Goal: Task Accomplishment & Management: Manage account settings

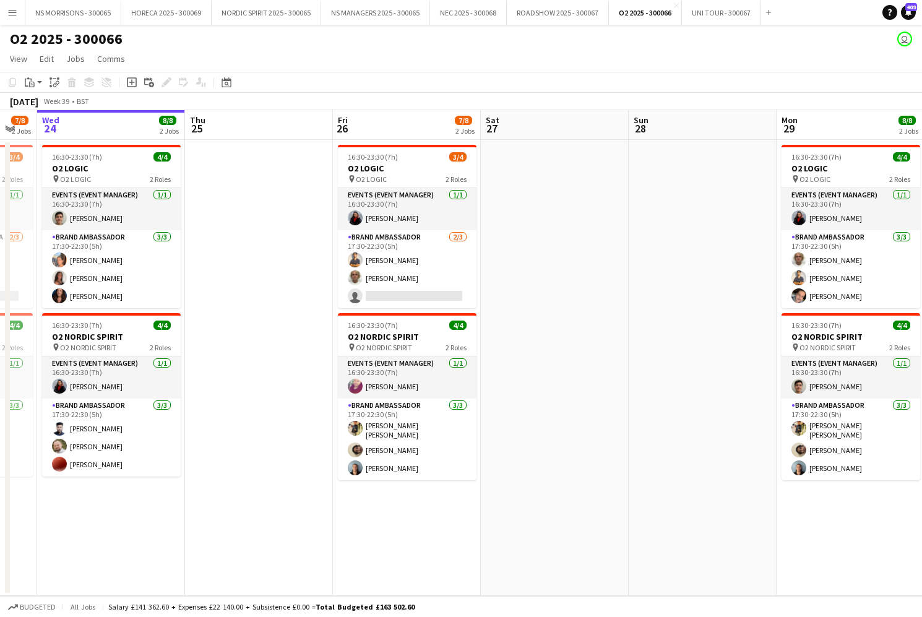
scroll to position [0, 1]
click at [297, 14] on button "NORDIC SPIRIT 2025 - 300065 Close" at bounding box center [267, 13] width 110 height 24
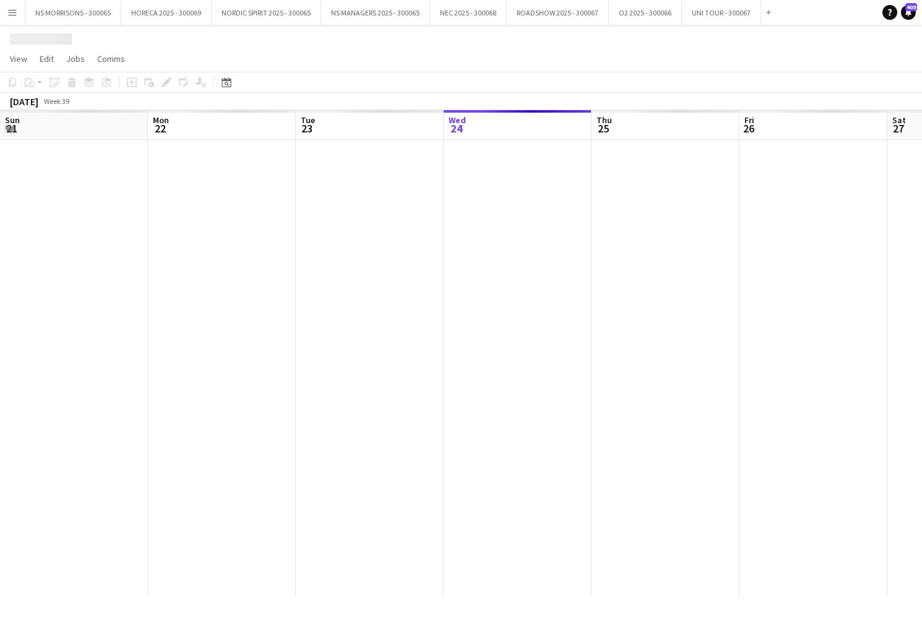
scroll to position [0, 296]
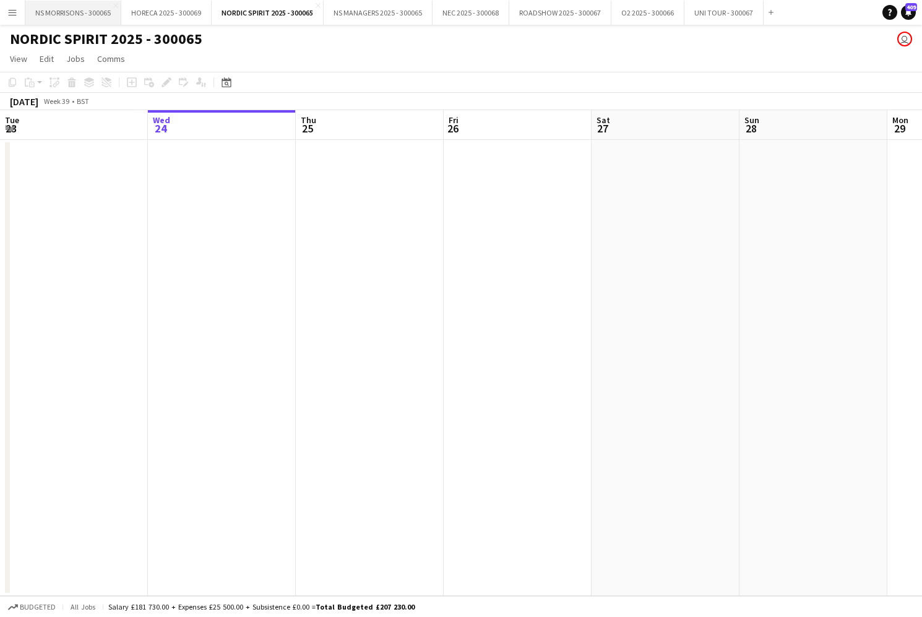
click at [69, 20] on button "NS MORRISONS - 300065 Close" at bounding box center [73, 13] width 96 height 24
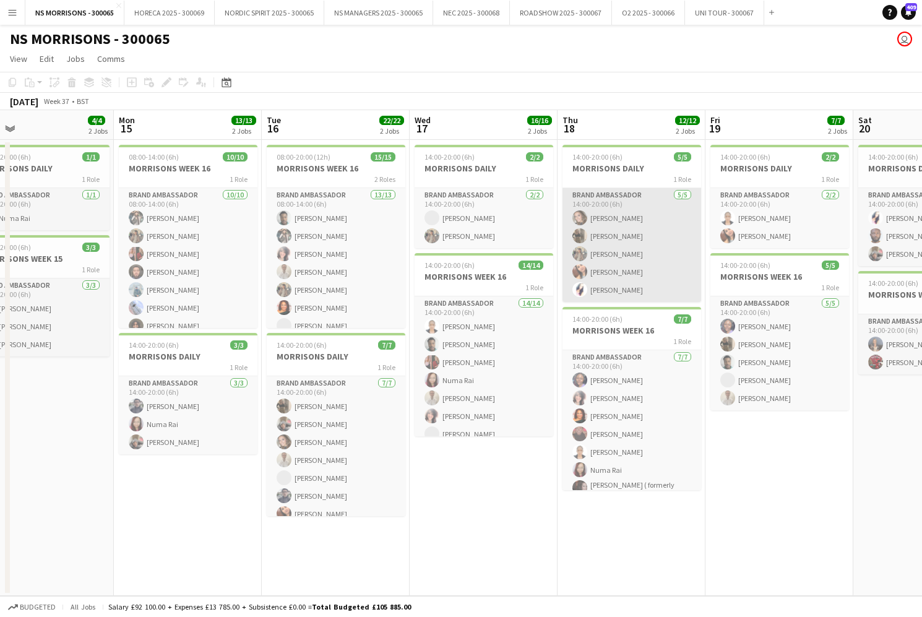
scroll to position [0, 488]
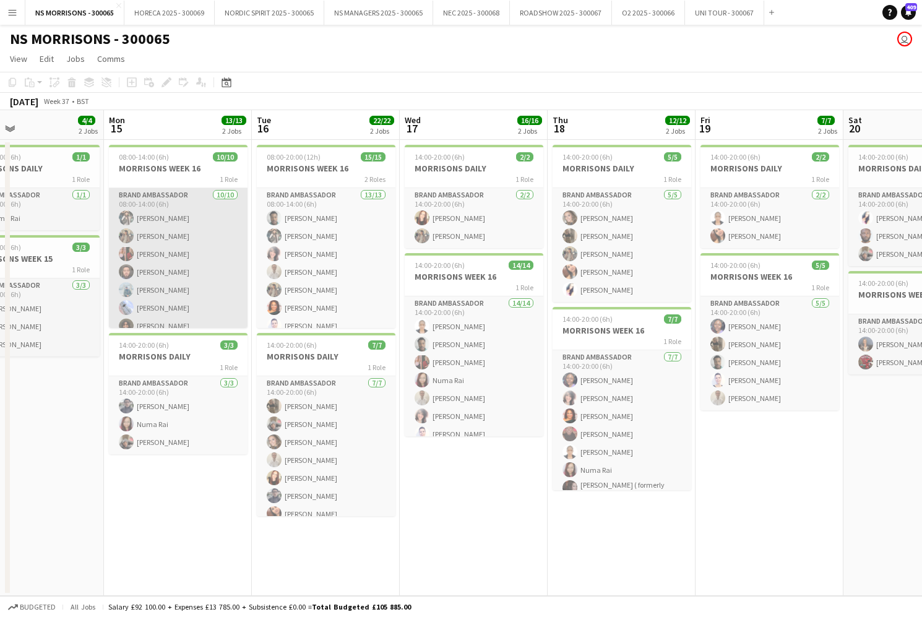
click at [173, 228] on app-card-role "Brand Ambassador [DATE] 08:00-14:00 (6h) [PERSON_NAME] [PERSON_NAME] [PERSON_NA…" at bounding box center [178, 290] width 139 height 204
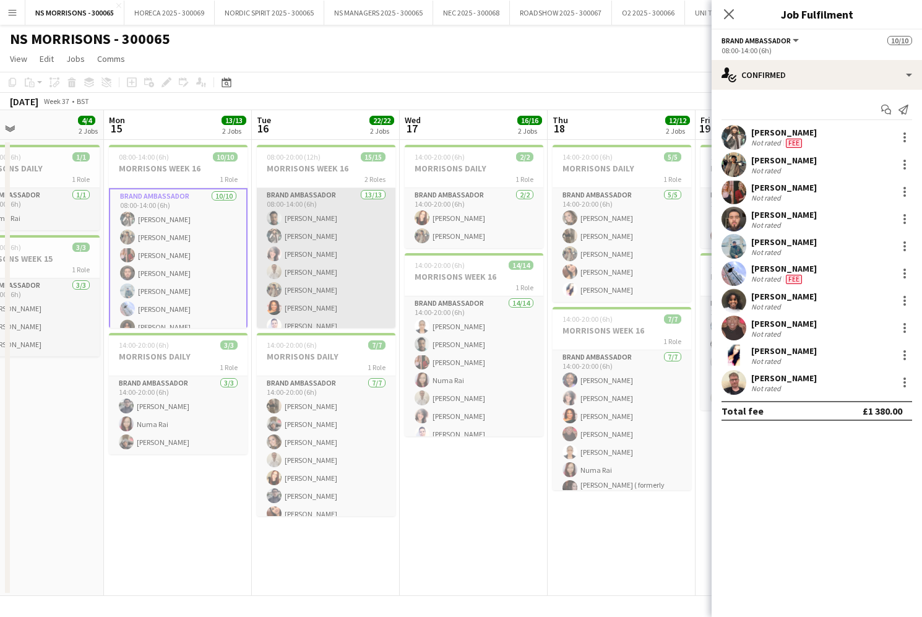
click at [286, 228] on app-card-role "Brand Ambassador 13/13 08:00-14:00 (6h) [PERSON_NAME] [PERSON_NAME] [PERSON_NAM…" at bounding box center [326, 317] width 139 height 258
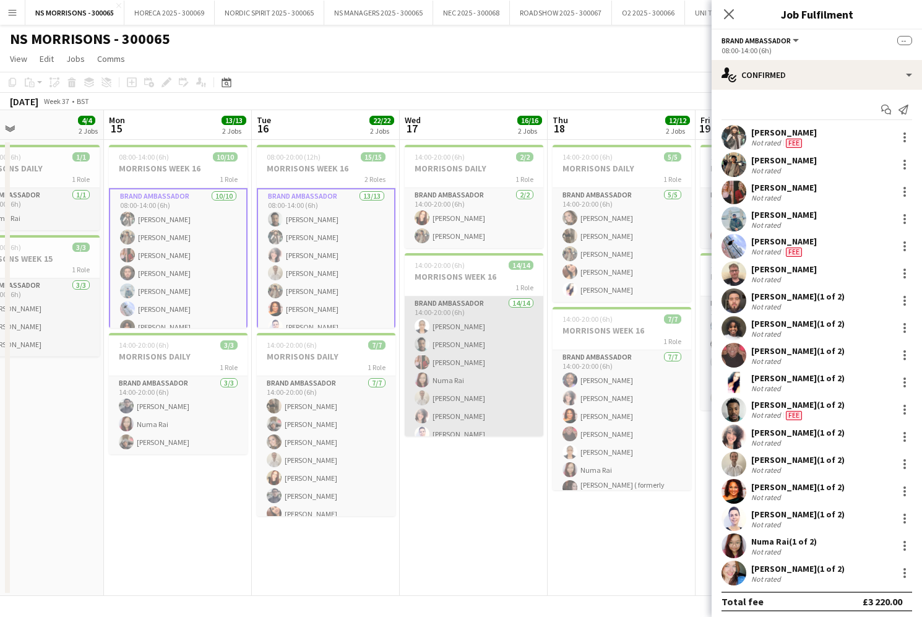
click at [431, 326] on app-card-role "Brand Ambassador 14/14 14:00-20:00 (6h) [PERSON_NAME] [PERSON_NAME] [PERSON_NAM…" at bounding box center [474, 433] width 139 height 275
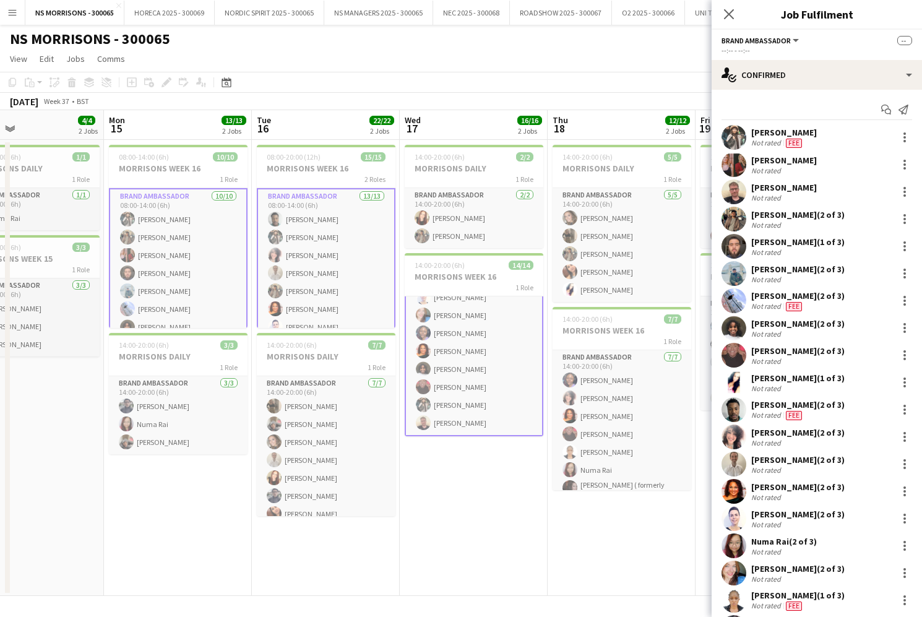
scroll to position [138, 0]
click at [906, 140] on div at bounding box center [905, 141] width 2 height 2
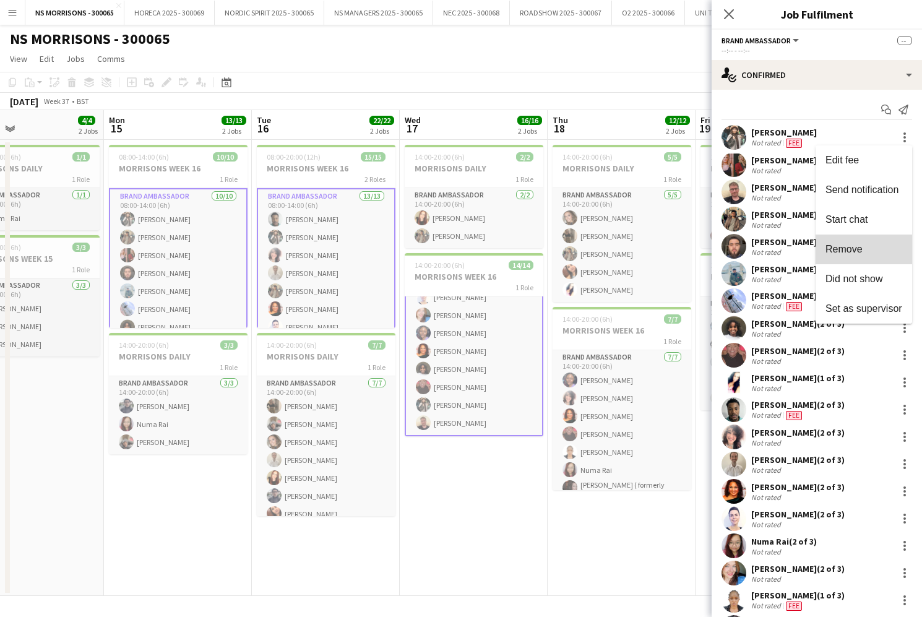
click at [884, 253] on span "Remove" at bounding box center [864, 249] width 77 height 11
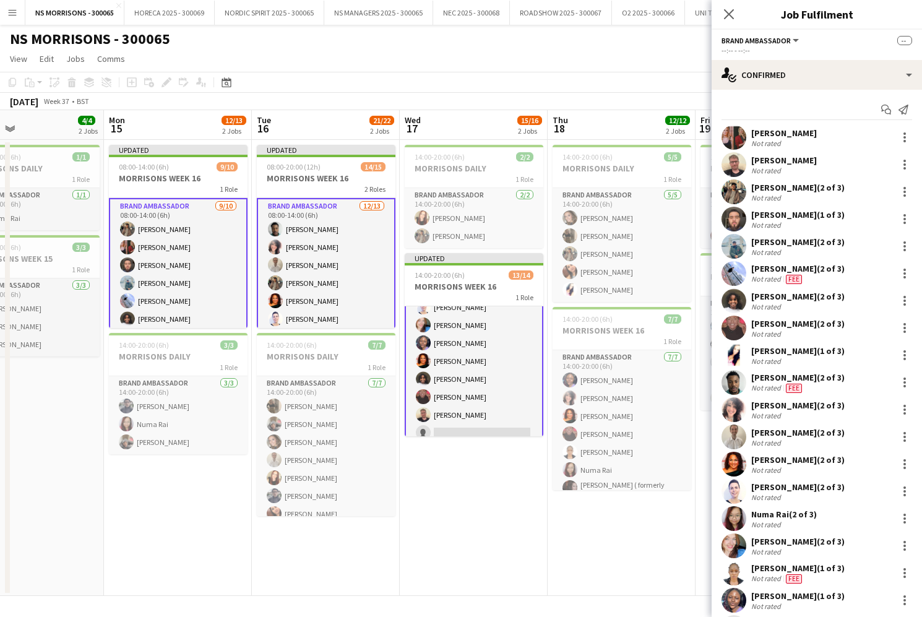
click at [476, 479] on app-date-cell "14:00-20:00 (6h) 2/2 MORRISONS DAILY 1 Role Brand Ambassador [DATE] 14:00-20:00…" at bounding box center [474, 368] width 148 height 456
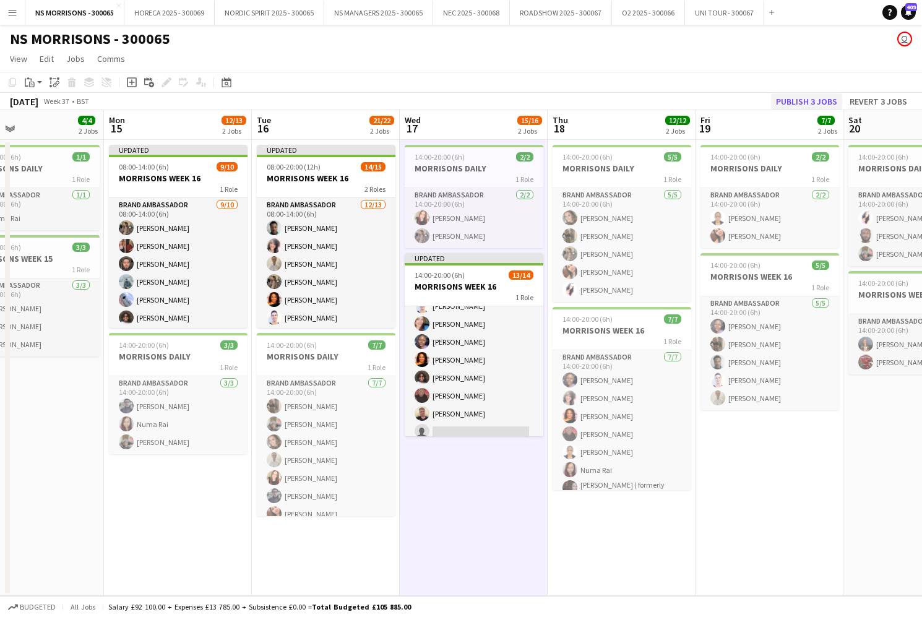
click at [795, 102] on button "Publish 3 jobs" at bounding box center [806, 101] width 71 height 16
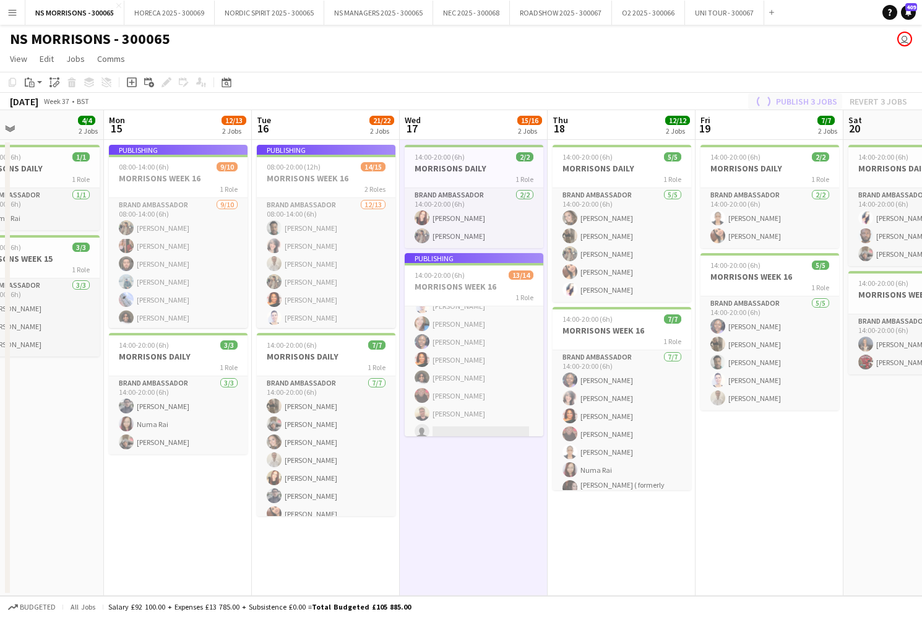
scroll to position [136, 0]
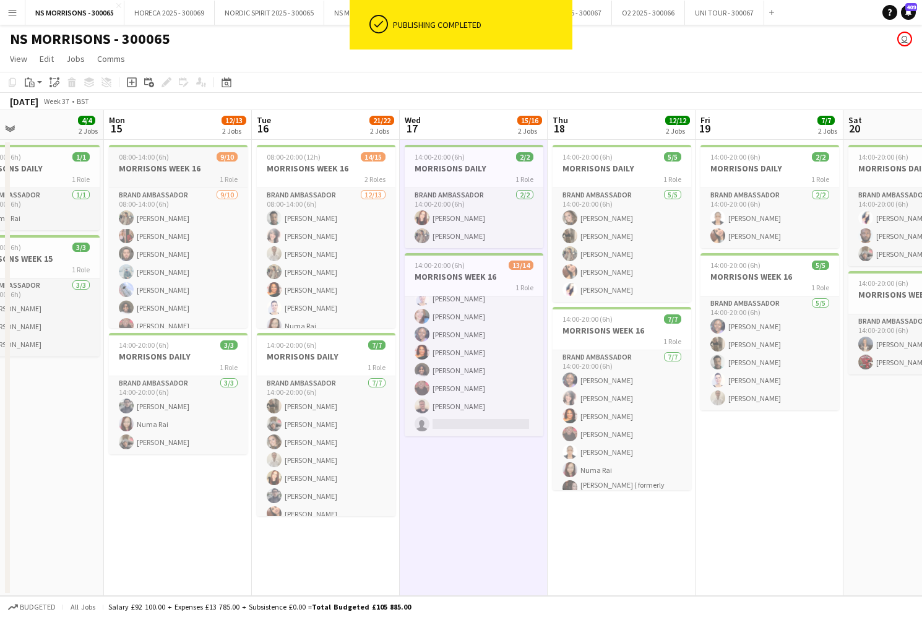
drag, startPoint x: 190, startPoint y: 162, endPoint x: 231, endPoint y: 160, distance: 40.9
click at [189, 162] on app-job-card "08:00-14:00 (6h) 9/10 MORRISONS WEEK 16 1 Role Brand Ambassador [DATE] 08:00-14…" at bounding box center [178, 236] width 139 height 183
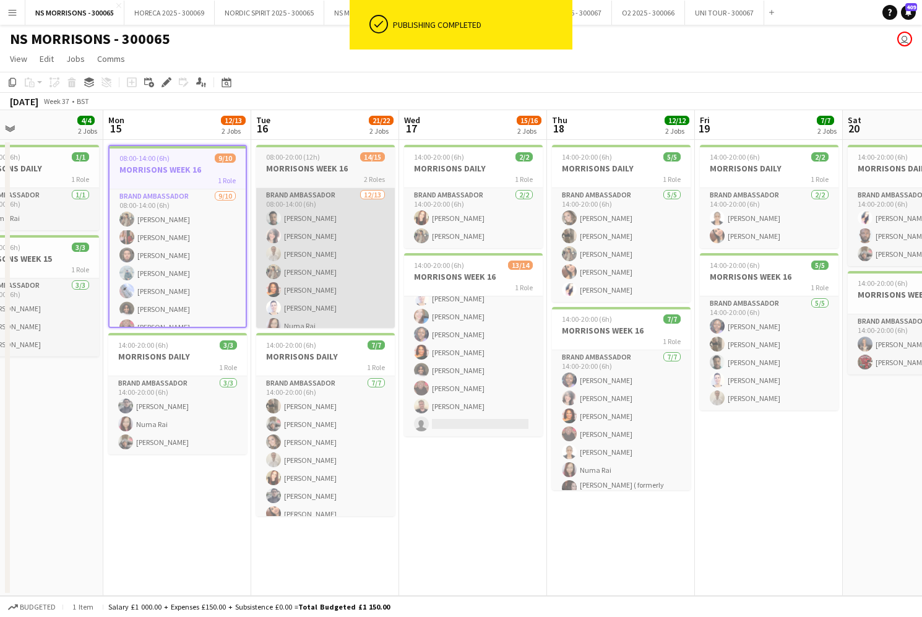
drag, startPoint x: 285, startPoint y: 163, endPoint x: 380, endPoint y: 204, distance: 103.5
click at [285, 163] on h3 "MORRISONS WEEK 16" at bounding box center [325, 168] width 139 height 11
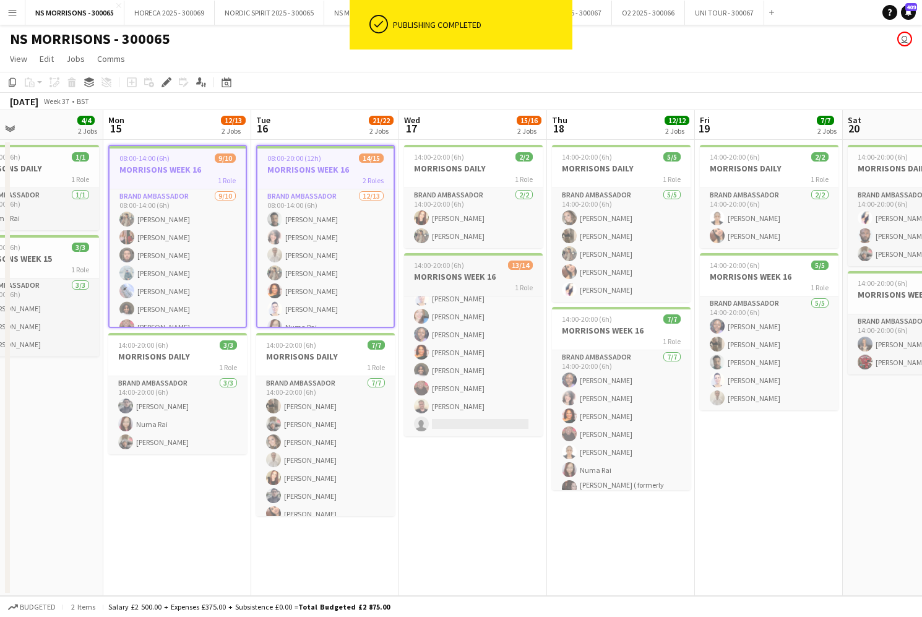
click at [446, 277] on h3 "MORRISONS WEEK 16" at bounding box center [473, 276] width 139 height 11
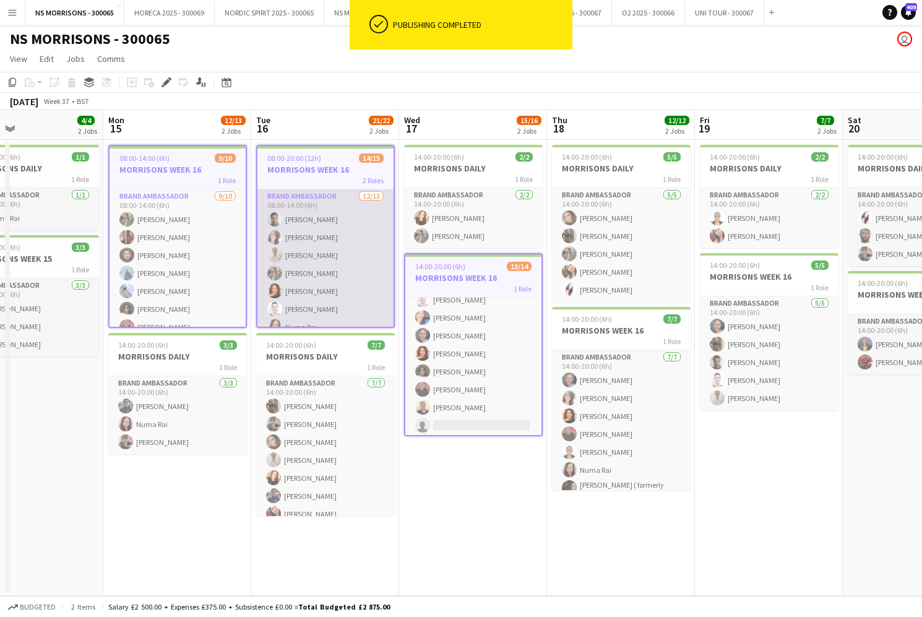
scroll to position [0, 489]
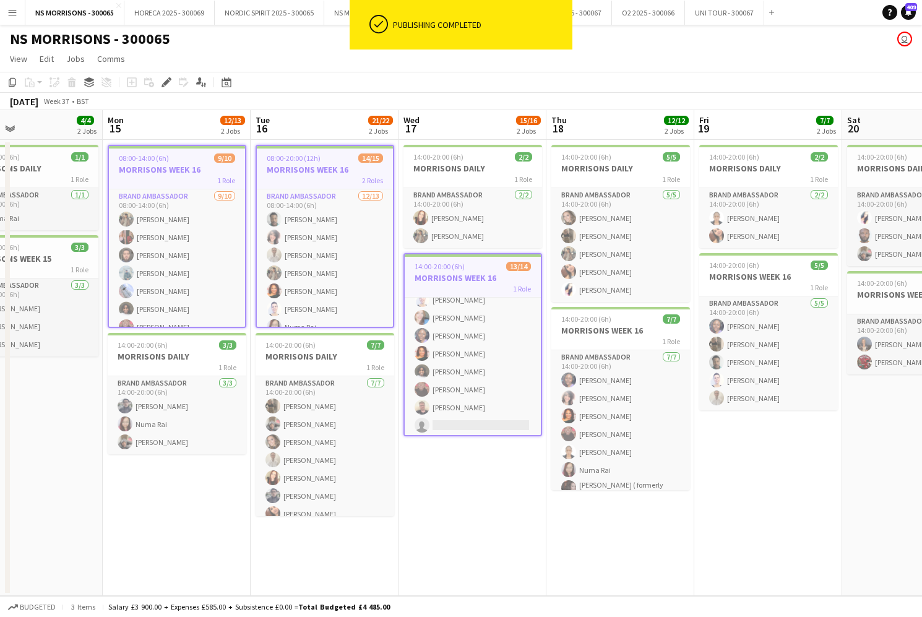
click at [172, 83] on div "Edit" at bounding box center [166, 82] width 15 height 15
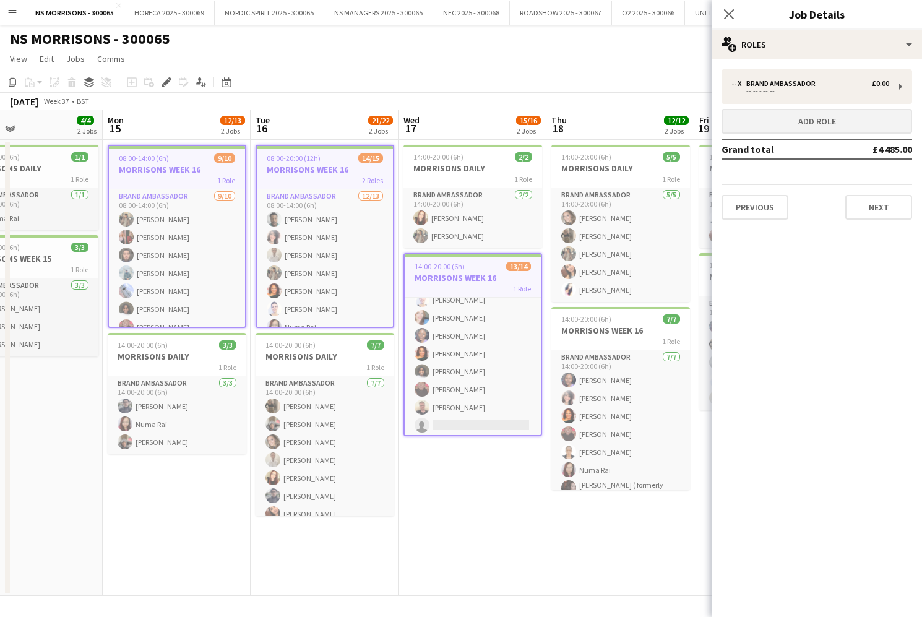
click at [768, 121] on button "Add role" at bounding box center [817, 121] width 191 height 25
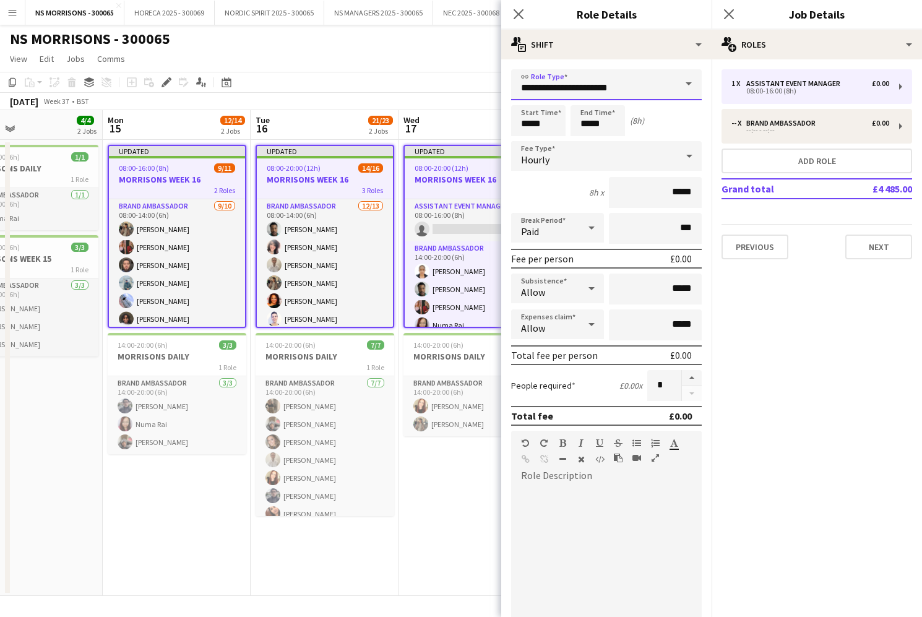
click at [587, 97] on input "**********" at bounding box center [606, 84] width 191 height 31
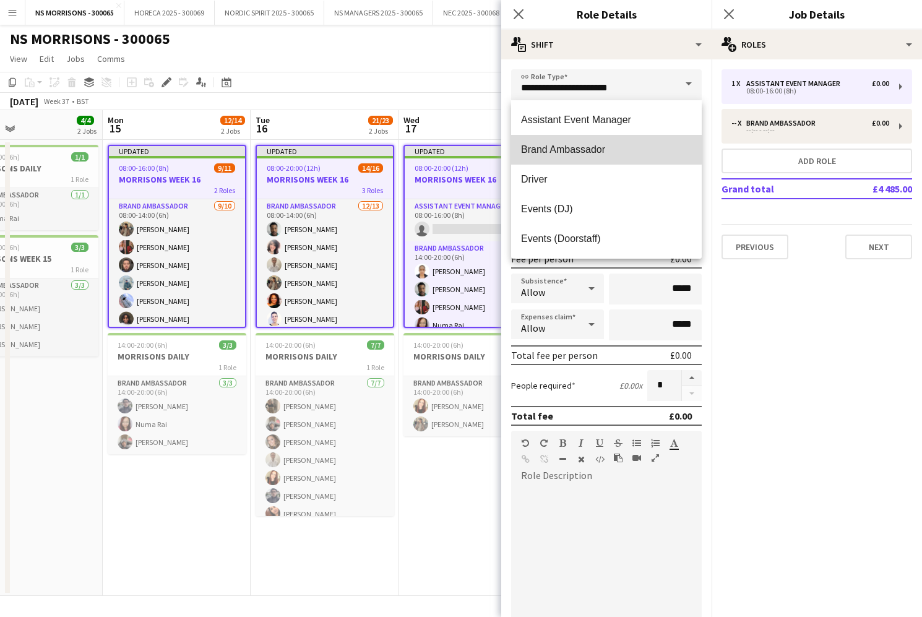
click at [573, 147] on span "Brand Ambassador" at bounding box center [606, 150] width 171 height 12
type input "**********"
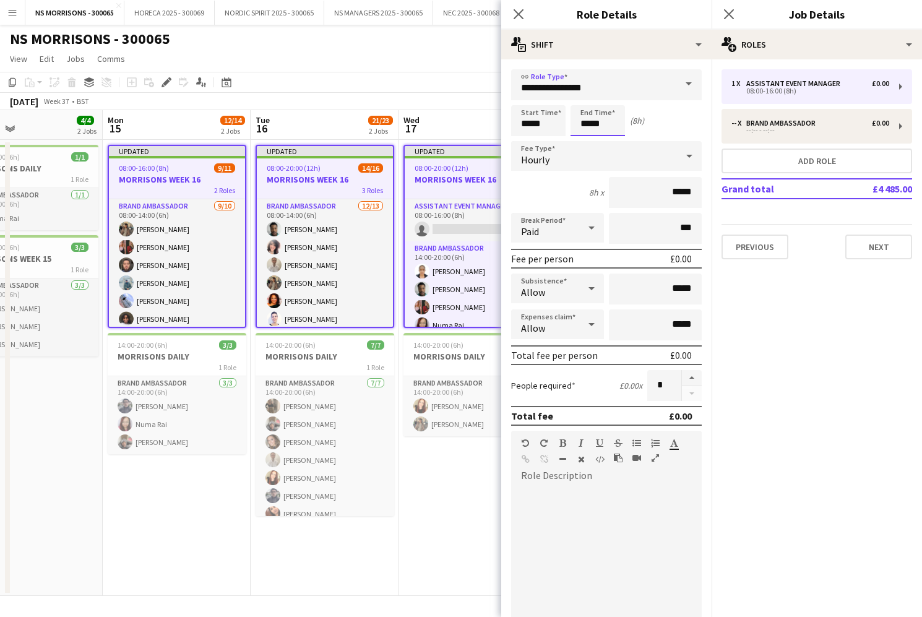
click at [608, 126] on input "*****" at bounding box center [598, 120] width 54 height 31
click at [593, 103] on div at bounding box center [585, 99] width 25 height 12
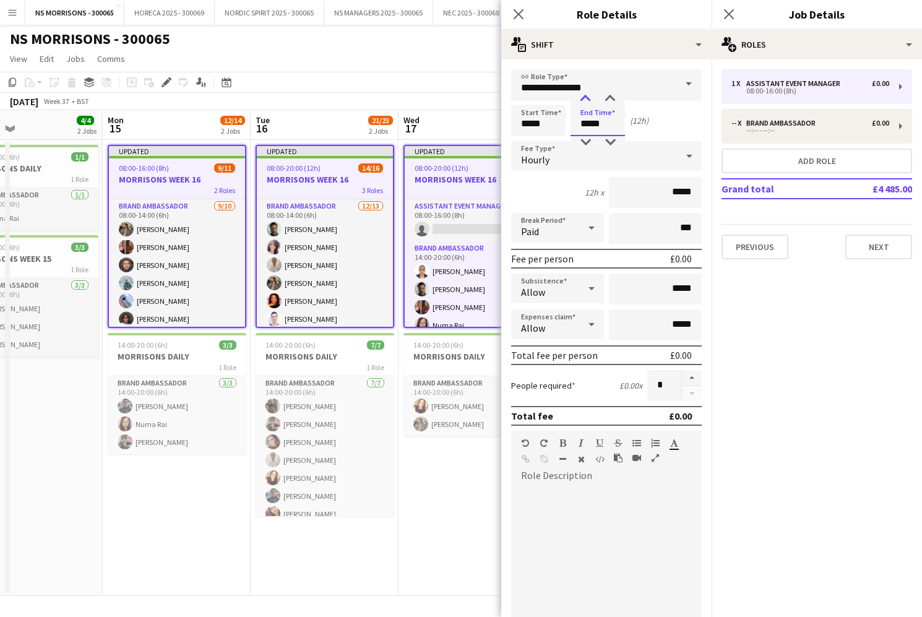
click at [593, 103] on div at bounding box center [585, 99] width 25 height 12
type input "*****"
click at [586, 140] on div at bounding box center [585, 142] width 25 height 12
click at [584, 159] on div "Hourly" at bounding box center [594, 156] width 166 height 30
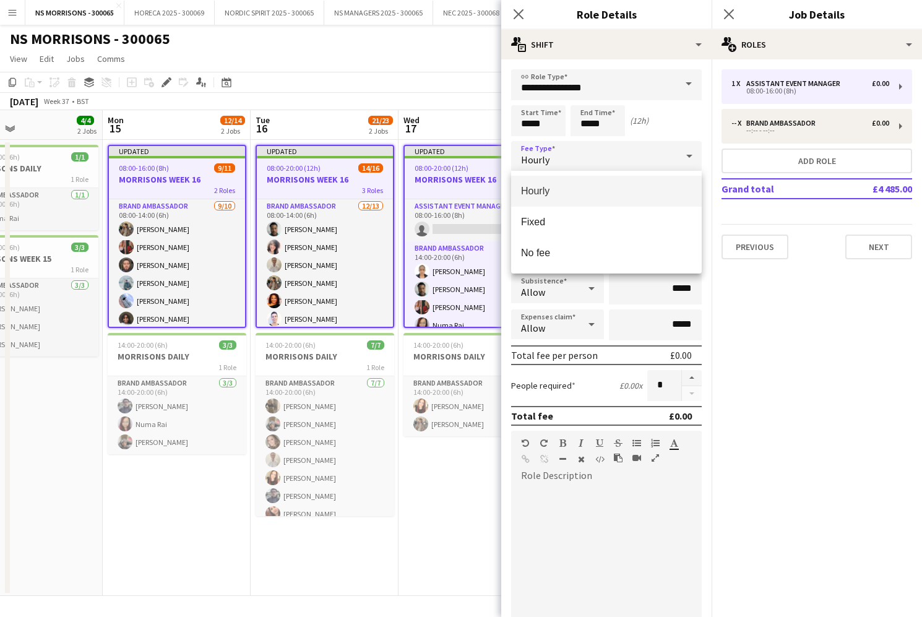
drag, startPoint x: 573, startPoint y: 218, endPoint x: 605, endPoint y: 205, distance: 34.7
click at [573, 218] on span "Fixed" at bounding box center [606, 222] width 171 height 12
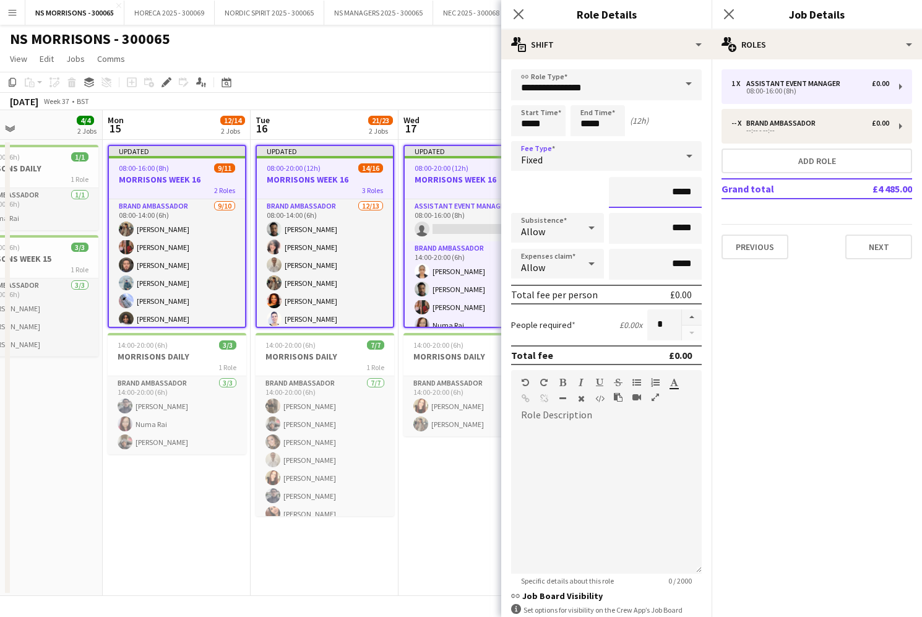
click at [673, 189] on input "*****" at bounding box center [655, 192] width 93 height 31
type input "*******"
click at [675, 267] on input "*****" at bounding box center [655, 264] width 93 height 31
type input "******"
click at [173, 501] on app-date-cell "Updated 08:00-16:00 (8h) 9/11 MORRISONS WEEK 16 2 Roles Brand Ambassador [DATE]…" at bounding box center [177, 368] width 148 height 456
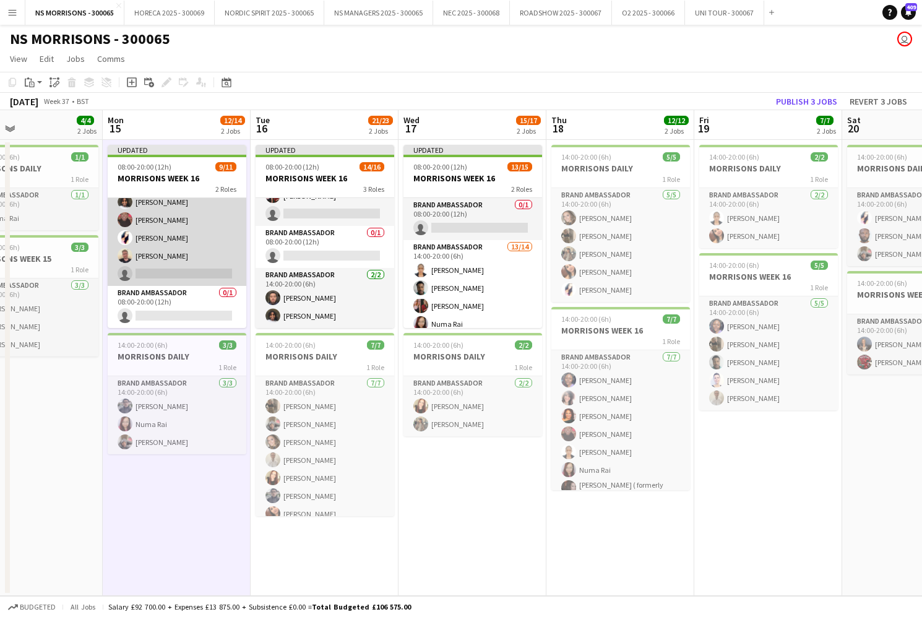
scroll to position [116, 0]
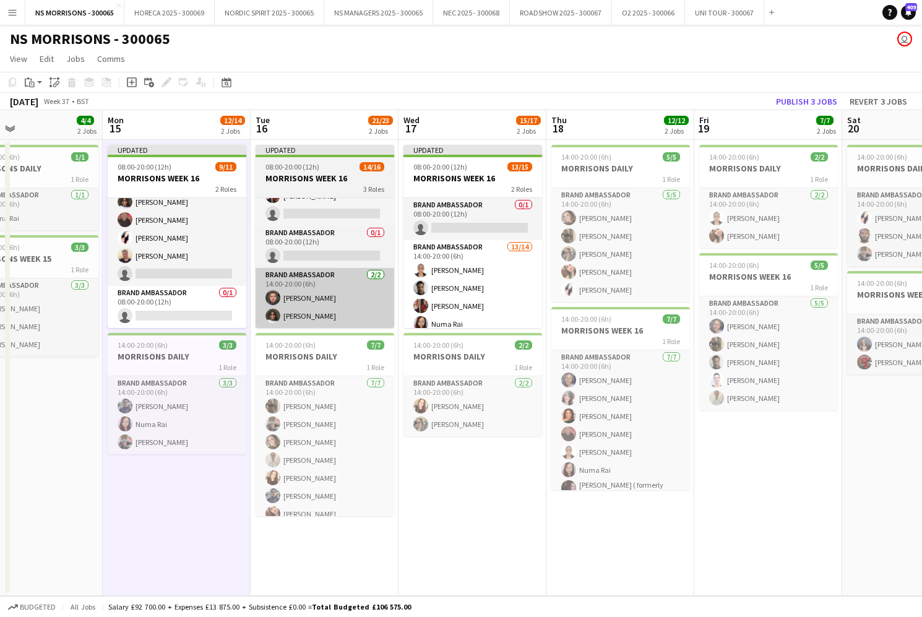
drag, startPoint x: 197, startPoint y: 298, endPoint x: 264, endPoint y: 275, distance: 71.3
click at [197, 298] on app-card-role "Brand Ambassador 0/1 08:00-20:00 (12h) single-neutral-actions" at bounding box center [177, 307] width 139 height 42
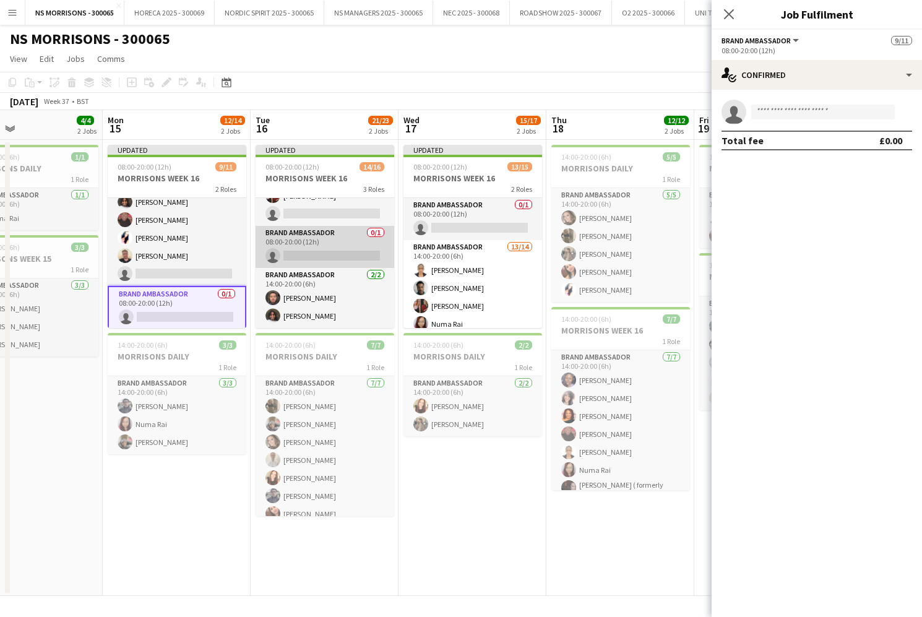
click at [317, 248] on app-card-role "Brand Ambassador 0/1 08:00-20:00 (12h) single-neutral-actions" at bounding box center [325, 247] width 139 height 42
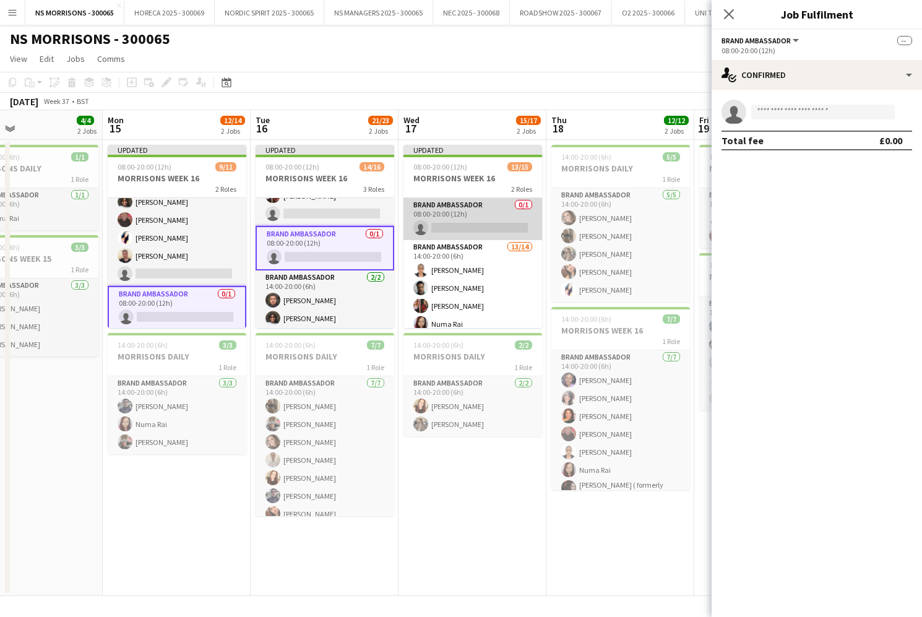
click at [474, 219] on app-card-role "Brand Ambassador 0/1 08:00-20:00 (12h) single-neutral-actions" at bounding box center [473, 219] width 139 height 42
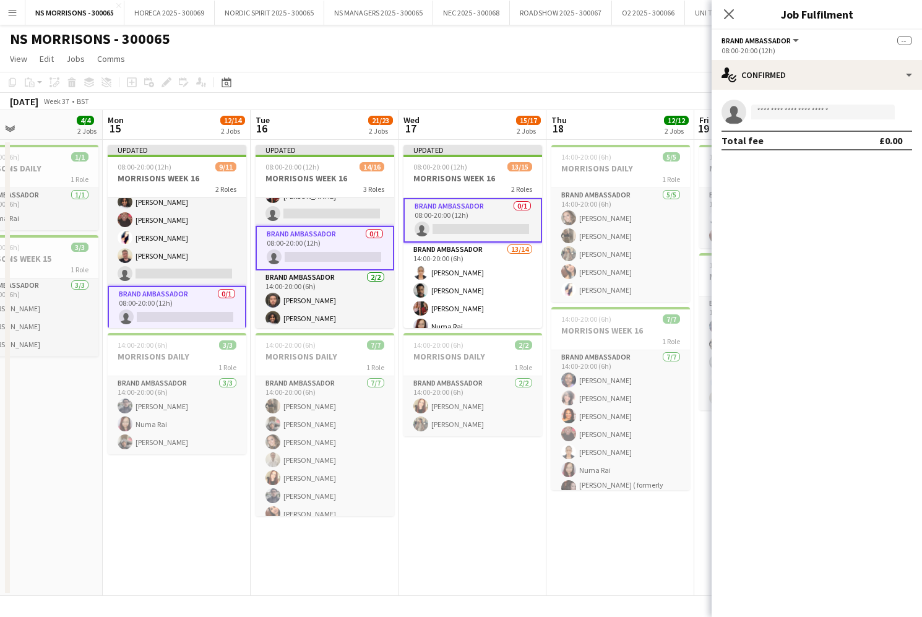
scroll to position [0, 490]
click at [792, 106] on input at bounding box center [823, 112] width 144 height 15
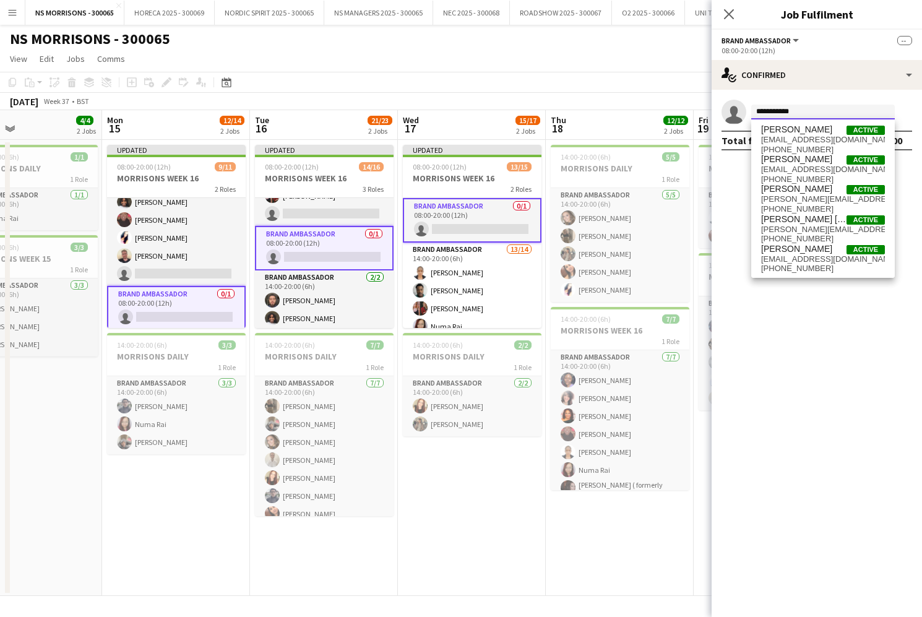
scroll to position [0, 0]
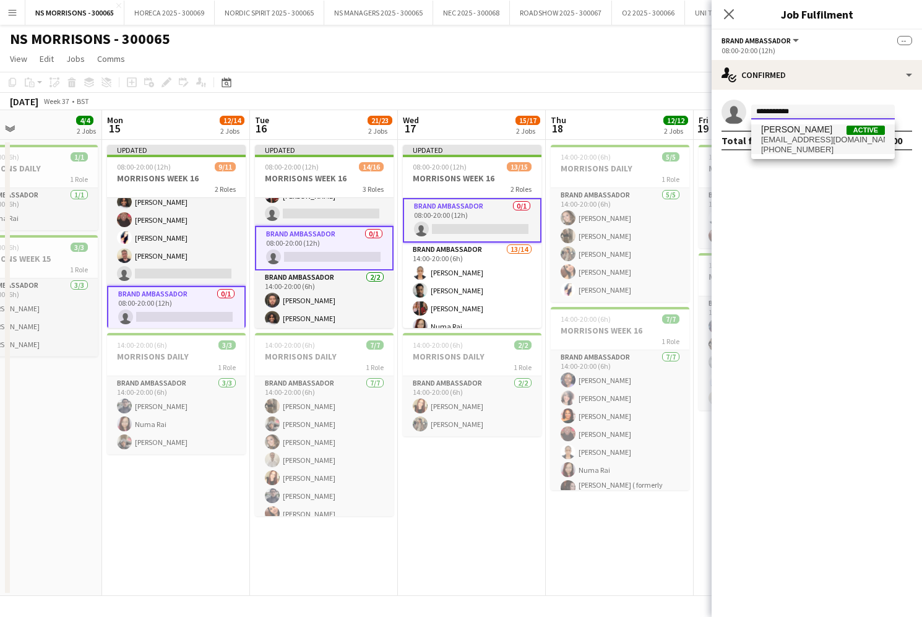
type input "**********"
click at [805, 136] on span "[EMAIL_ADDRESS][DOMAIN_NAME]" at bounding box center [823, 140] width 124 height 10
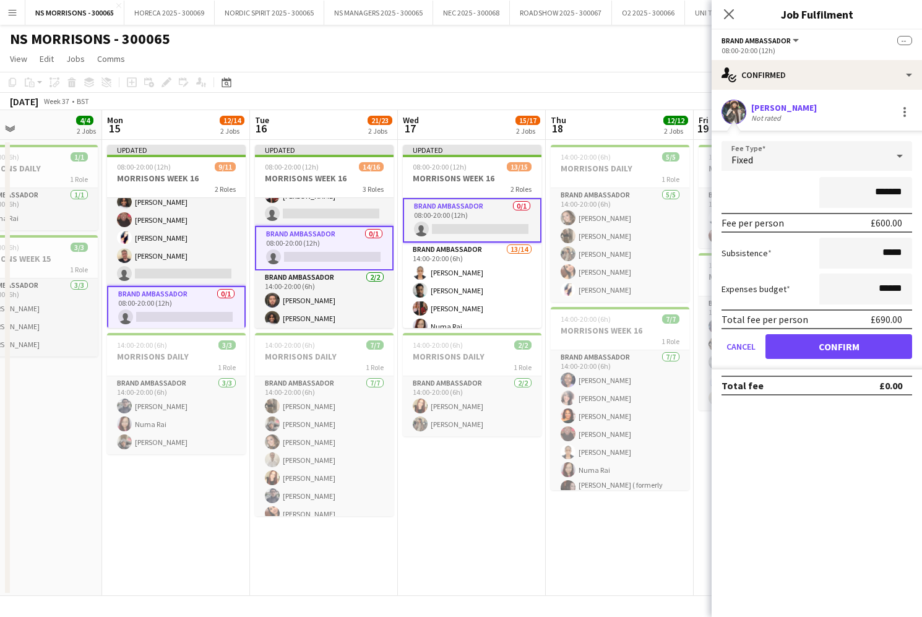
click at [855, 350] on button "Confirm" at bounding box center [839, 346] width 147 height 25
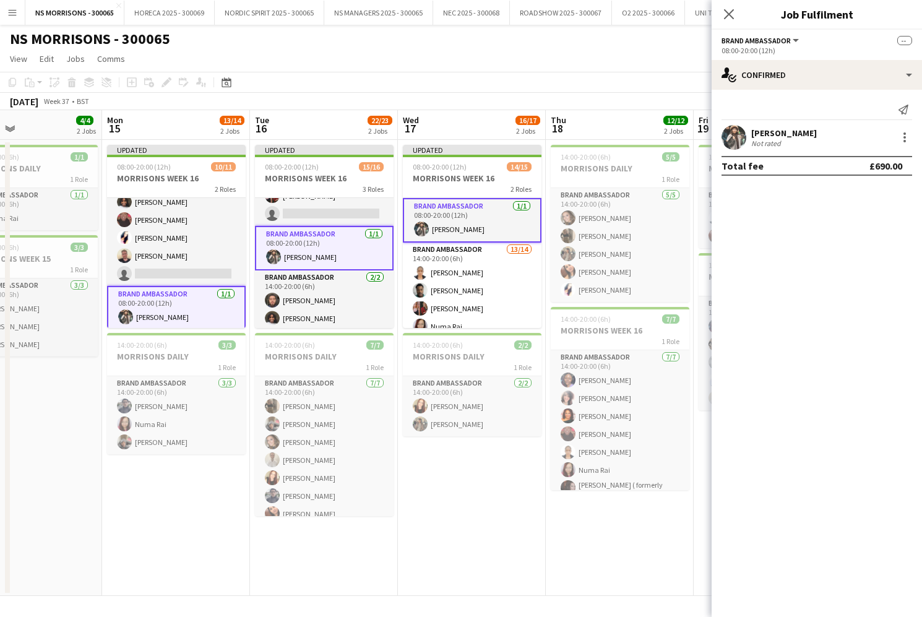
click at [505, 515] on app-date-cell "Updated 08:00-20:00 (12h) 14/15 MORRISONS WEEK 16 2 Roles Brand Ambassador [DAT…" at bounding box center [472, 368] width 148 height 456
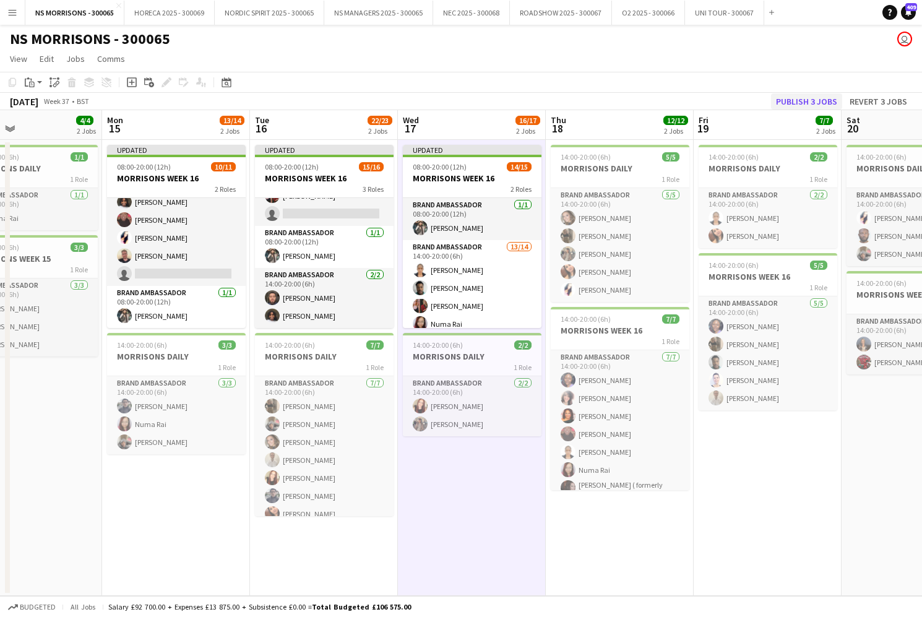
scroll to position [1, 0]
click at [791, 97] on button "Publish 3 jobs" at bounding box center [806, 101] width 71 height 16
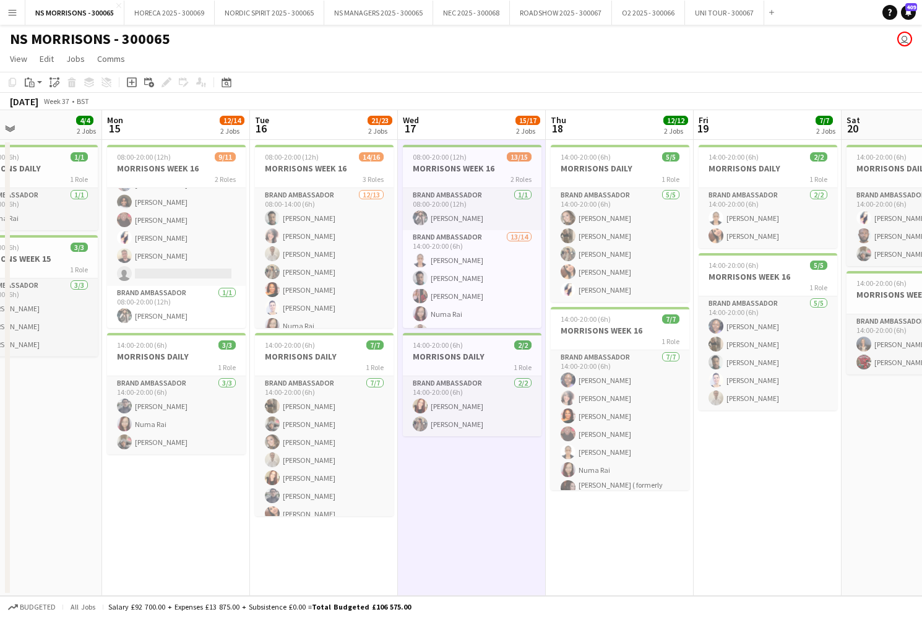
scroll to position [0, 0]
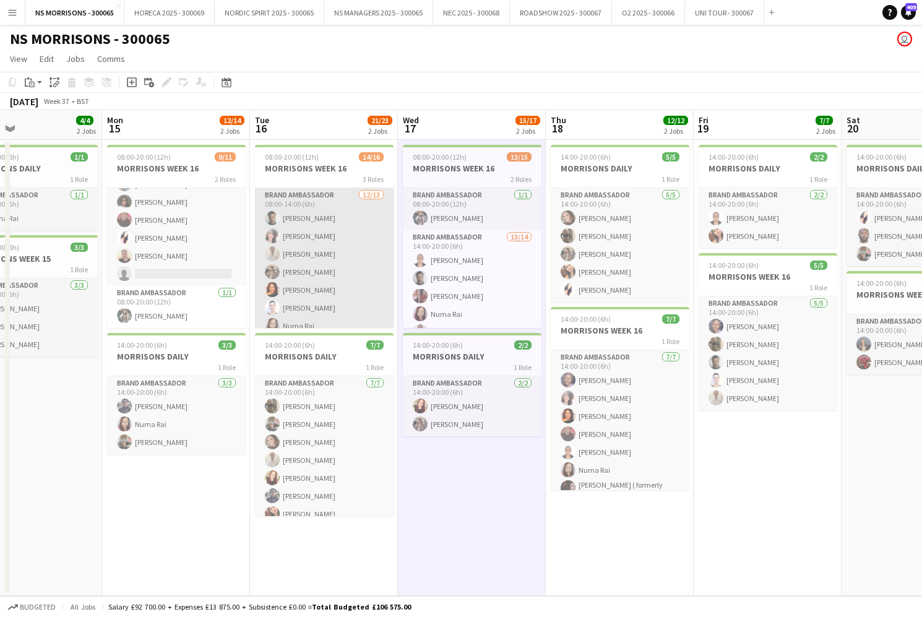
click at [321, 214] on app-card-role "Brand Ambassador [DATE] 08:00-14:00 (6h) [PERSON_NAME] [PERSON_NAME] [PERSON_NA…" at bounding box center [324, 317] width 139 height 258
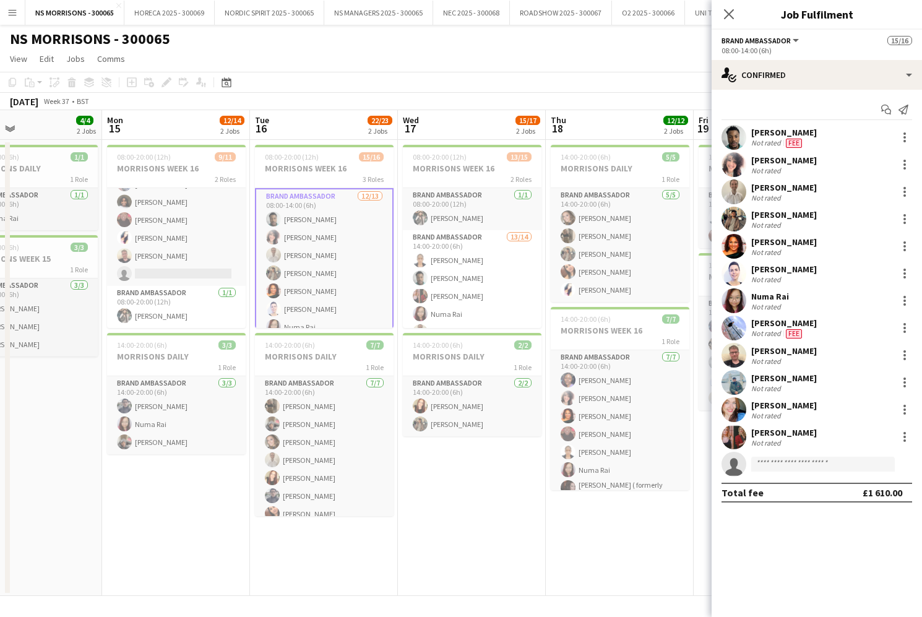
click at [807, 131] on div "[PERSON_NAME]" at bounding box center [784, 132] width 66 height 11
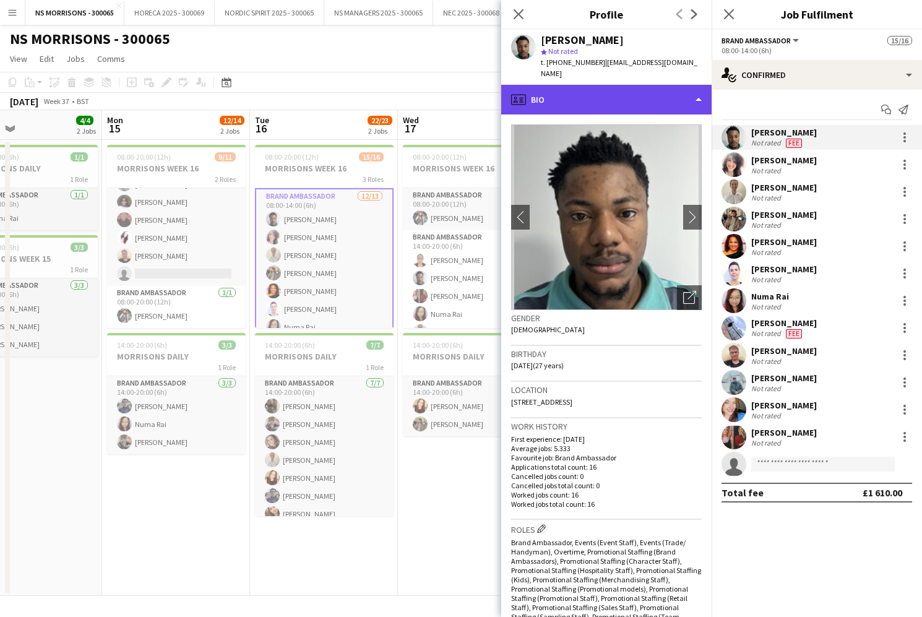
click at [631, 93] on div "profile Bio" at bounding box center [606, 100] width 210 height 30
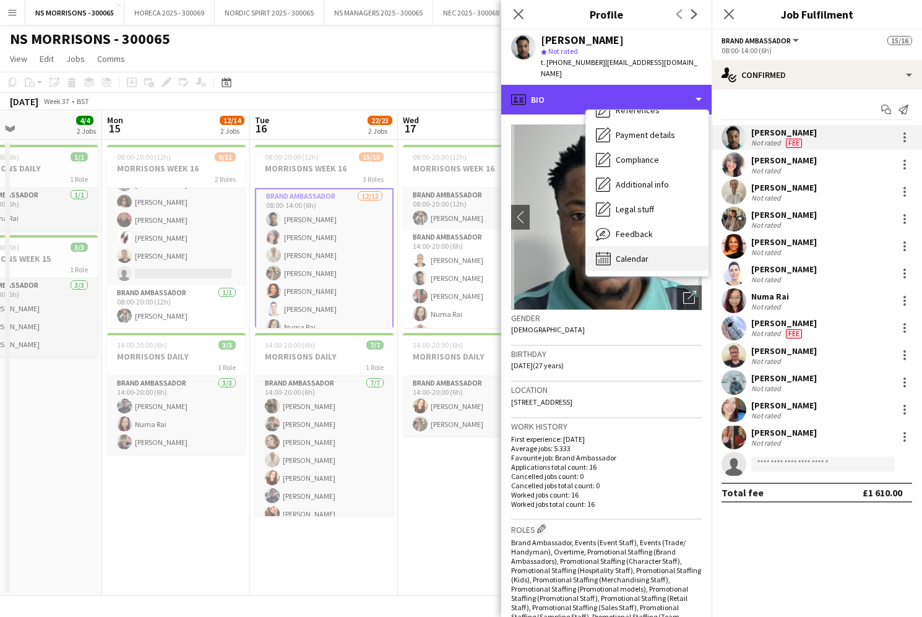
scroll to position [141, 0]
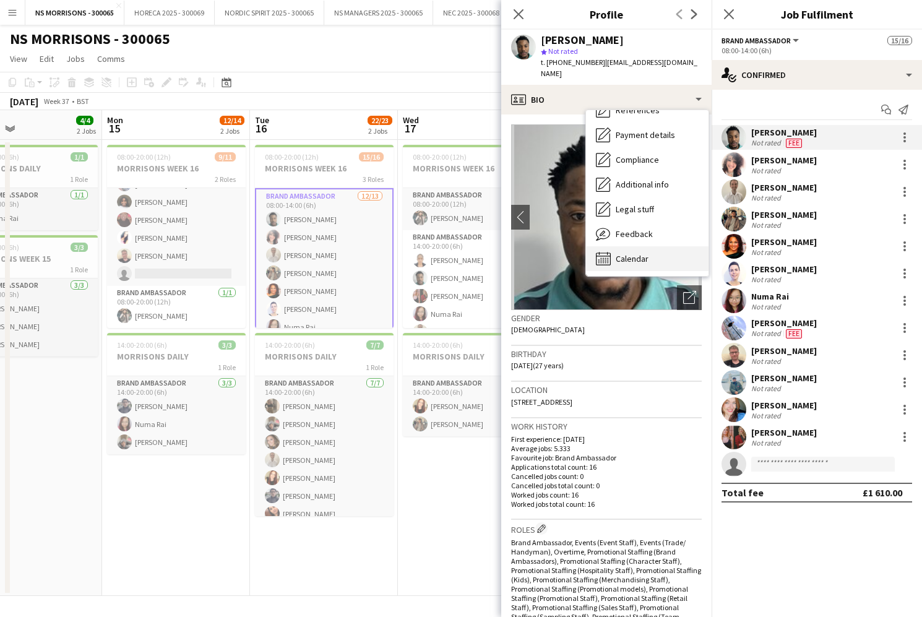
click at [634, 253] on span "Calendar" at bounding box center [632, 258] width 33 height 11
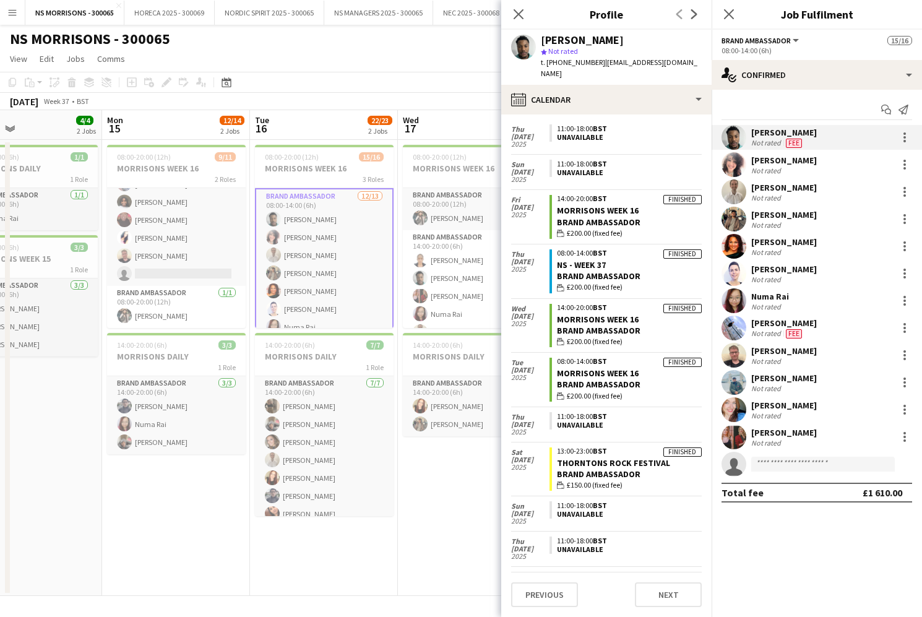
scroll to position [308, 0]
click at [173, 529] on app-date-cell "08:00-20:00 (12h) 9/11 MORRISONS WEEK 16 2 Roles Brand Ambassador [DATE] 08:00-…" at bounding box center [176, 368] width 148 height 456
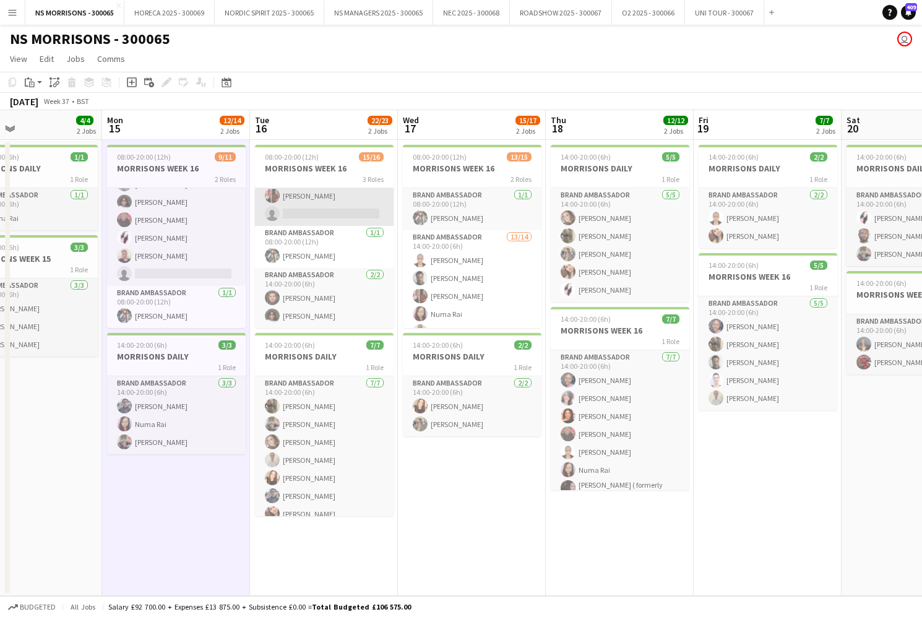
scroll to position [197, 0]
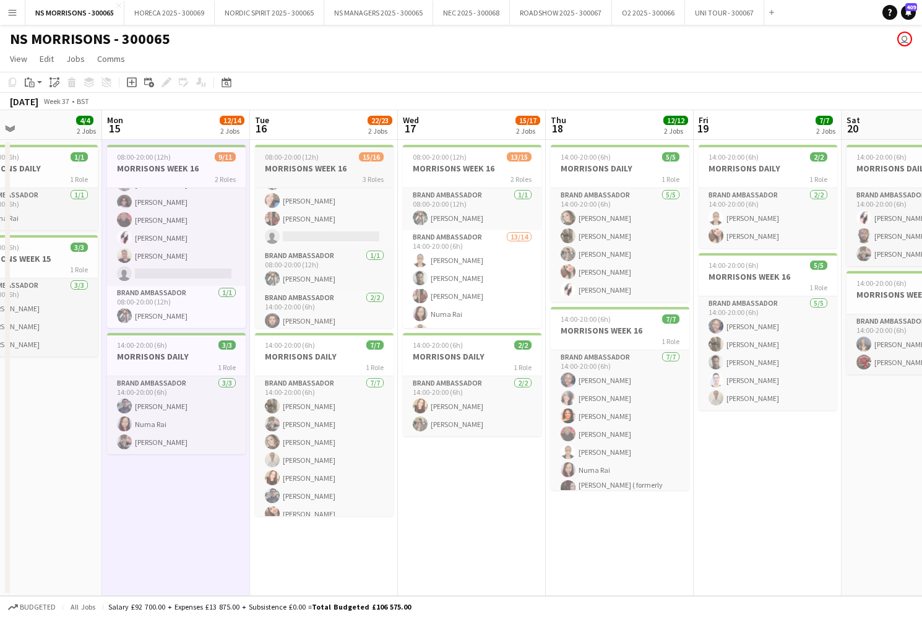
click at [314, 170] on h3 "MORRISONS WEEK 16" at bounding box center [324, 168] width 139 height 11
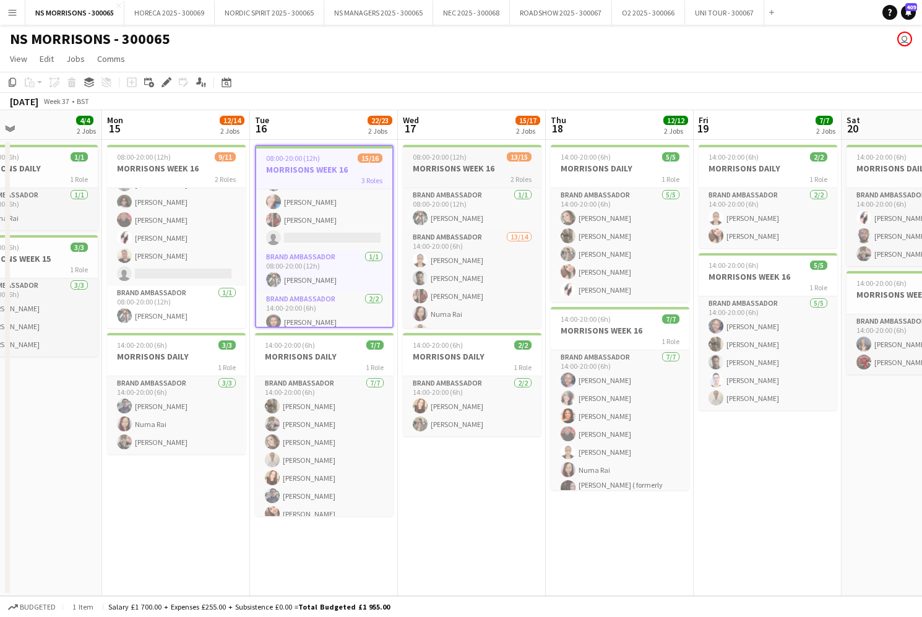
click at [449, 162] on app-job-card "08:00-20:00 (12h) 13/15 MORRISONS WEEK 16 2 Roles Brand Ambassador [DATE] 08:00…" at bounding box center [472, 236] width 139 height 183
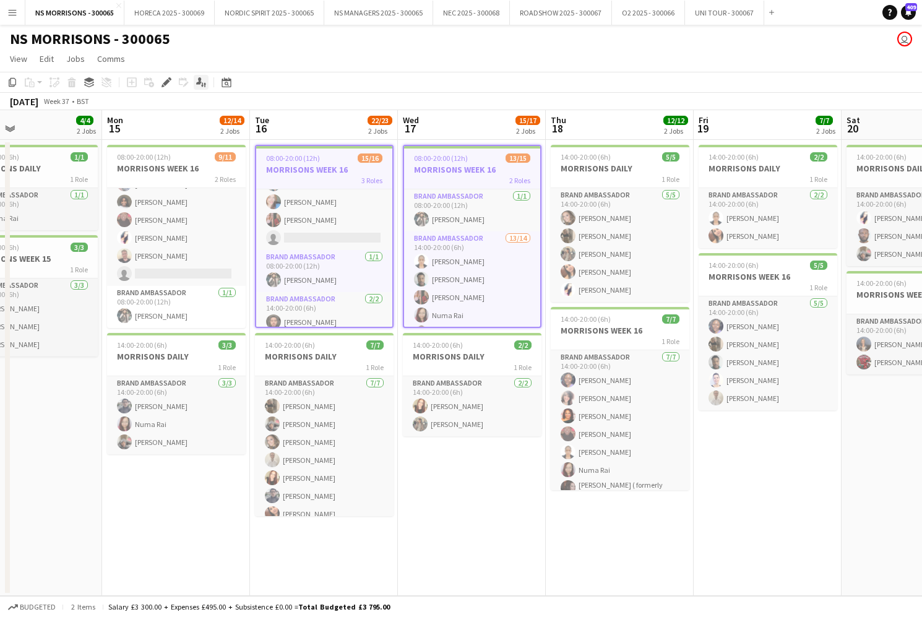
drag, startPoint x: 161, startPoint y: 84, endPoint x: 202, endPoint y: 85, distance: 40.9
click at [161, 84] on div "Edit" at bounding box center [166, 82] width 15 height 15
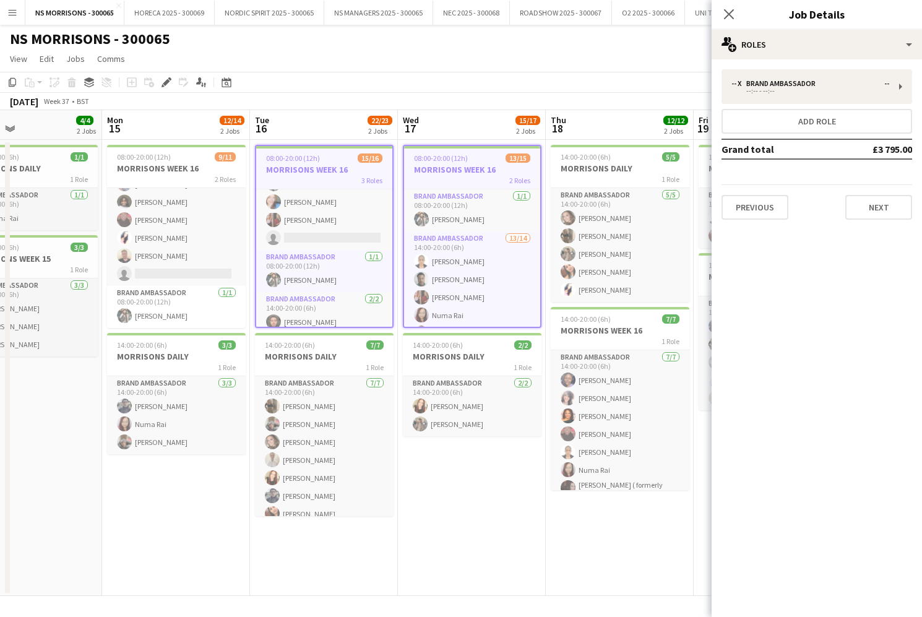
click at [474, 95] on div "[DATE] Week 37 • BST" at bounding box center [461, 101] width 922 height 17
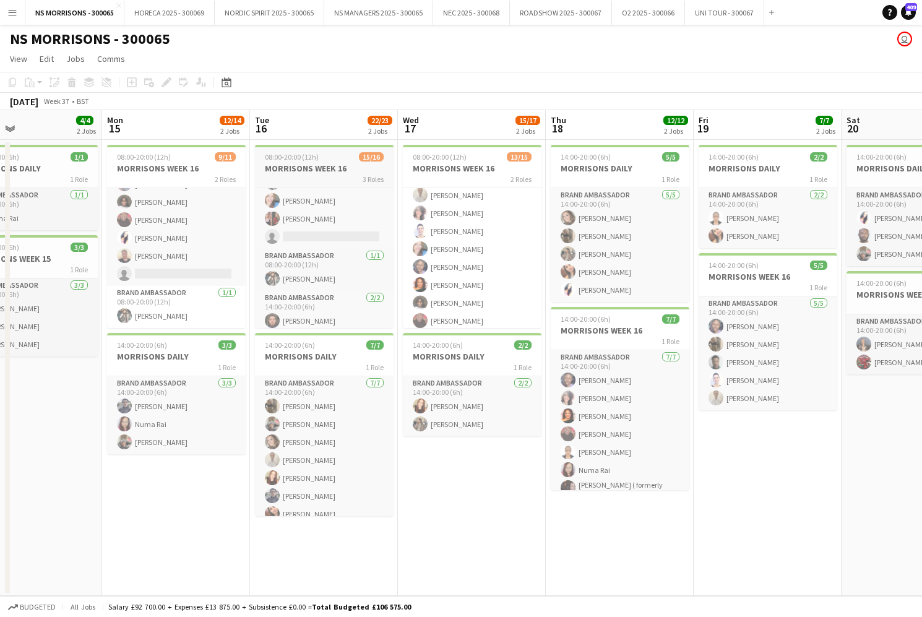
scroll to position [150, 0]
drag, startPoint x: 301, startPoint y: 162, endPoint x: 223, endPoint y: 116, distance: 90.8
click at [300, 162] on app-job-card "08:00-20:00 (12h) 15/16 MORRISONS WEEK 16 3 Roles Brand Ambassador [DATE] 08:00…" at bounding box center [324, 236] width 139 height 183
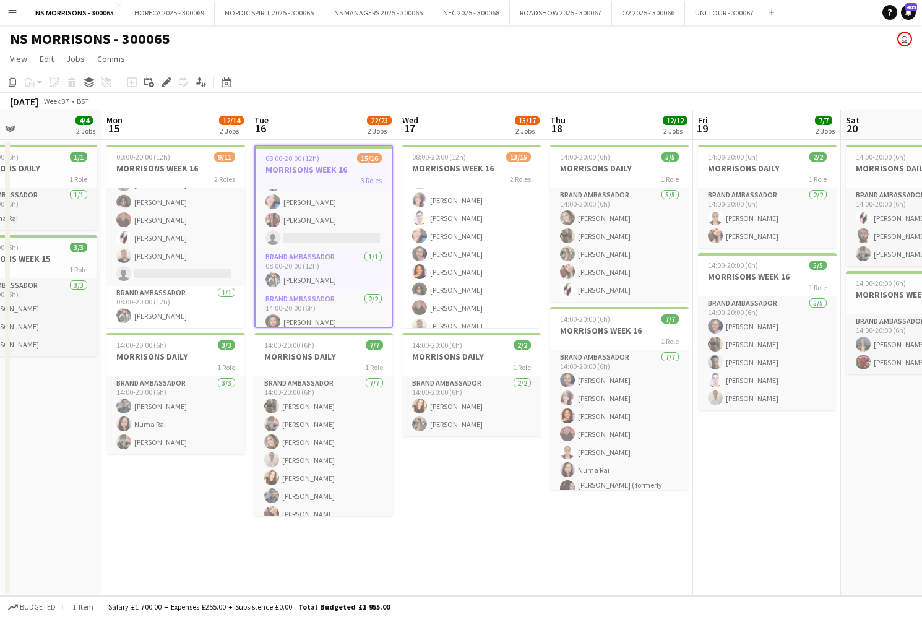
drag, startPoint x: 170, startPoint y: 79, endPoint x: 397, endPoint y: 75, distance: 226.6
click at [170, 80] on icon at bounding box center [169, 78] width 3 height 3
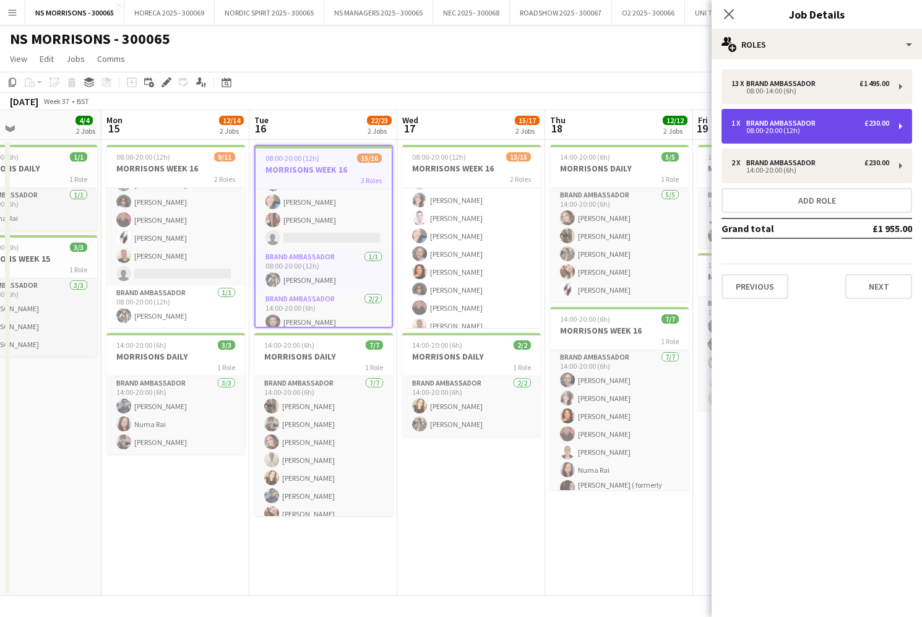
click at [802, 124] on div "Brand Ambassador" at bounding box center [784, 123] width 74 height 9
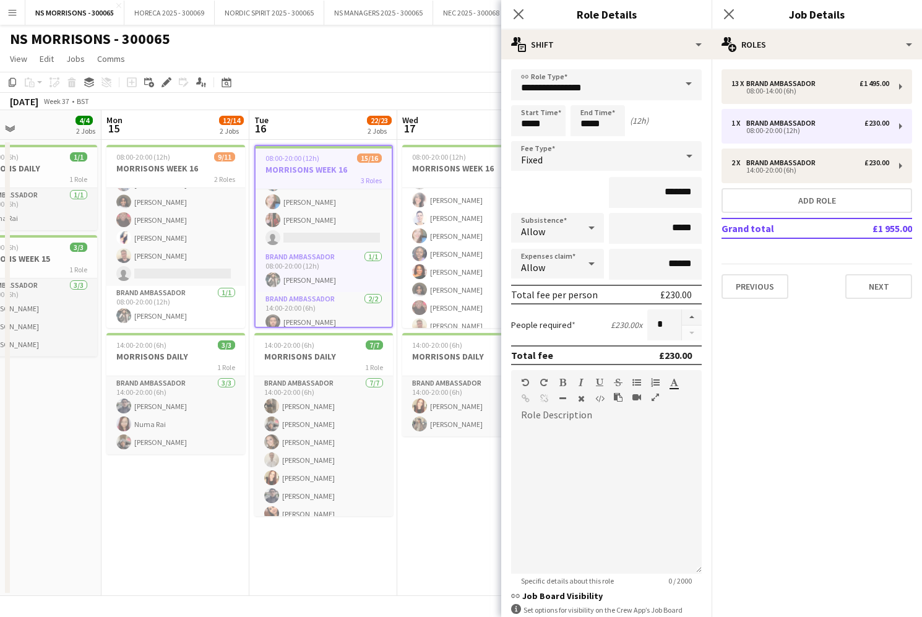
drag, startPoint x: 697, startPoint y: 316, endPoint x: 677, endPoint y: 326, distance: 22.1
click at [696, 316] on button "button" at bounding box center [692, 317] width 20 height 16
type input "*"
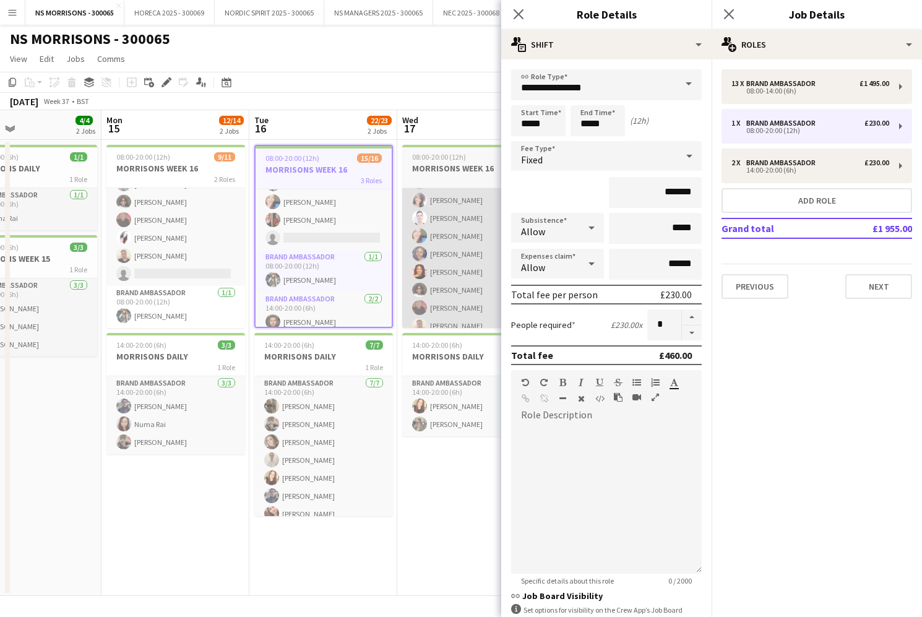
drag, startPoint x: 446, startPoint y: 487, endPoint x: 488, endPoint y: 312, distance: 179.7
click at [448, 484] on app-date-cell "08:00-20:00 (12h) 13/15 MORRISONS WEEK 16 2 Roles Brand Ambassador [DATE] 08:00…" at bounding box center [471, 368] width 148 height 456
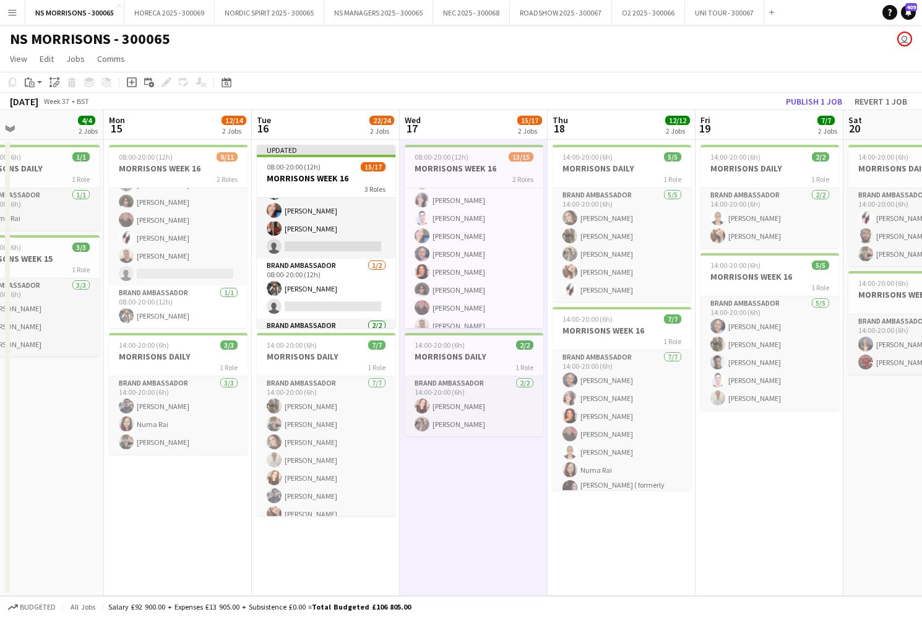
drag, startPoint x: 478, startPoint y: 170, endPoint x: 281, endPoint y: 123, distance: 203.1
click at [478, 170] on h3 "MORRISONS WEEK 16" at bounding box center [474, 168] width 139 height 11
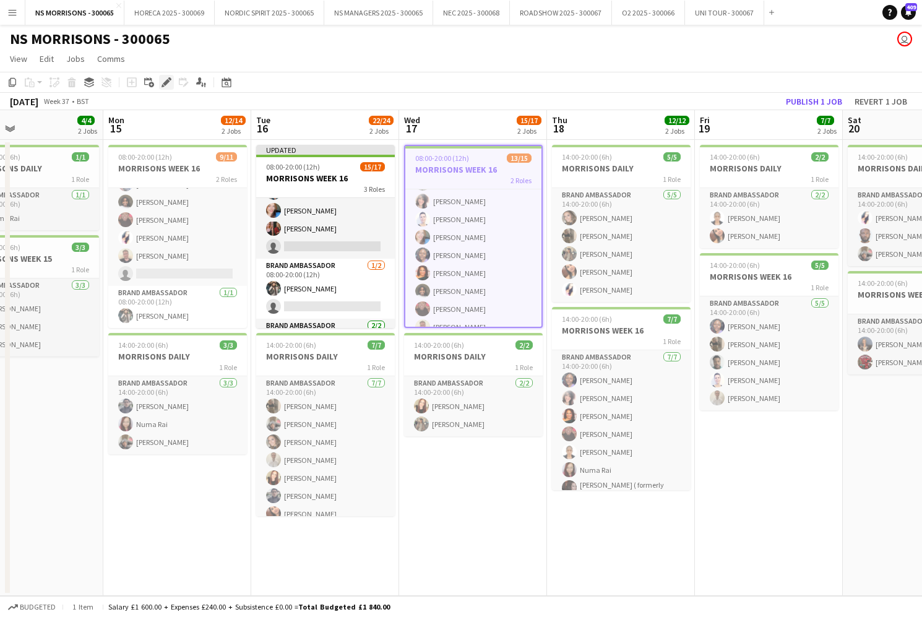
click at [167, 80] on icon "Edit" at bounding box center [167, 82] width 10 height 10
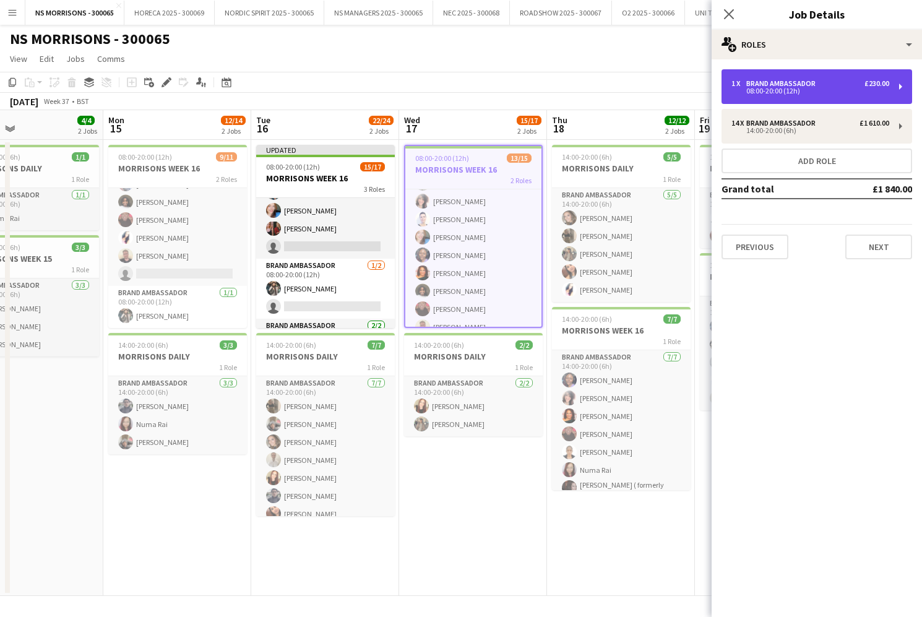
click at [820, 97] on div "1 x Brand Ambassador £230.00 08:00-20:00 (12h)" at bounding box center [817, 86] width 191 height 35
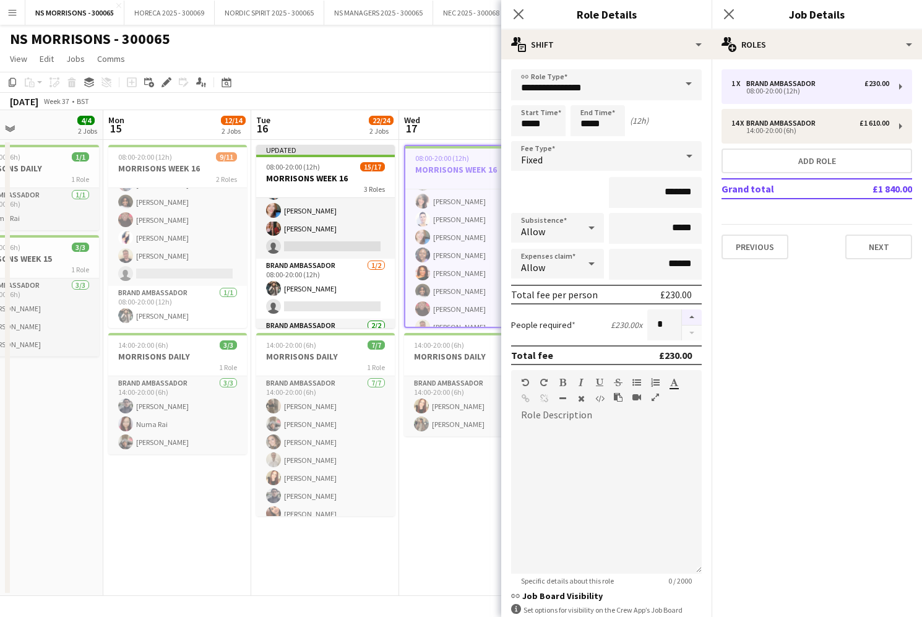
click at [691, 317] on button "button" at bounding box center [692, 317] width 20 height 16
type input "*"
click at [465, 501] on app-date-cell "08:00-20:00 (12h) 13/15 MORRISONS WEEK 16 2 Roles Brand Ambassador [DATE] 08:00…" at bounding box center [473, 368] width 148 height 456
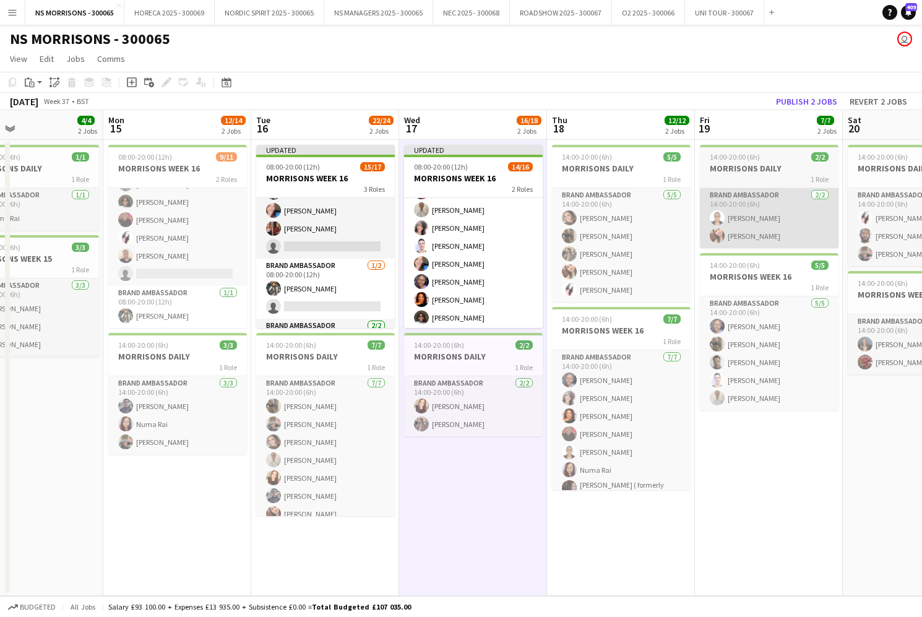
drag, startPoint x: 744, startPoint y: 165, endPoint x: 742, endPoint y: 194, distance: 29.2
click at [744, 165] on h3 "MORRISONS DAILY" at bounding box center [769, 168] width 139 height 11
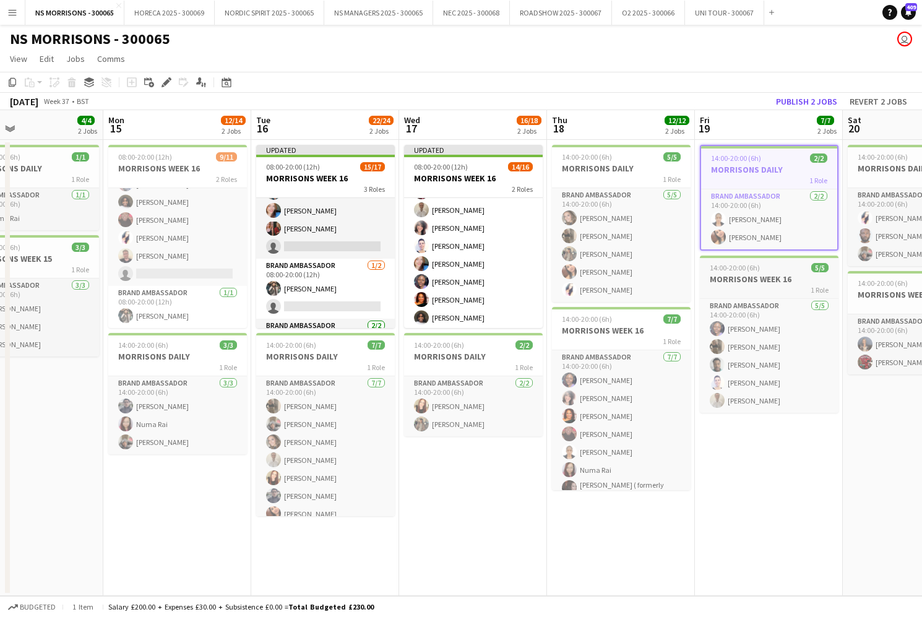
drag, startPoint x: 756, startPoint y: 281, endPoint x: 748, endPoint y: 275, distance: 10.6
click at [756, 281] on h3 "MORRISONS WEEK 16" at bounding box center [769, 279] width 139 height 11
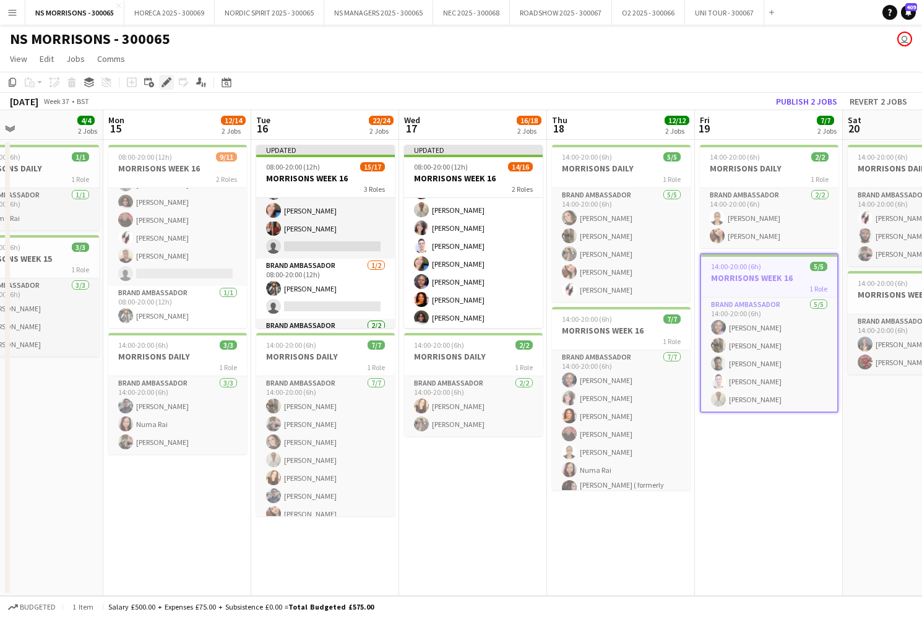
click at [159, 84] on div "Edit" at bounding box center [166, 82] width 15 height 15
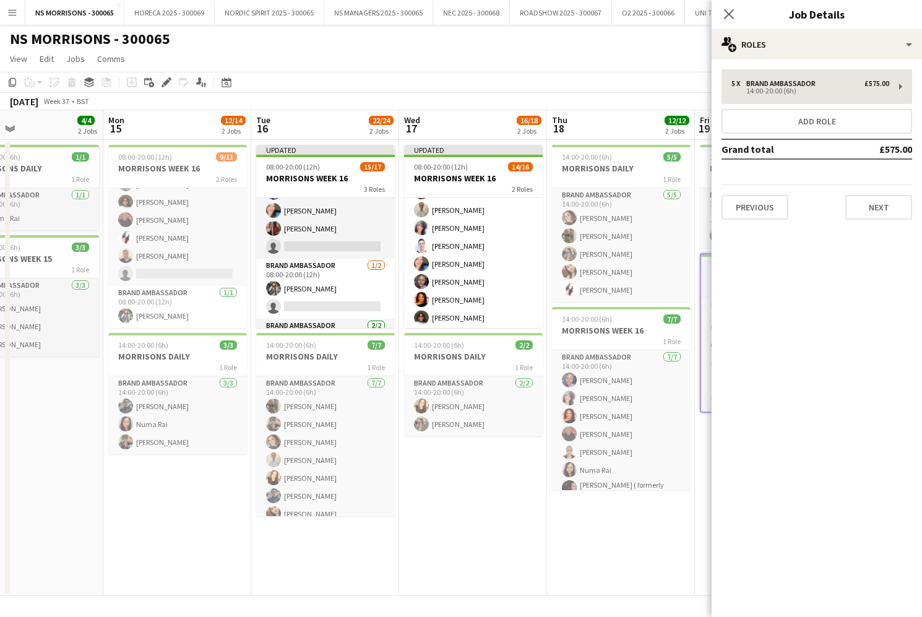
click at [803, 130] on button "Add role" at bounding box center [817, 121] width 191 height 25
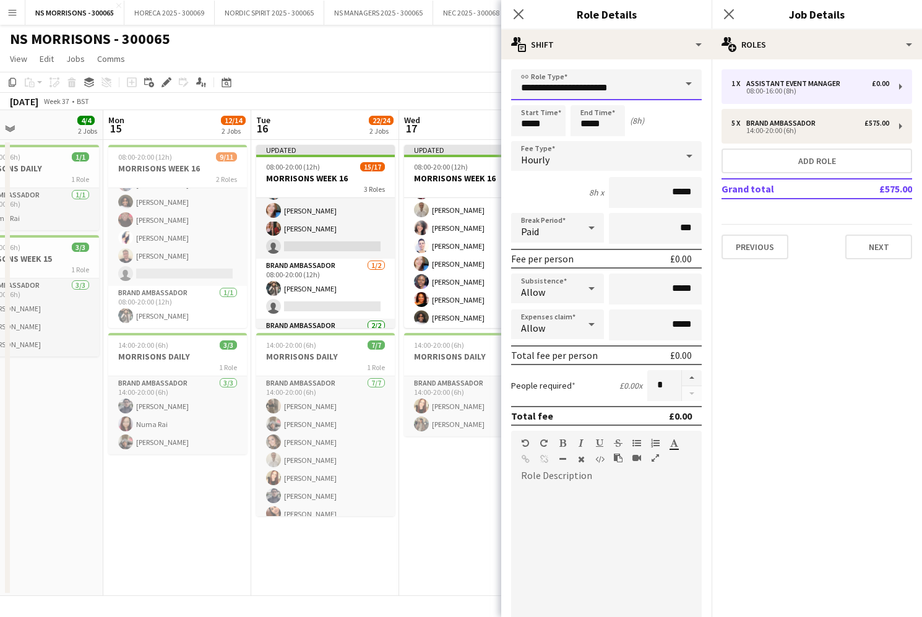
click at [605, 87] on input "**********" at bounding box center [606, 84] width 191 height 31
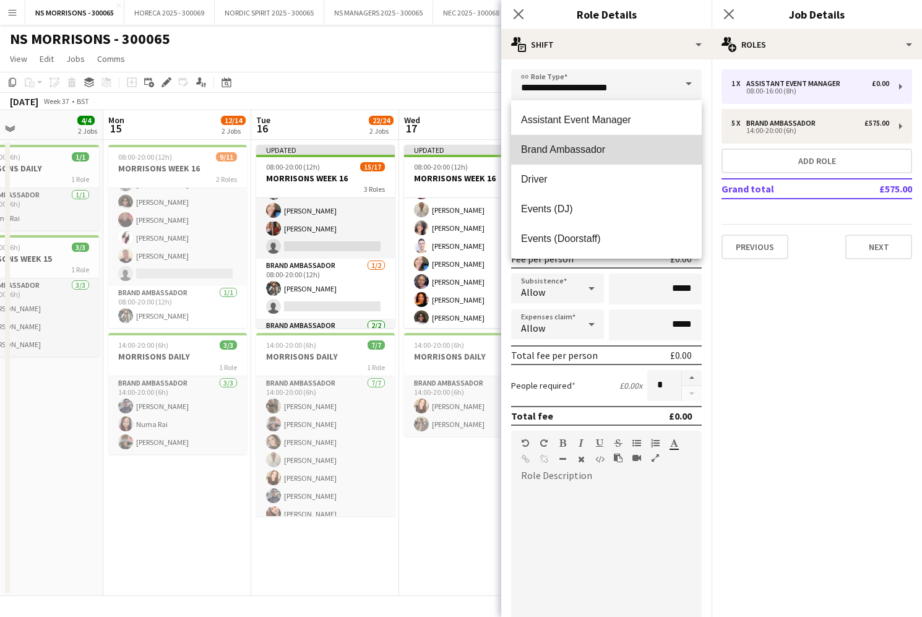
click at [591, 143] on mat-option "Brand Ambassador" at bounding box center [606, 150] width 191 height 30
type input "**********"
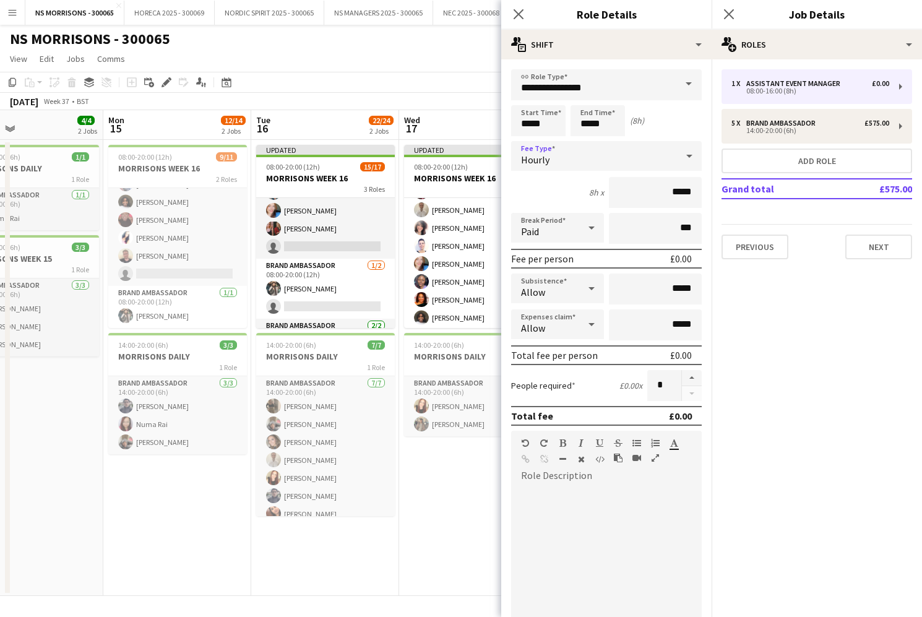
click at [546, 155] on span "Hourly" at bounding box center [535, 160] width 28 height 12
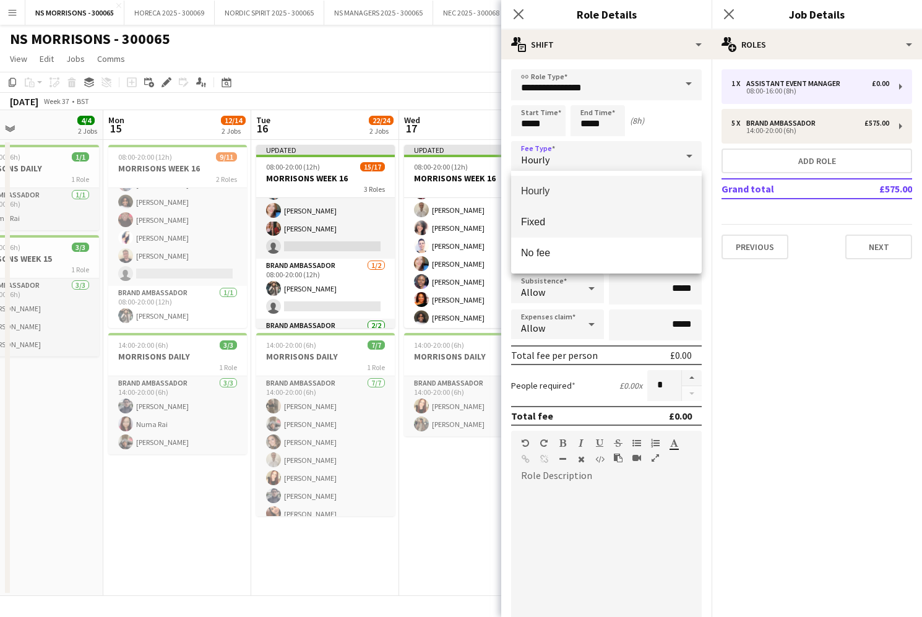
click at [538, 220] on span "Fixed" at bounding box center [606, 222] width 171 height 12
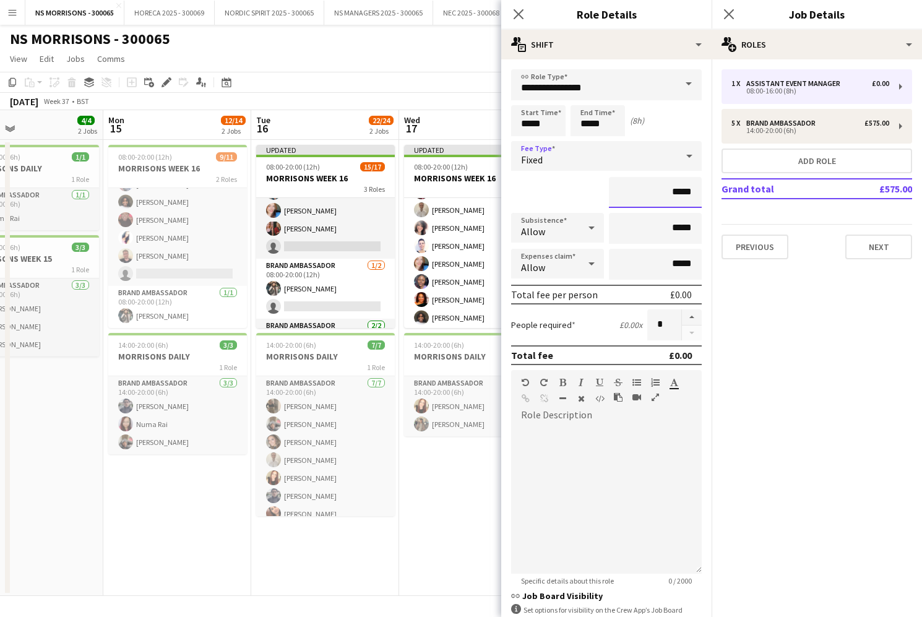
click at [674, 192] on input "*****" at bounding box center [655, 192] width 93 height 31
type input "*******"
click at [678, 266] on input "*****" at bounding box center [655, 264] width 93 height 31
type input "******"
click at [431, 462] on app-date-cell "Updated 08:00-20:00 (12h) 14/16 MORRISONS WEEK 16 2 Roles Brand Ambassador [DAT…" at bounding box center [473, 368] width 148 height 456
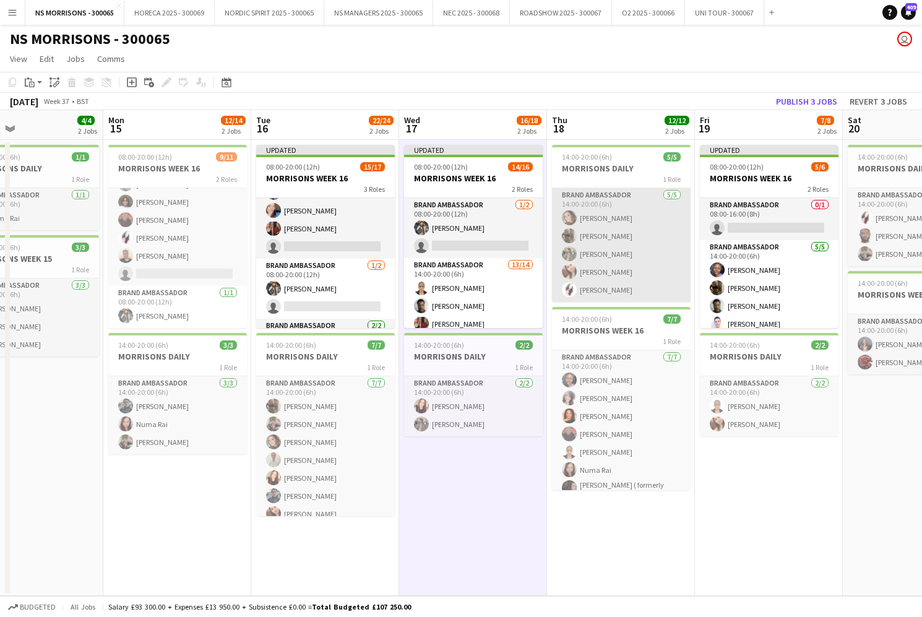
scroll to position [0, 0]
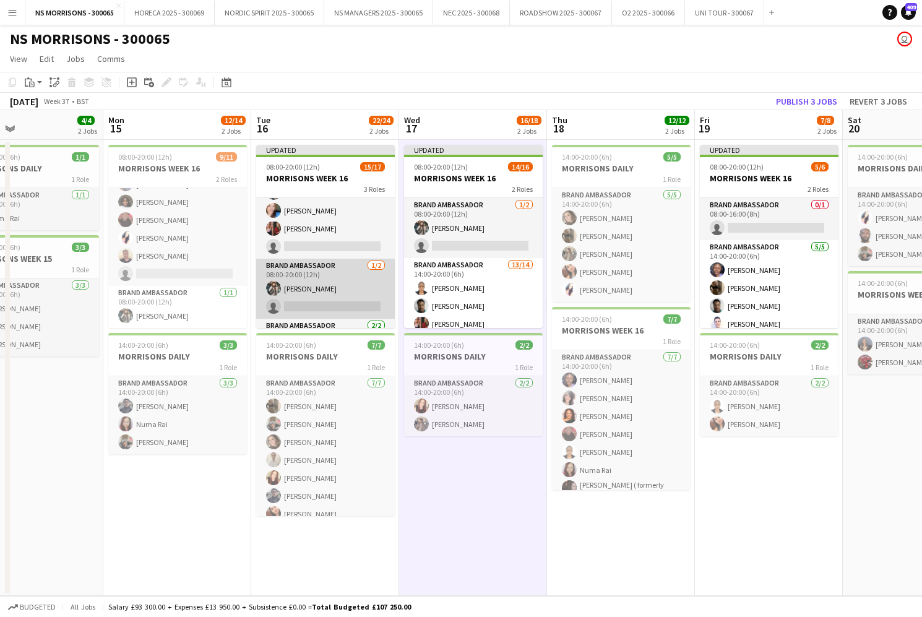
click at [348, 297] on app-card-role "Brand Ambassador [DATE] 08:00-20:00 (12h) [PERSON_NAME] single-neutral-actions" at bounding box center [325, 289] width 139 height 60
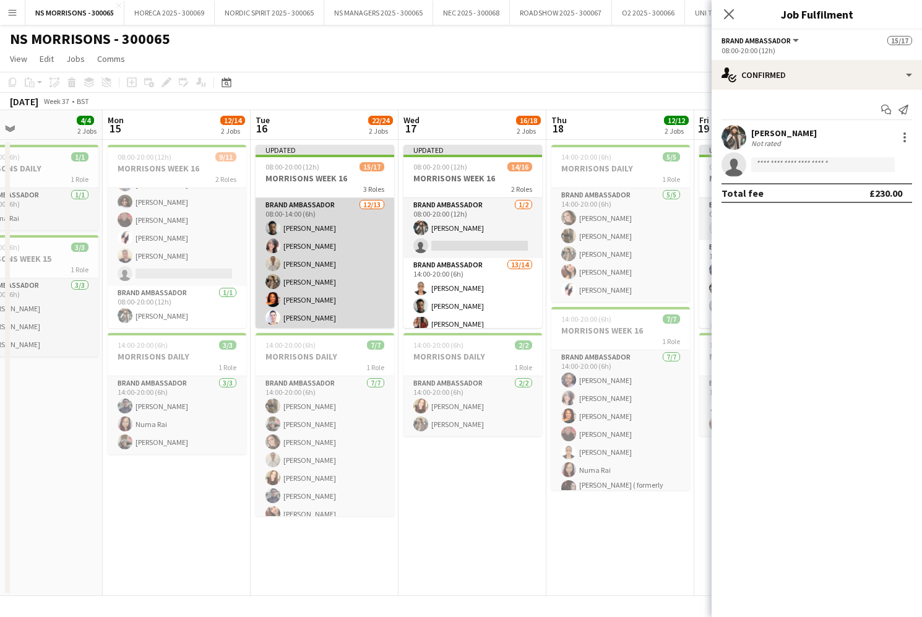
scroll to position [-1, 0]
drag, startPoint x: 327, startPoint y: 255, endPoint x: 336, endPoint y: 257, distance: 8.9
click at [327, 255] on app-card-role "Brand Ambassador [DATE] 08:00-14:00 (6h) [PERSON_NAME] [PERSON_NAME] [PERSON_NA…" at bounding box center [325, 327] width 139 height 258
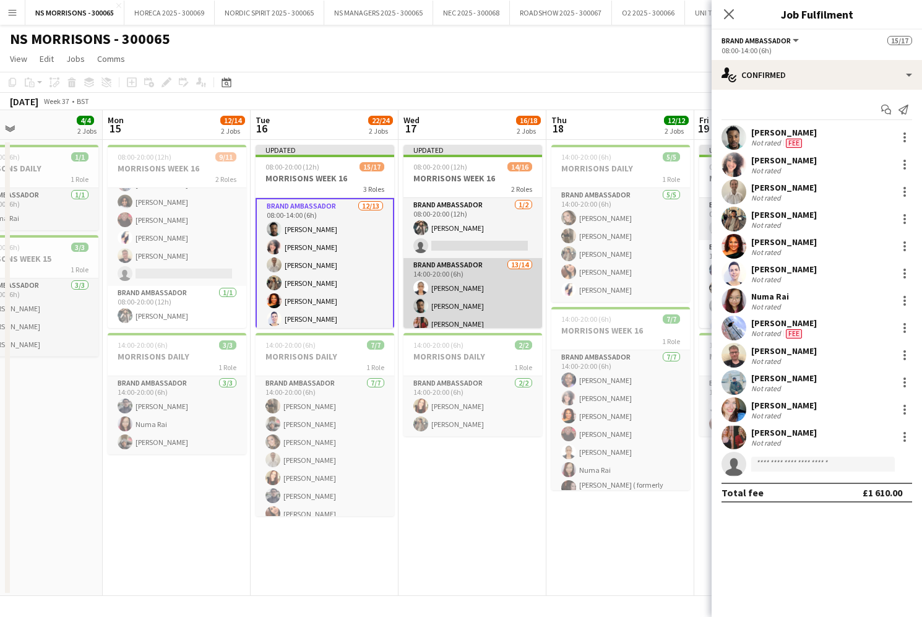
click at [451, 282] on app-card-role "Brand Ambassador 13/14 14:00-20:00 (6h) [PERSON_NAME] [PERSON_NAME] [PERSON_NAM…" at bounding box center [473, 395] width 139 height 275
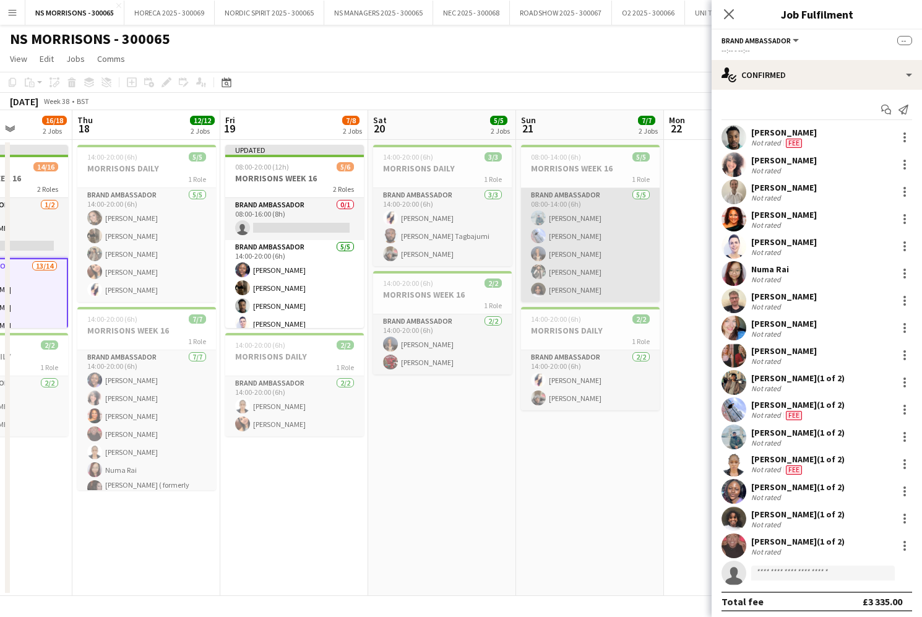
scroll to position [0, 373]
click at [607, 246] on app-card-role "Brand Ambassador [DATE] 08:00-14:00 (6h) [PERSON_NAME] [PERSON_NAME] [PERSON_NA…" at bounding box center [589, 245] width 139 height 114
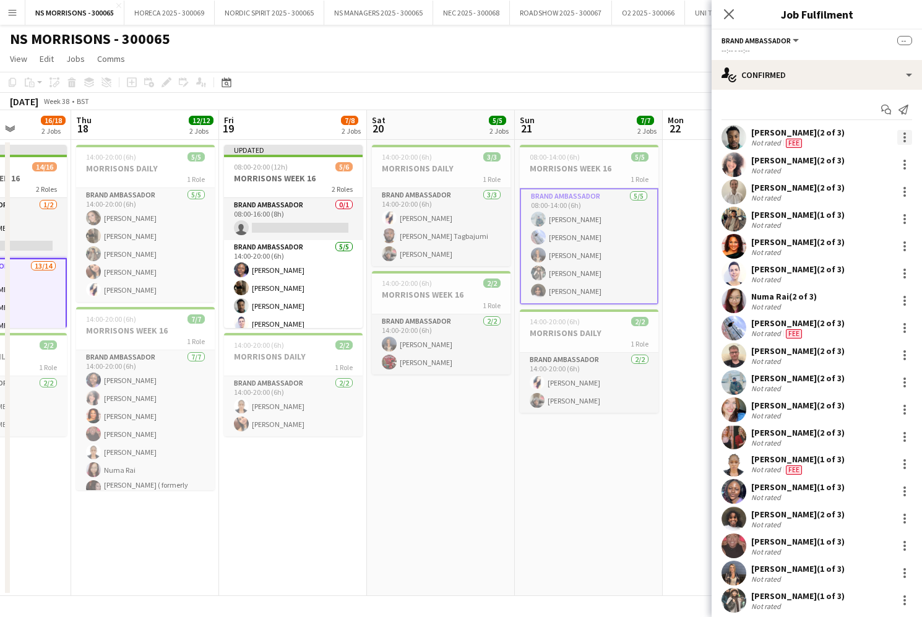
click at [902, 136] on div at bounding box center [905, 137] width 15 height 15
click at [854, 256] on button "Remove" at bounding box center [864, 250] width 97 height 30
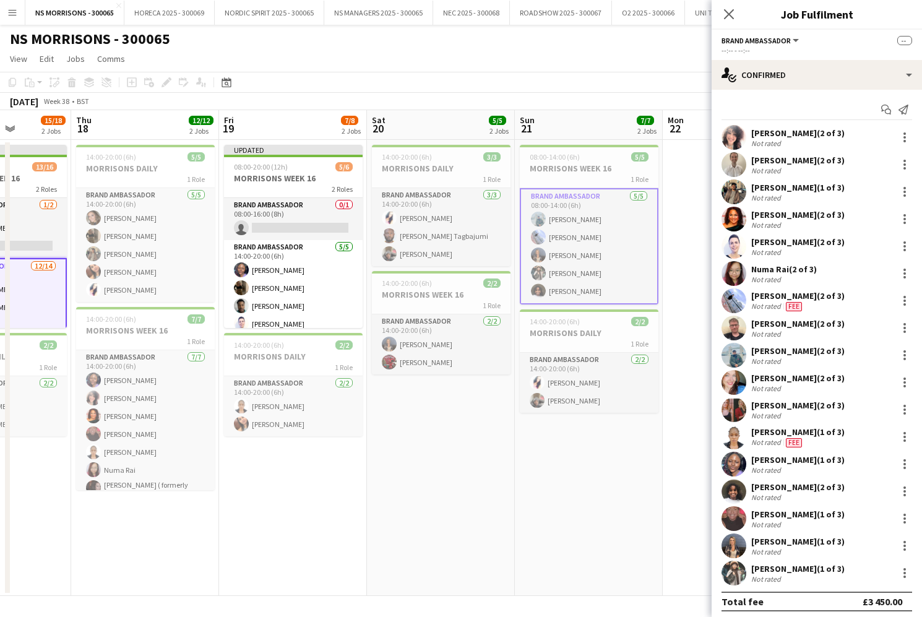
click at [625, 430] on app-date-cell "08:00-14:00 (6h) 5/5 MORRISONS WEEK 16 1 Role Brand Ambassador [DATE] 08:00-14:…" at bounding box center [589, 368] width 148 height 456
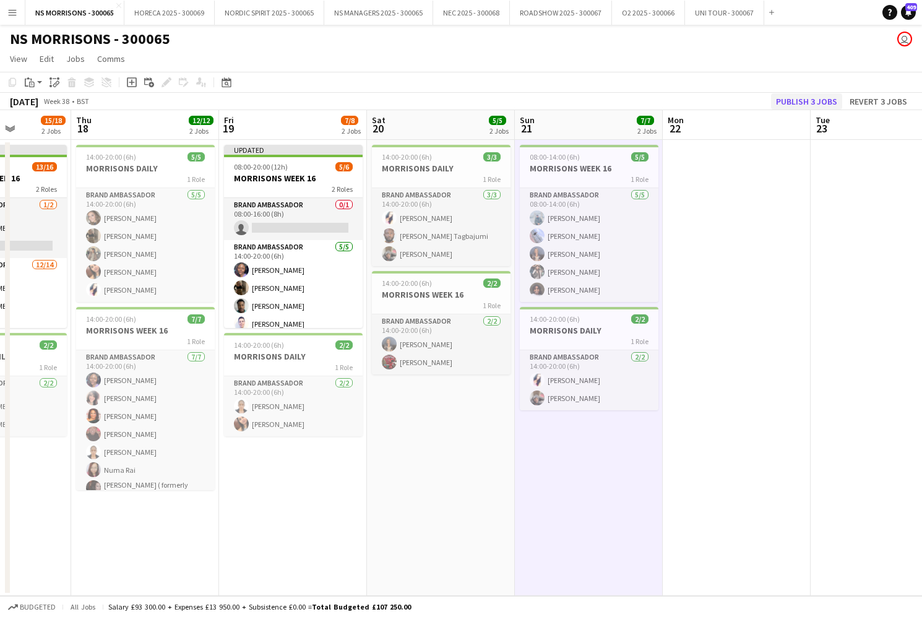
click at [788, 102] on button "Publish 3 jobs" at bounding box center [806, 101] width 71 height 16
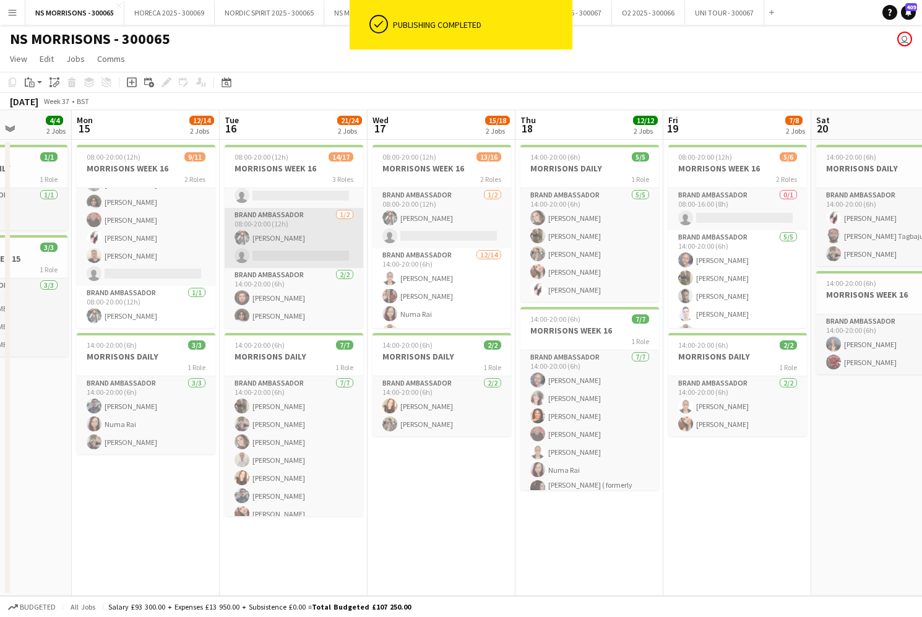
scroll to position [238, 0]
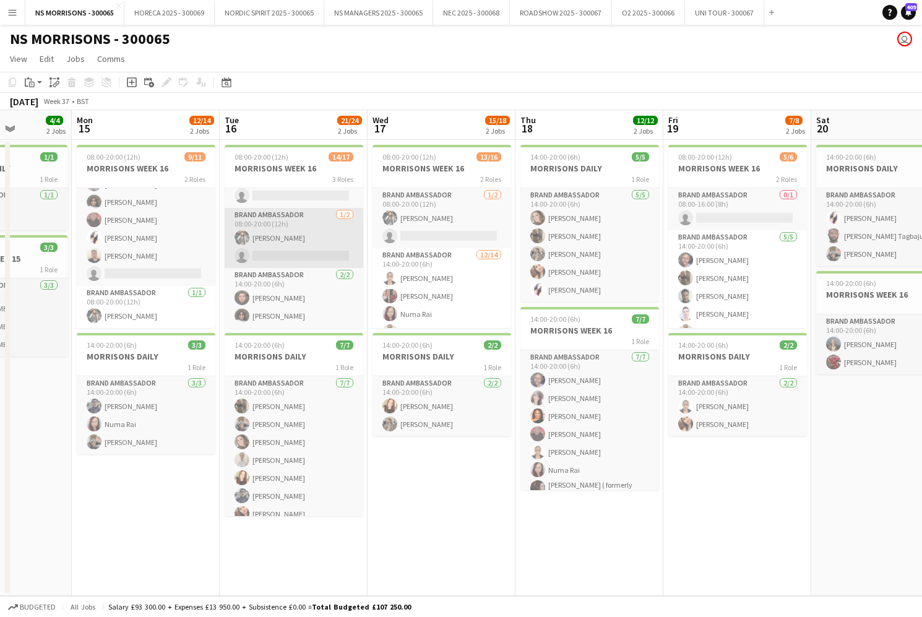
click at [327, 238] on app-card-role "Brand Ambassador [DATE] 08:00-20:00 (12h) [PERSON_NAME] single-neutral-actions" at bounding box center [294, 238] width 139 height 60
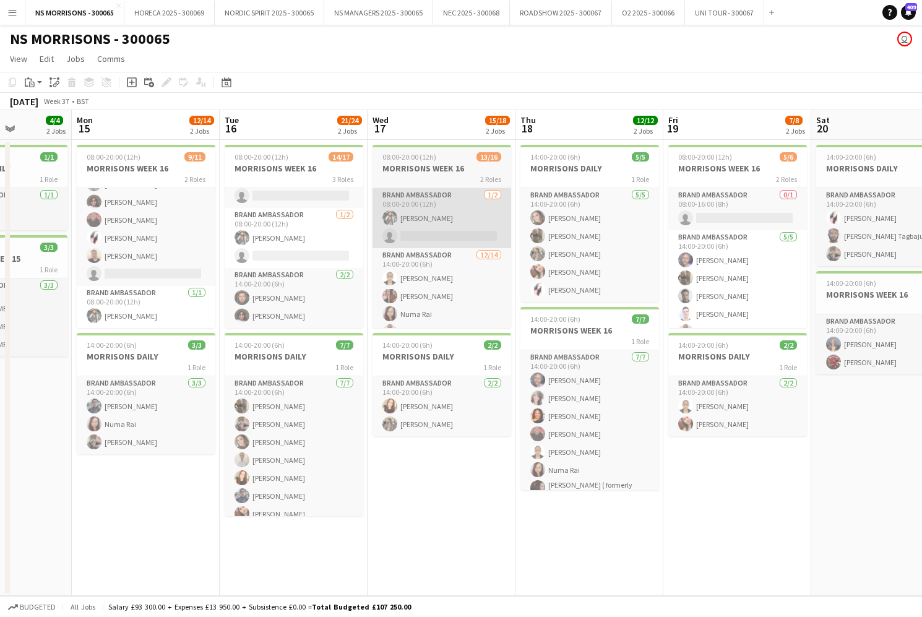
scroll to position [0, 521]
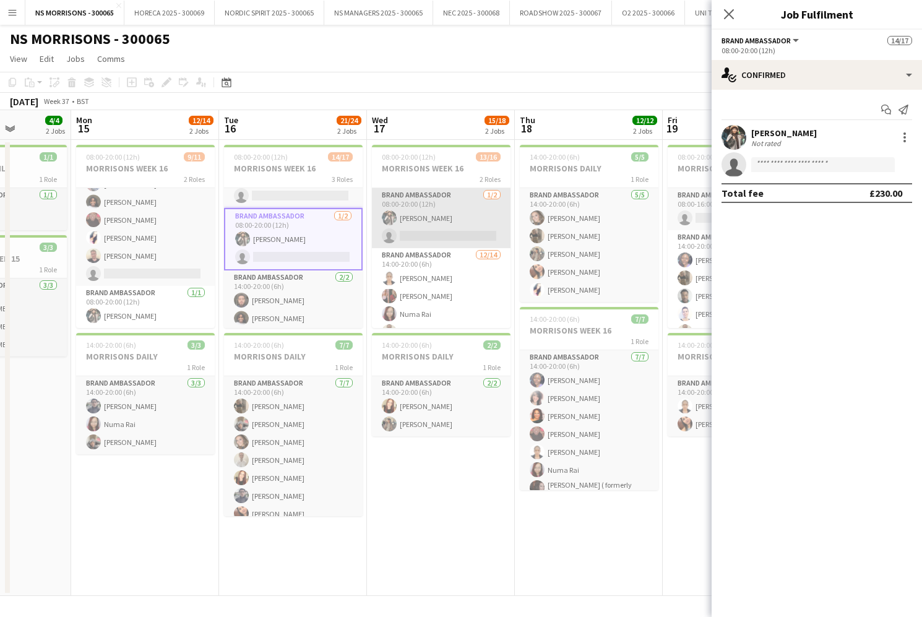
click at [444, 230] on app-card-role "Brand Ambassador [DATE] 08:00-20:00 (12h) [PERSON_NAME] single-neutral-actions" at bounding box center [441, 218] width 139 height 60
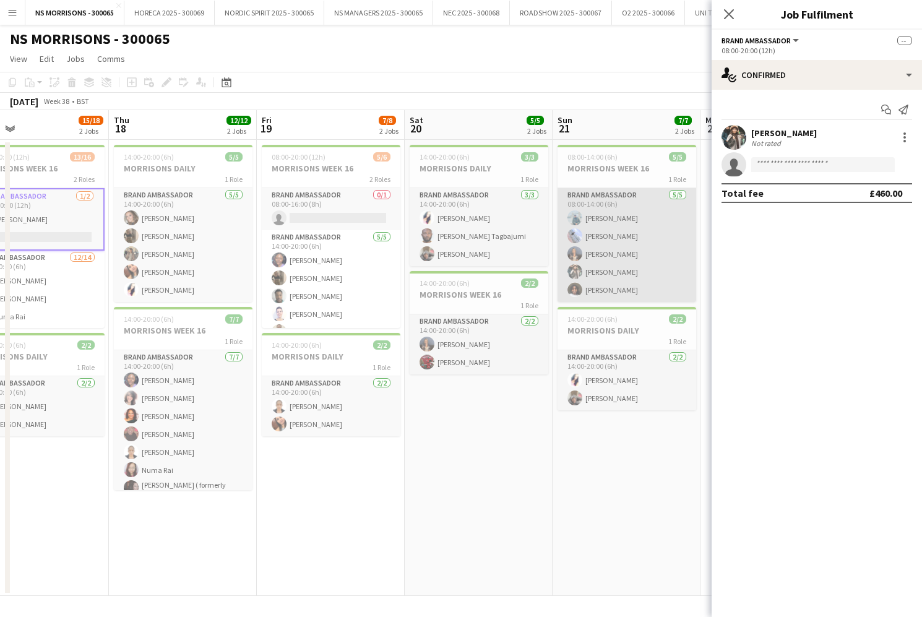
scroll to position [0, 0]
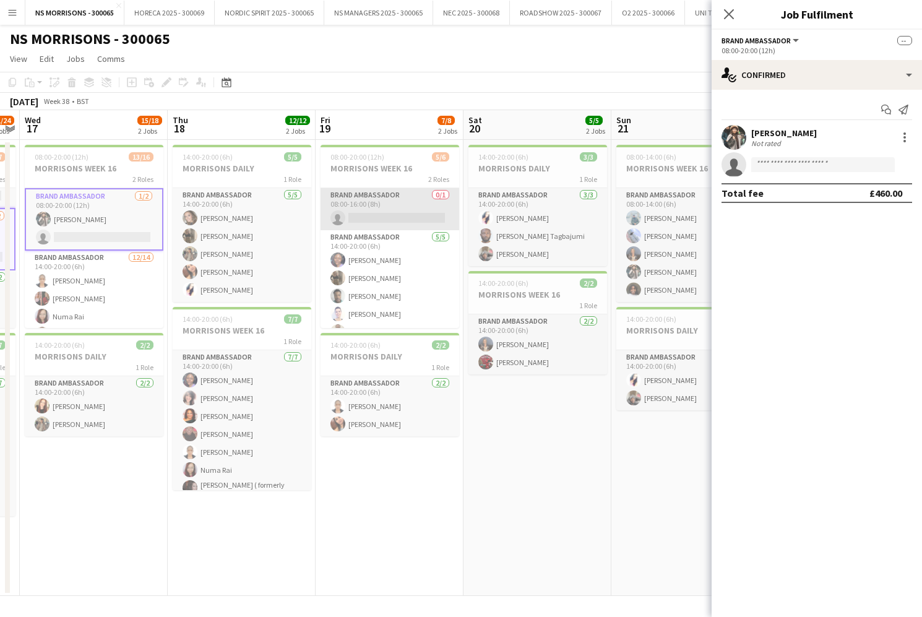
click at [385, 223] on app-card-role "Brand Ambassador 0/1 08:00-16:00 (8h) single-neutral-actions" at bounding box center [390, 209] width 139 height 42
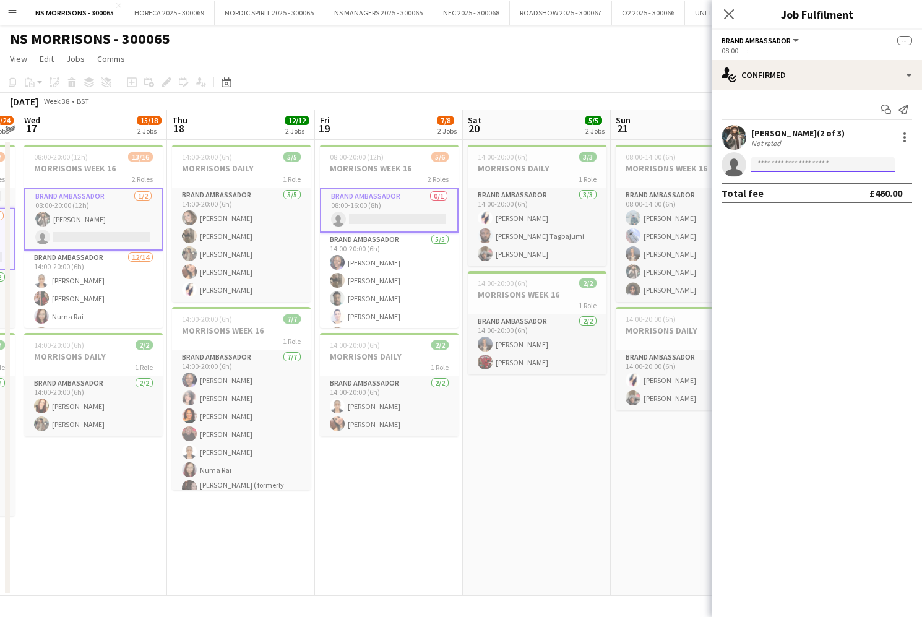
click at [791, 164] on input at bounding box center [823, 164] width 144 height 15
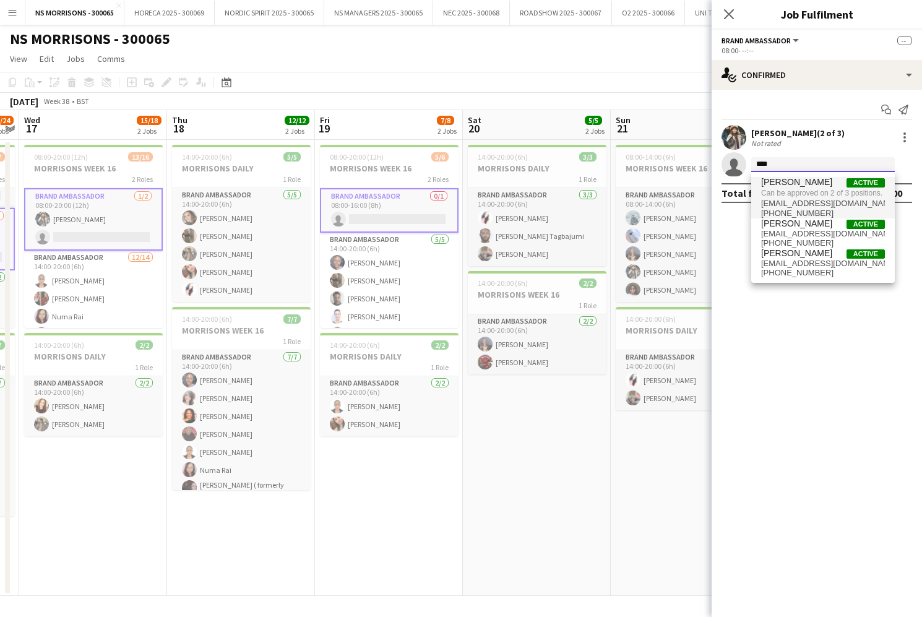
type input "****"
click at [790, 181] on span "[PERSON_NAME]" at bounding box center [796, 182] width 71 height 11
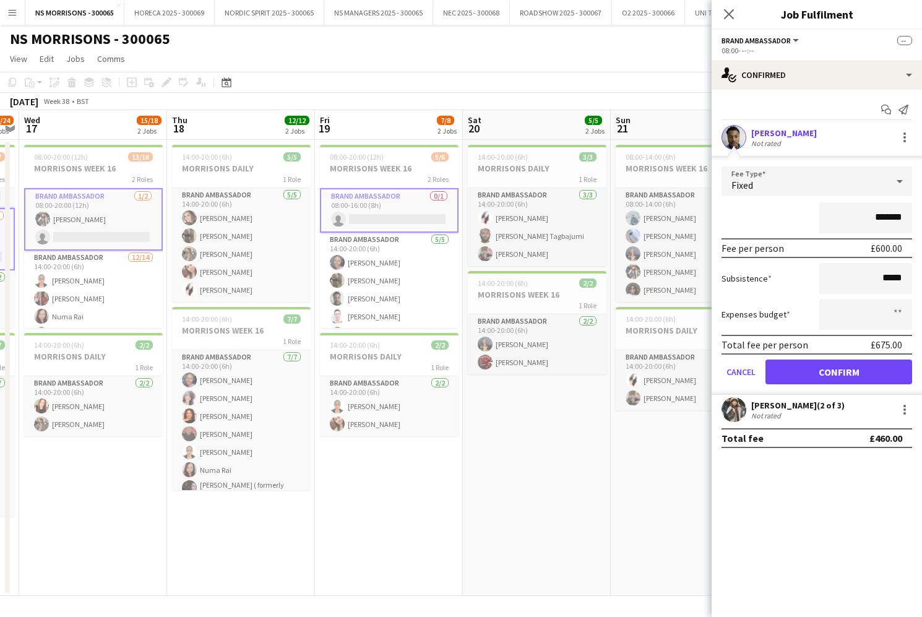
drag, startPoint x: 821, startPoint y: 376, endPoint x: 744, endPoint y: 371, distance: 77.6
click at [821, 376] on button "Confirm" at bounding box center [839, 372] width 147 height 25
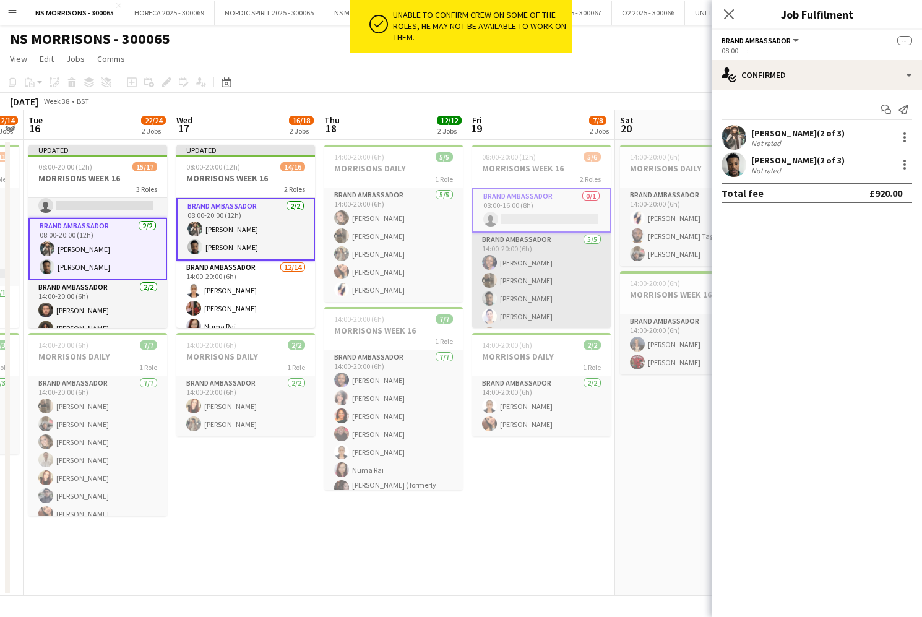
click at [542, 294] on app-card-role "Brand Ambassador [DATE] 14:00-20:00 (6h) [PERSON_NAME] [PERSON_NAME] [PERSON_NA…" at bounding box center [541, 290] width 139 height 114
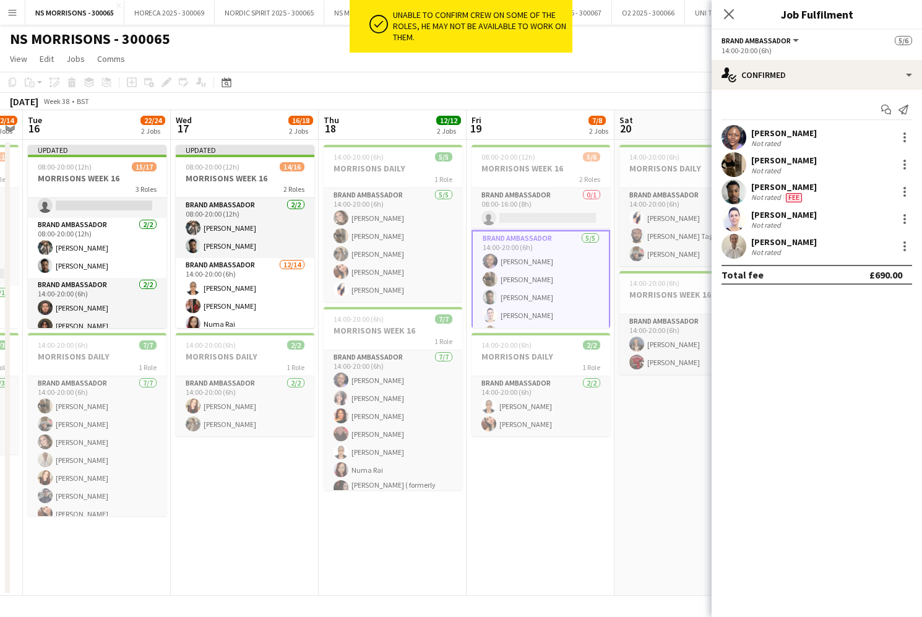
click at [899, 190] on div at bounding box center [905, 191] width 15 height 15
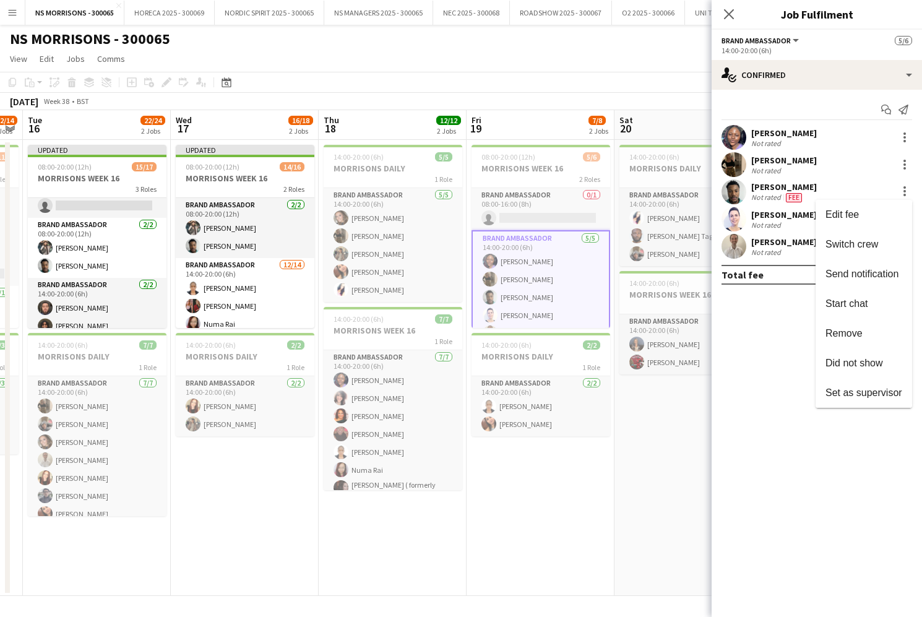
click at [837, 331] on span "Remove" at bounding box center [844, 333] width 37 height 11
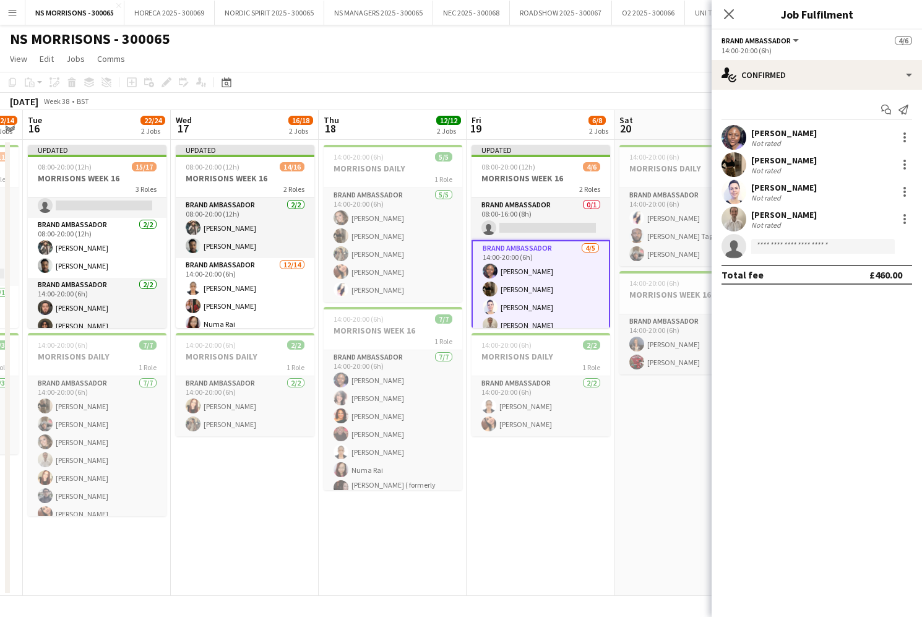
click at [636, 436] on app-date-cell "14:00-20:00 (6h) 3/3 MORRISONS DAILY 1 Role Brand Ambassador [DATE] 14:00-20:00…" at bounding box center [689, 368] width 148 height 456
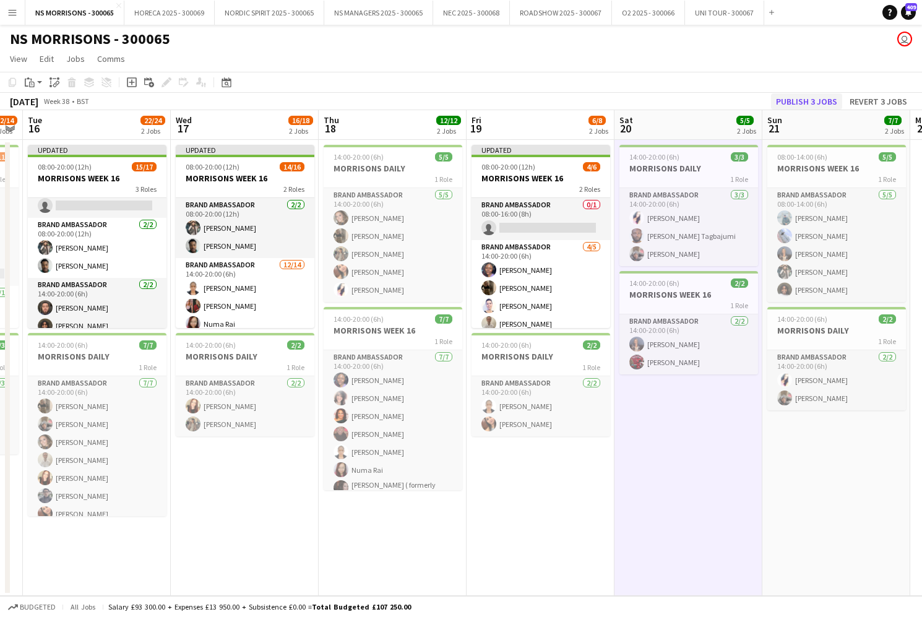
click at [820, 102] on button "Publish 3 jobs" at bounding box center [806, 101] width 71 height 16
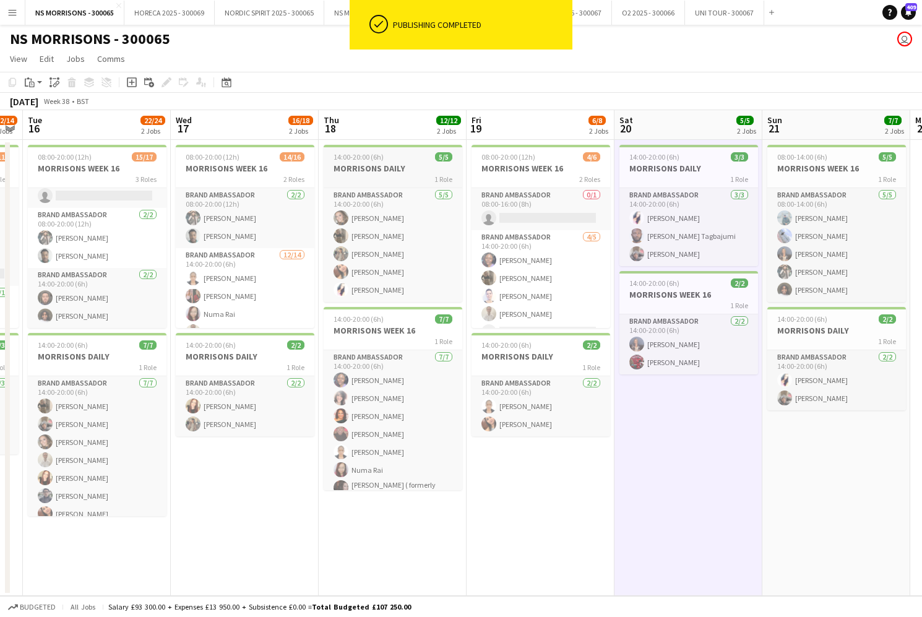
drag, startPoint x: 534, startPoint y: 173, endPoint x: 348, endPoint y: 149, distance: 187.3
click at [527, 174] on app-calendar-viewport "Sat 13 8/8 2 Jobs Sun 14 4/4 2 Jobs Mon 15 12/14 2 Jobs Tue 16 22/24 2 Jobs Wed…" at bounding box center [461, 353] width 922 height 486
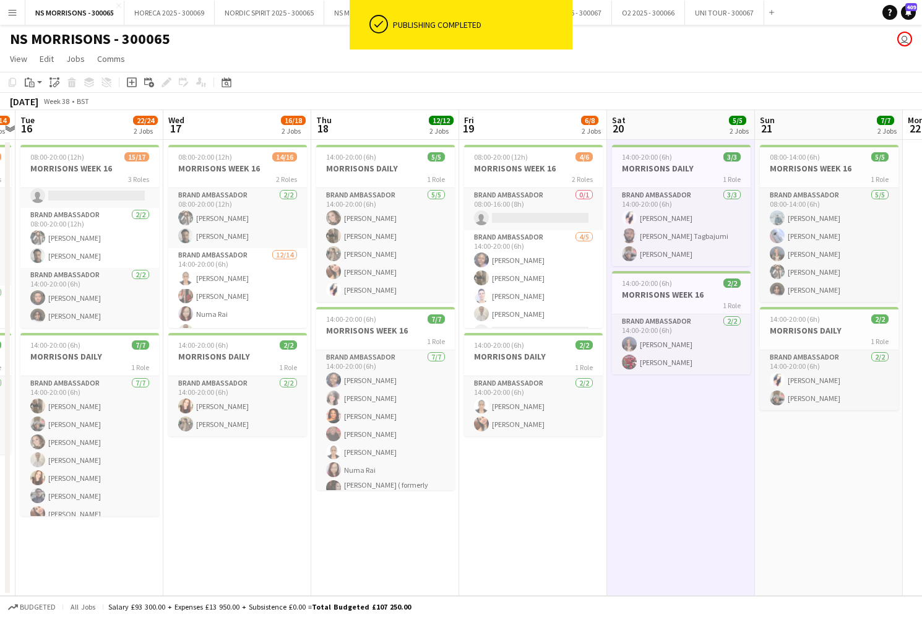
drag, startPoint x: 511, startPoint y: 171, endPoint x: 225, endPoint y: 106, distance: 292.5
click at [511, 171] on h3 "MORRISONS WEEK 16" at bounding box center [533, 168] width 139 height 11
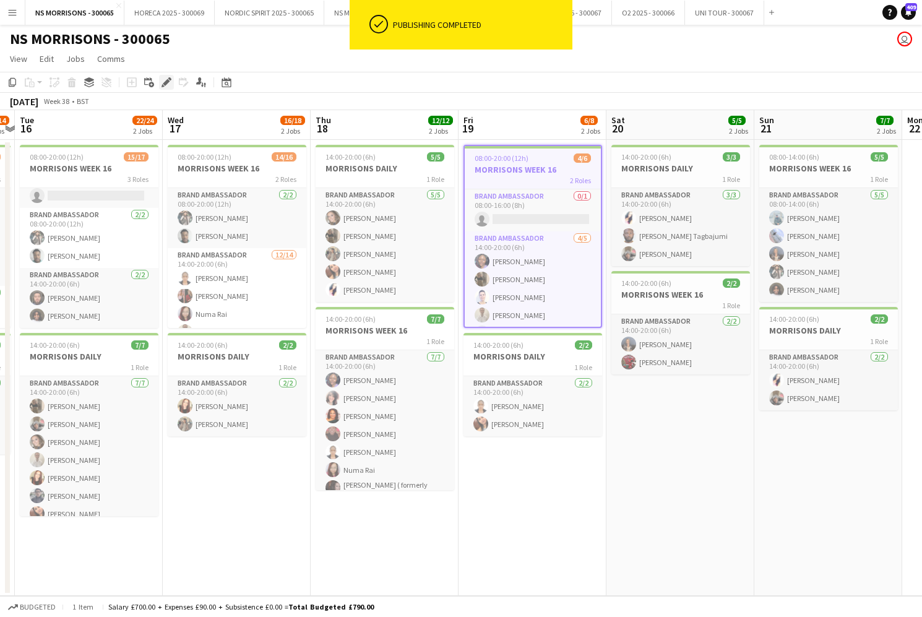
click at [168, 82] on icon at bounding box center [166, 82] width 7 height 7
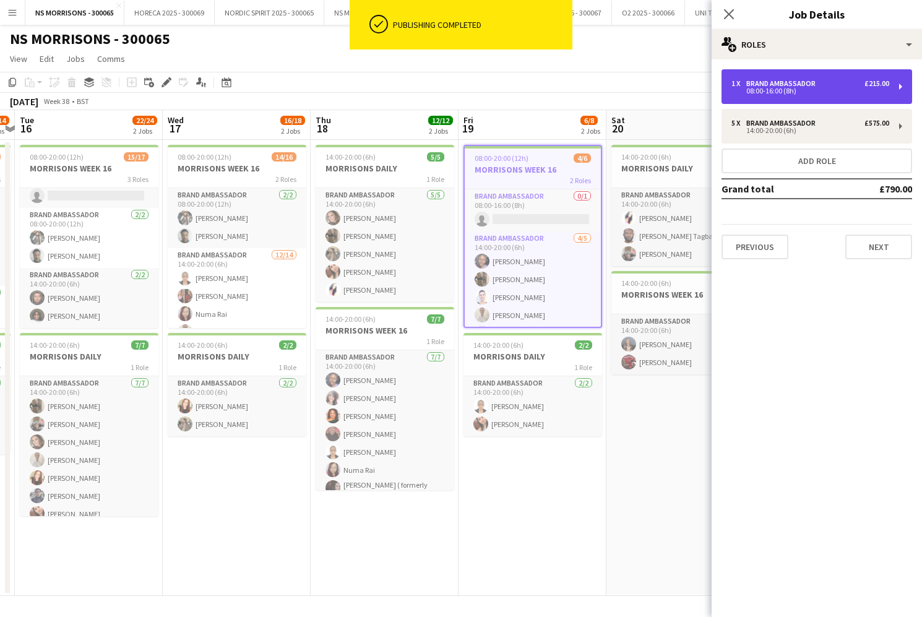
drag, startPoint x: 736, startPoint y: 92, endPoint x: 729, endPoint y: 97, distance: 8.8
click at [735, 92] on div "08:00-16:00 (8h)" at bounding box center [811, 91] width 158 height 6
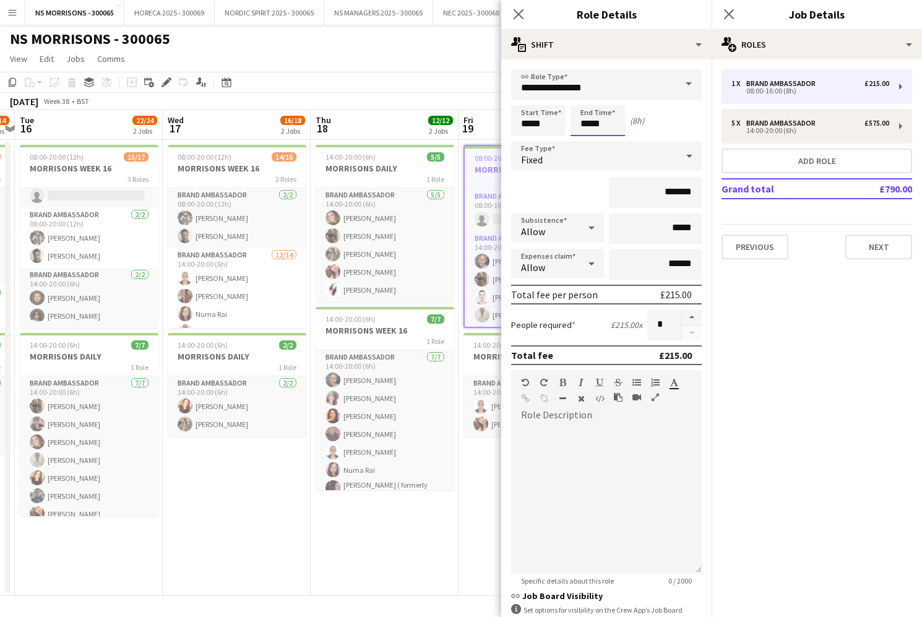
click at [604, 122] on input "*****" at bounding box center [598, 120] width 54 height 31
click at [589, 93] on div at bounding box center [585, 99] width 25 height 12
type input "*****"
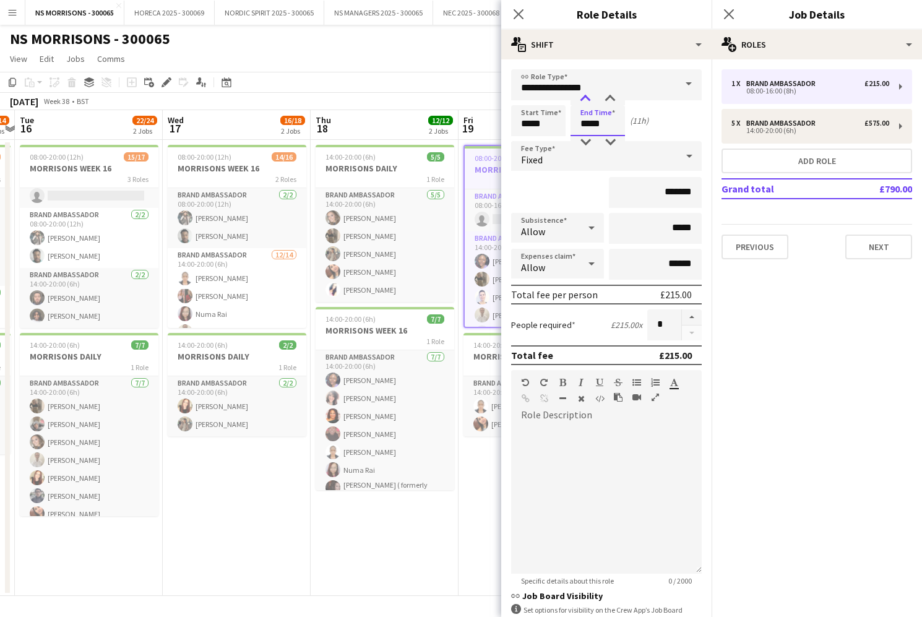
click at [589, 93] on div at bounding box center [585, 99] width 25 height 12
click at [394, 70] on app-page-menu "View Day view expanded Day view collapsed Month view Date picker Jump to [DATE]…" at bounding box center [461, 60] width 922 height 24
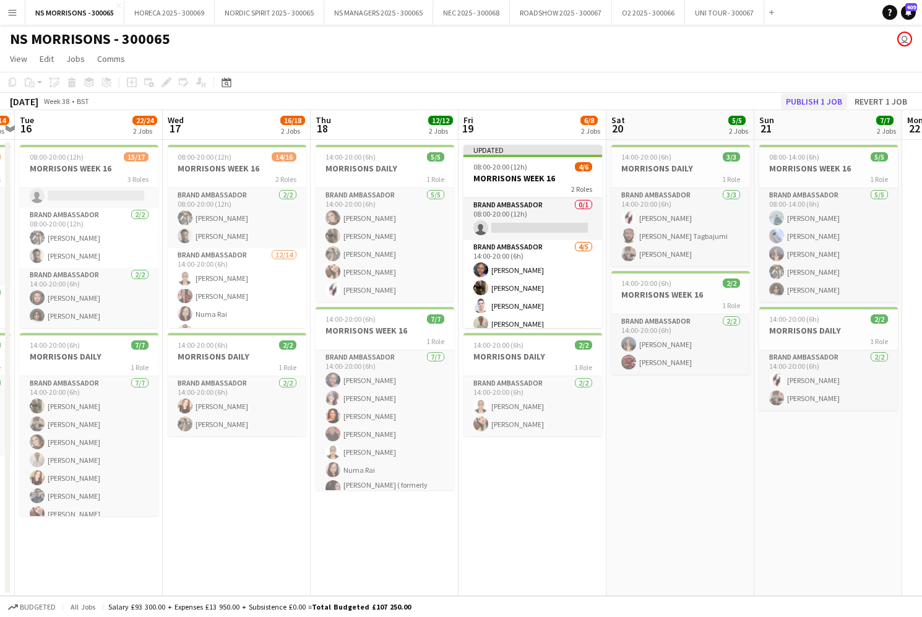
click at [808, 102] on button "Publish 1 job" at bounding box center [814, 101] width 66 height 16
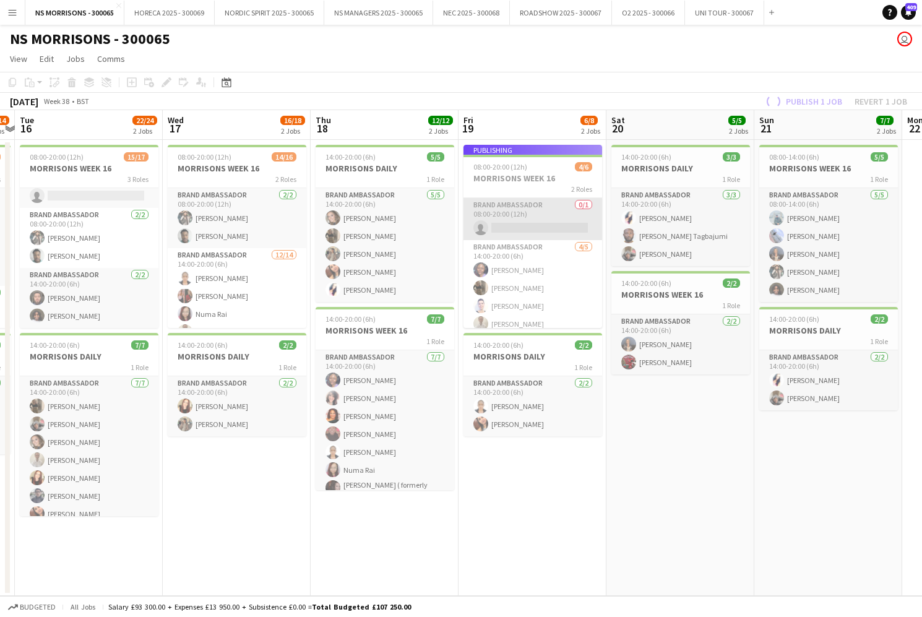
click at [535, 222] on app-job-card "Publishing 08:00-20:00 (12h) 4/6 MORRISONS WEEK 16 2 Roles Brand Ambassador 0/1…" at bounding box center [533, 236] width 139 height 183
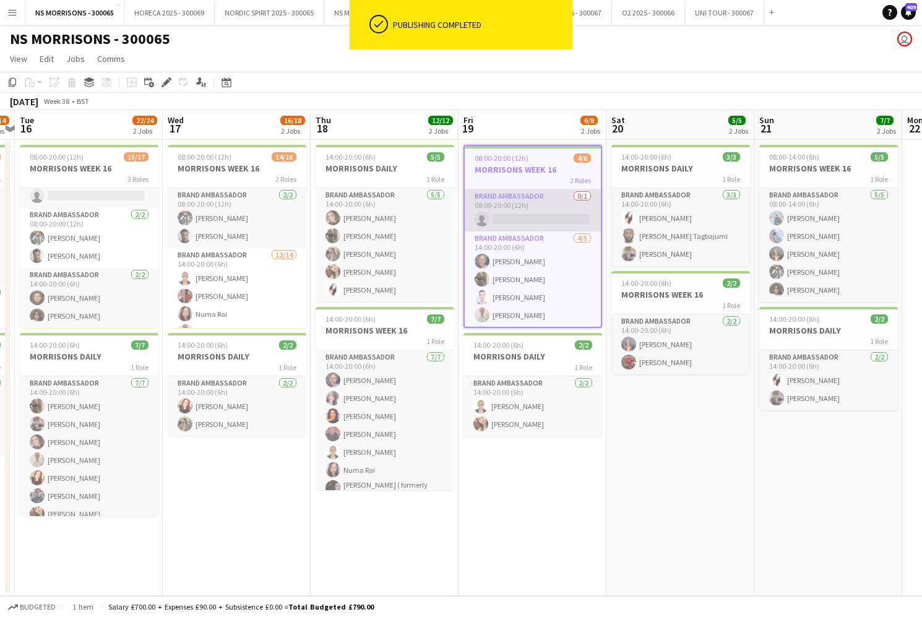
click at [561, 221] on app-card-role "Brand Ambassador 0/1 08:00-20:00 (12h) single-neutral-actions" at bounding box center [533, 210] width 136 height 42
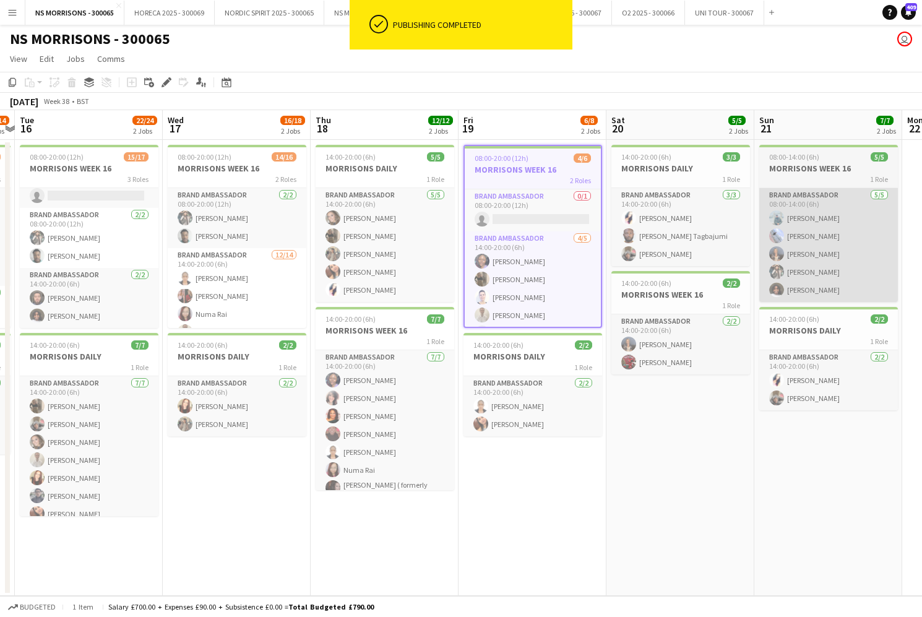
scroll to position [0, 430]
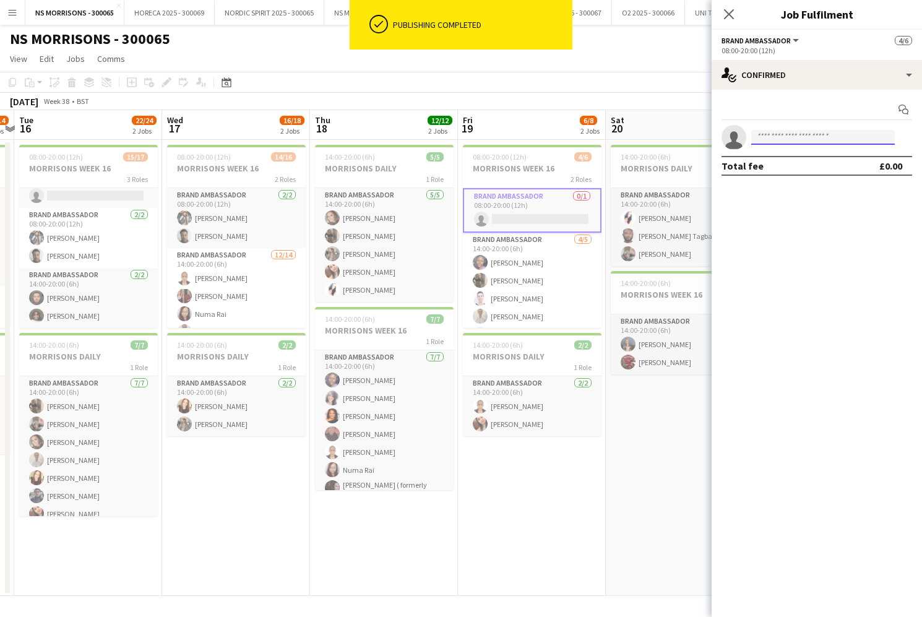
click at [802, 142] on input at bounding box center [823, 137] width 144 height 15
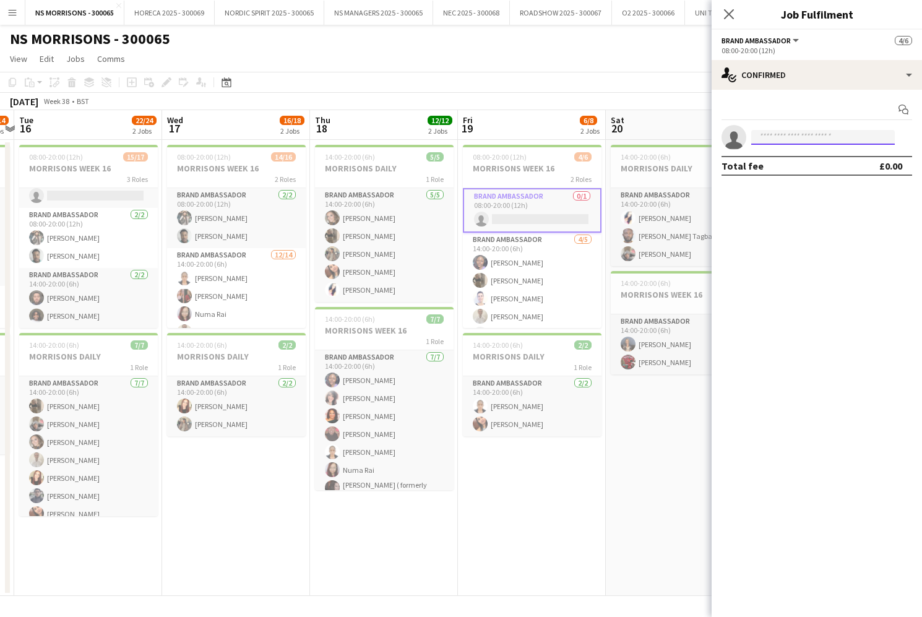
type input "*"
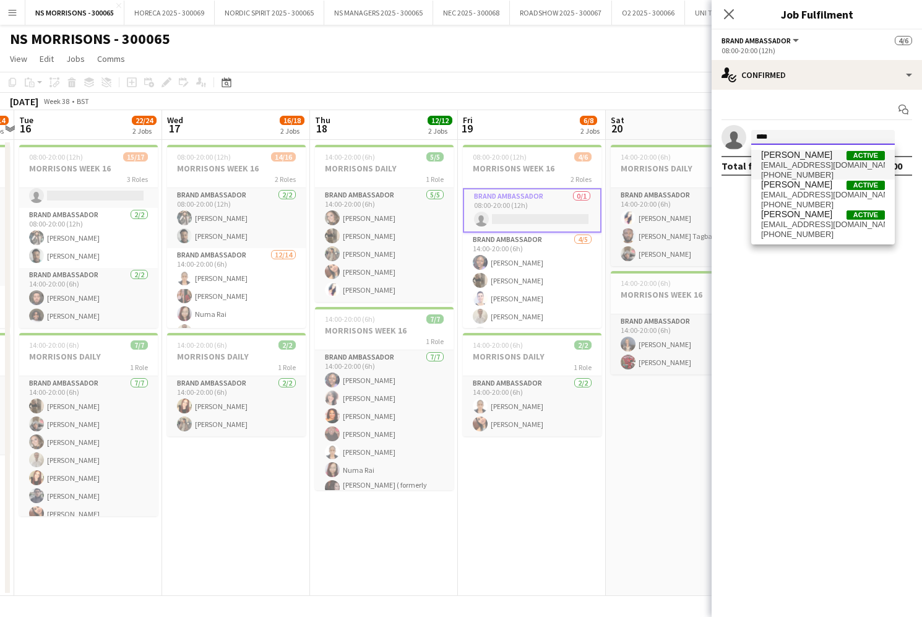
type input "****"
drag, startPoint x: 805, startPoint y: 159, endPoint x: 803, endPoint y: 209, distance: 50.2
click at [805, 159] on span "[PERSON_NAME]" at bounding box center [796, 155] width 71 height 11
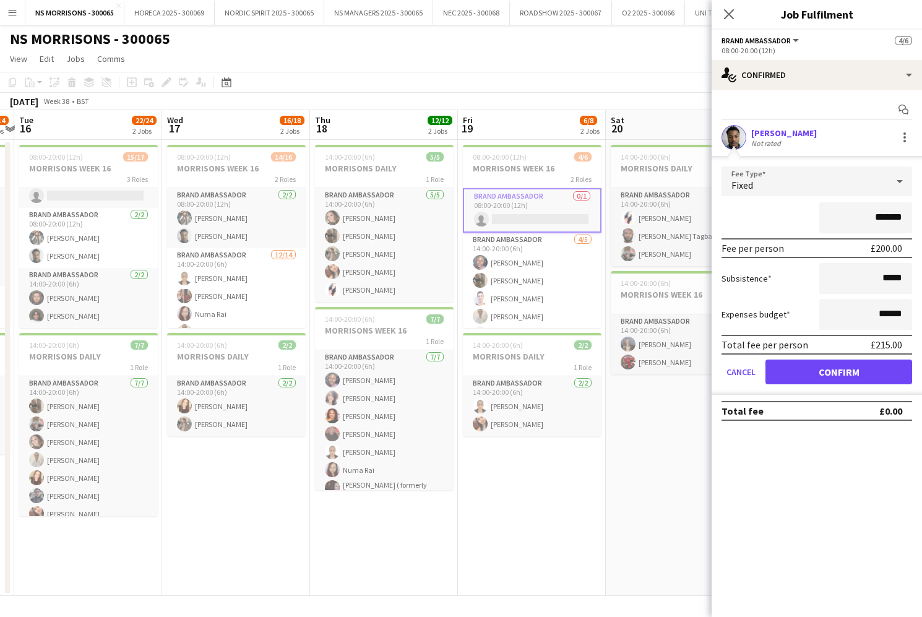
click at [792, 369] on button "Confirm" at bounding box center [839, 372] width 147 height 25
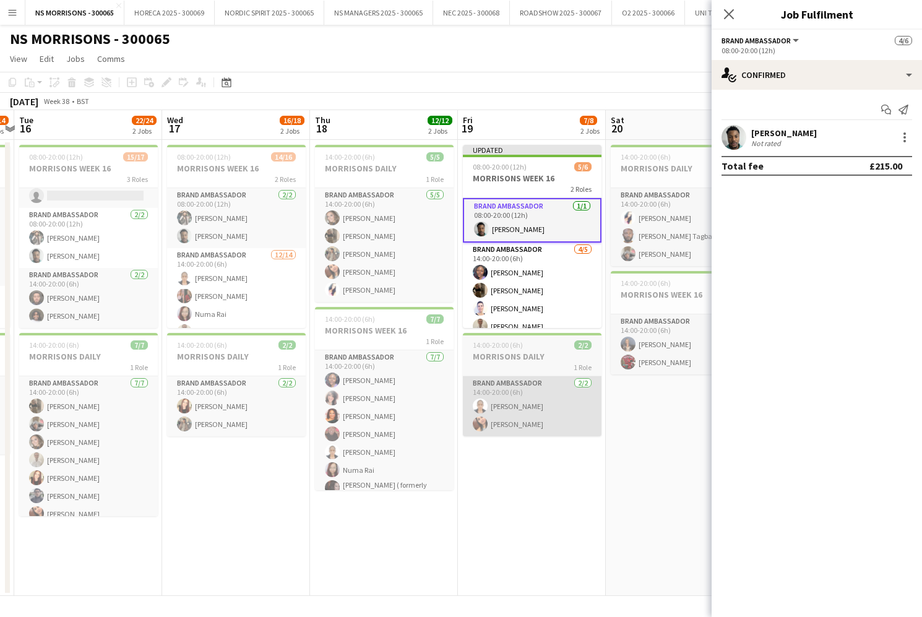
drag, startPoint x: 623, startPoint y: 432, endPoint x: 542, endPoint y: 401, distance: 86.8
click at [622, 432] on app-date-cell "14:00-20:00 (6h) 3/3 MORRISONS DAILY 1 Role Brand Ambassador [DATE] 14:00-20:00…" at bounding box center [680, 368] width 148 height 456
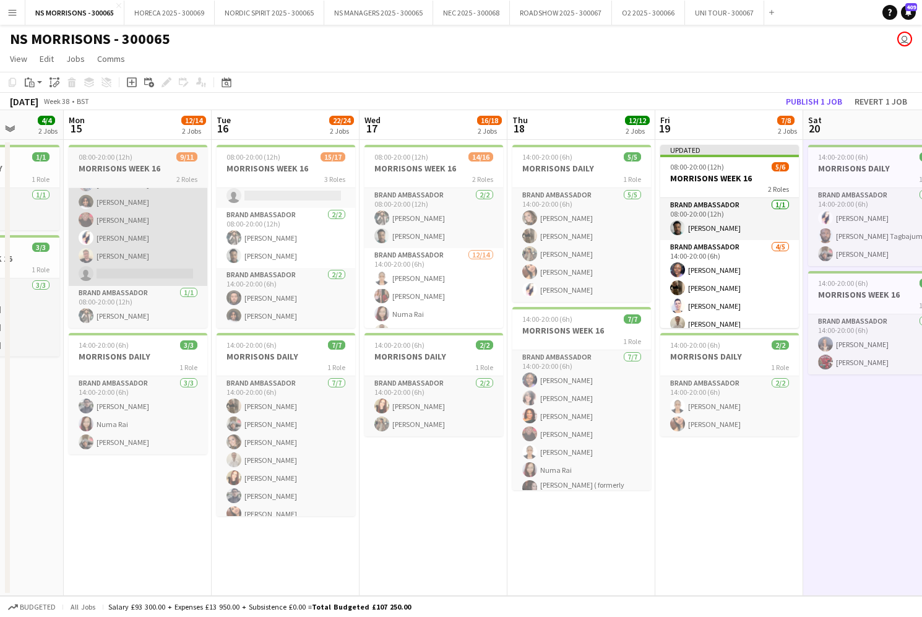
scroll to position [0, 381]
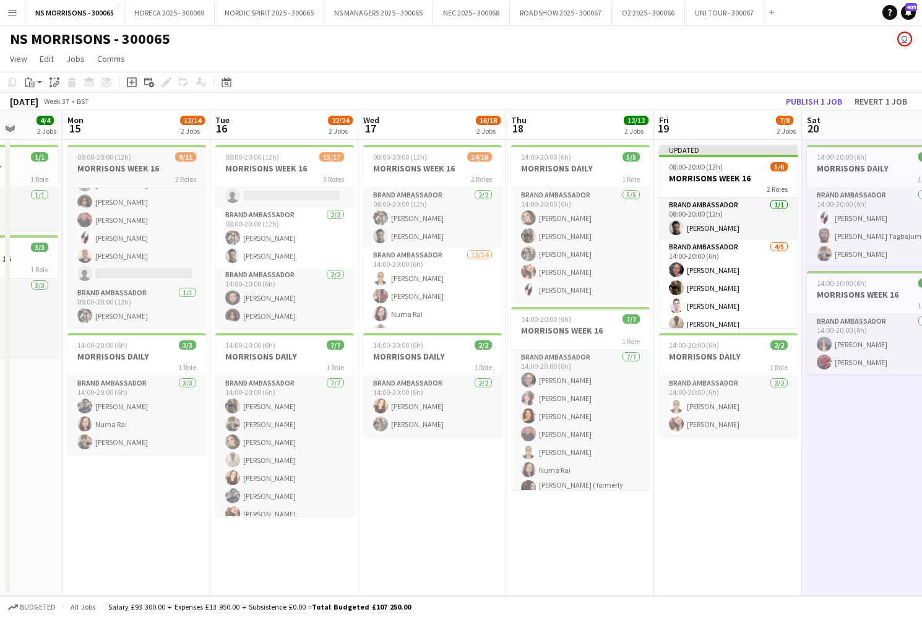
click at [137, 170] on h3 "MORRISONS WEEK 16" at bounding box center [136, 168] width 139 height 11
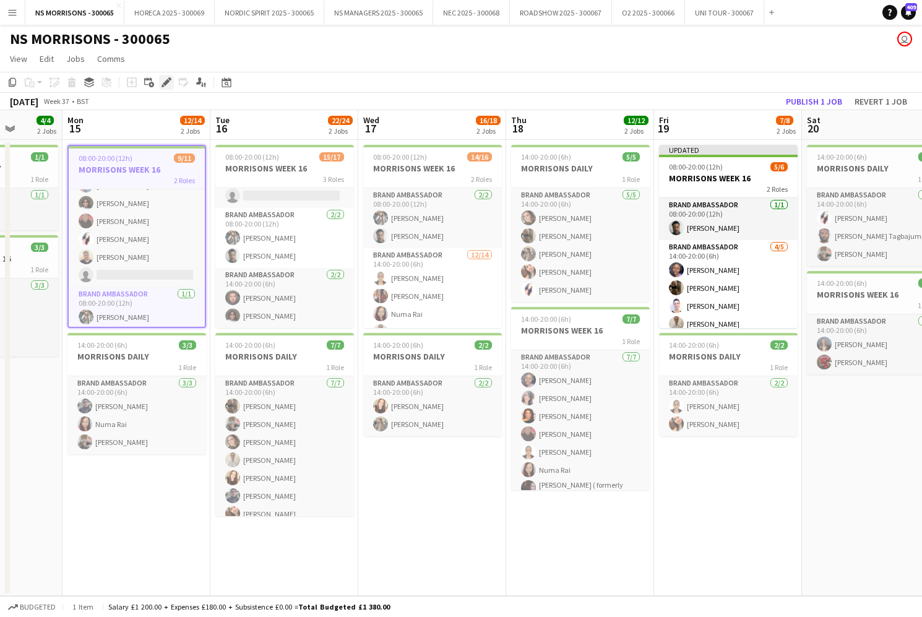
click at [167, 86] on icon "Edit" at bounding box center [167, 82] width 10 height 10
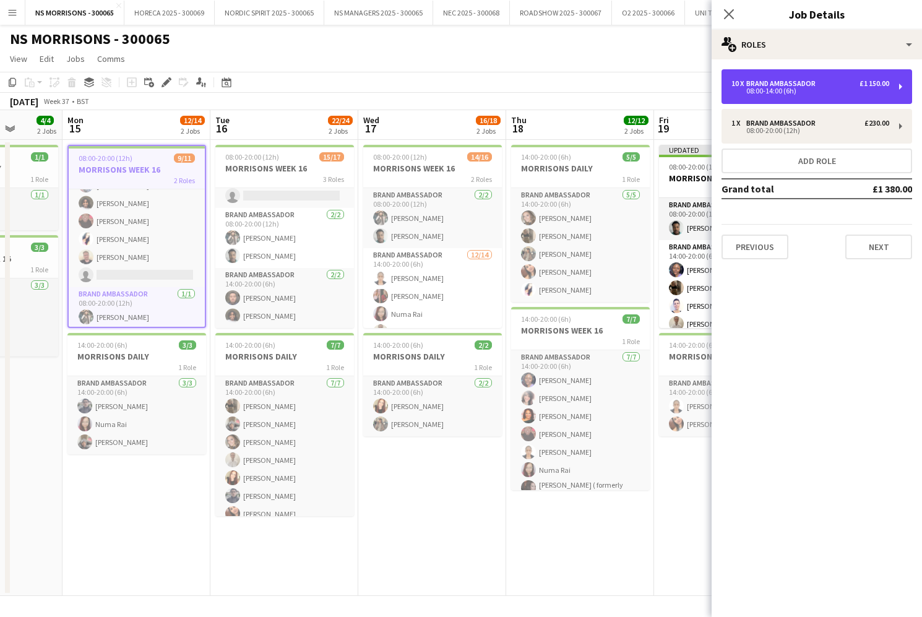
drag, startPoint x: 751, startPoint y: 87, endPoint x: 721, endPoint y: 137, distance: 58.6
click at [751, 88] on div "08:00-14:00 (6h)" at bounding box center [811, 91] width 158 height 6
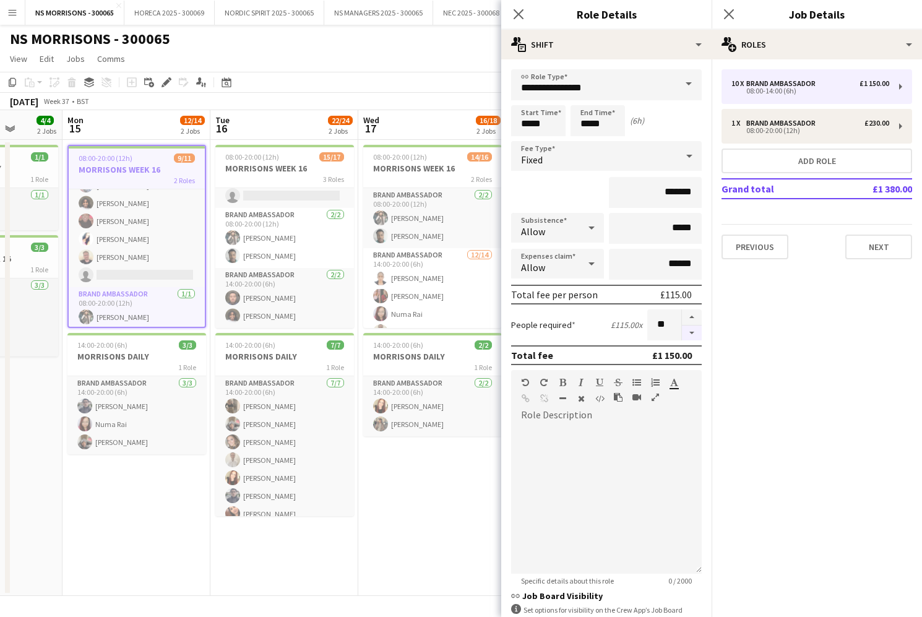
drag, startPoint x: 693, startPoint y: 338, endPoint x: 498, endPoint y: 271, distance: 205.5
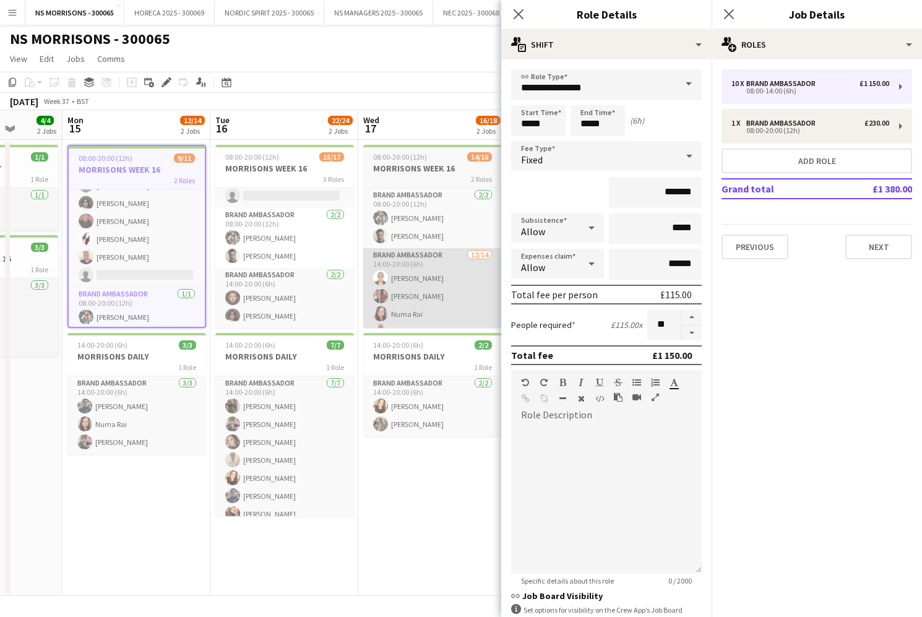
click at [693, 338] on button "button" at bounding box center [692, 333] width 20 height 15
type input "*"
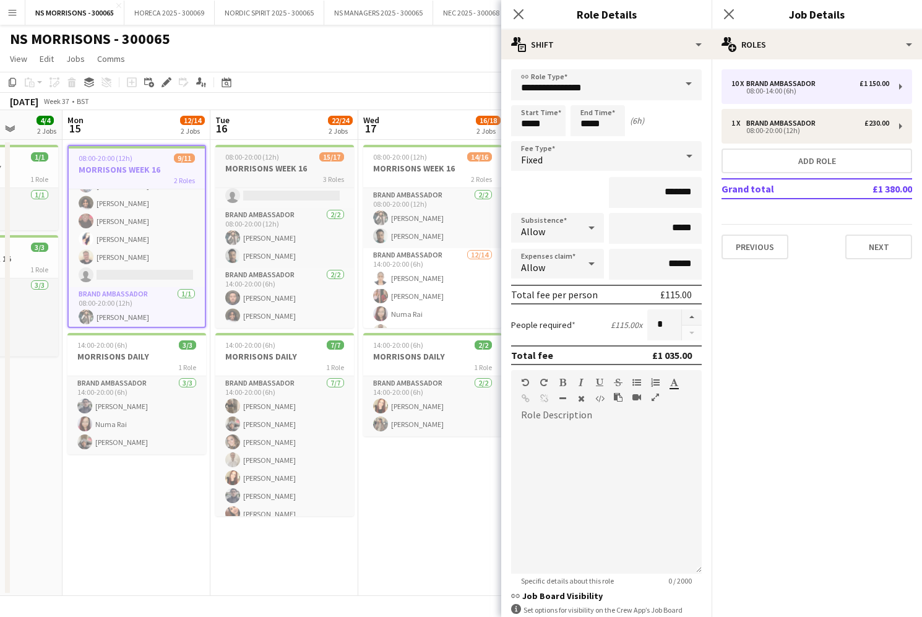
drag, startPoint x: 305, startPoint y: 169, endPoint x: 190, endPoint y: 92, distance: 137.9
click at [304, 169] on h3 "MORRISONS WEEK 16" at bounding box center [284, 168] width 139 height 11
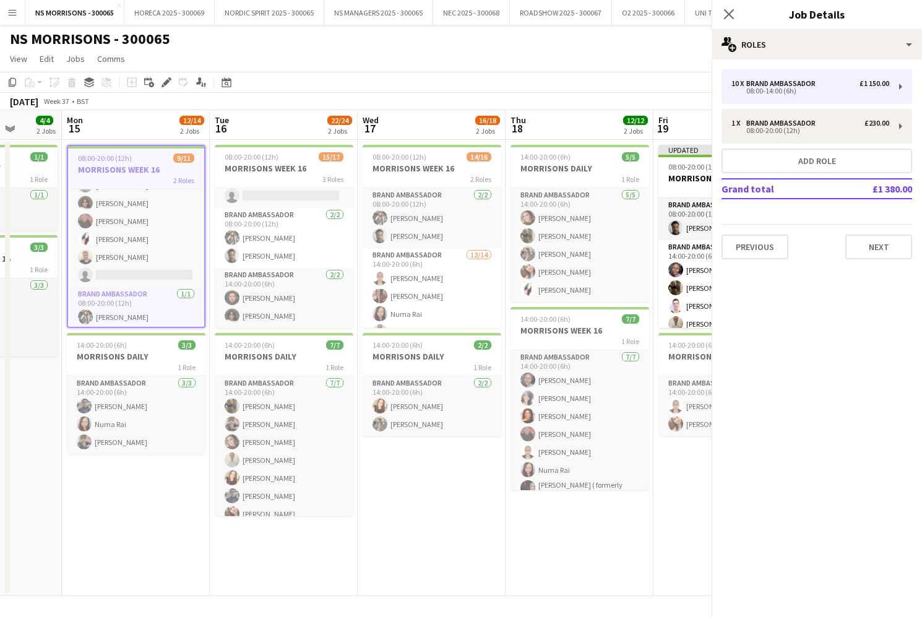
scroll to position [98, 0]
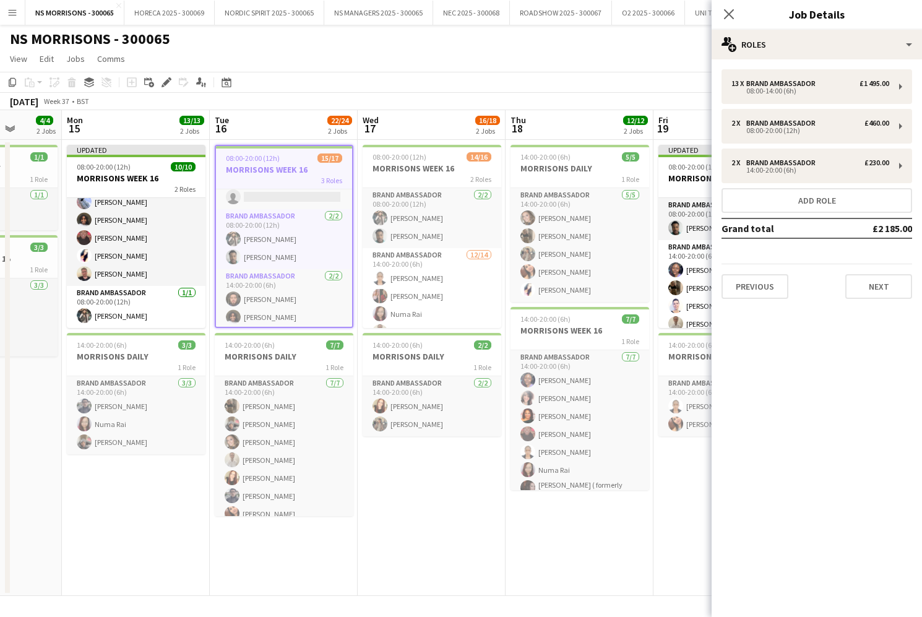
drag, startPoint x: 163, startPoint y: 82, endPoint x: 361, endPoint y: 77, distance: 197.5
click at [164, 82] on icon "Edit" at bounding box center [167, 82] width 10 height 10
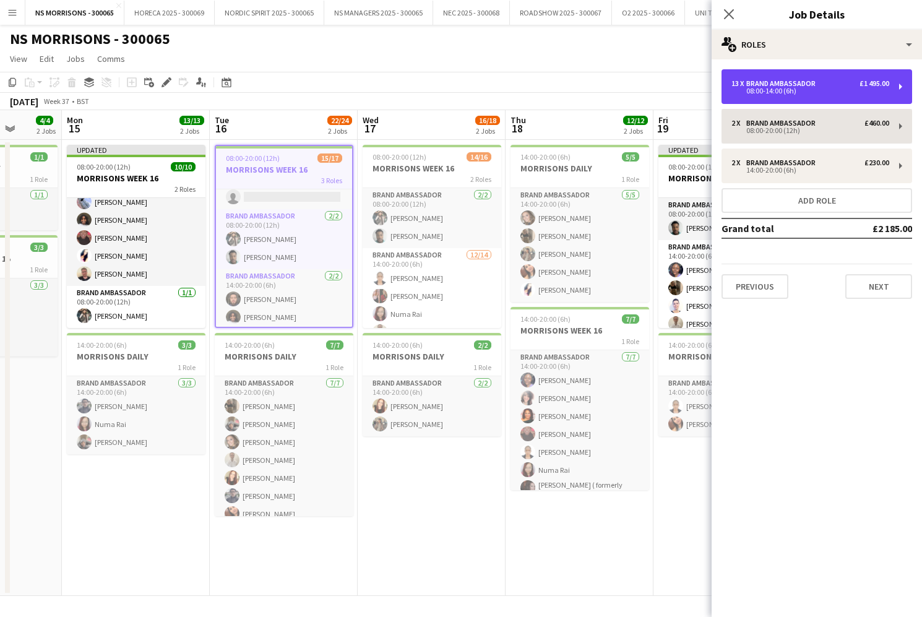
drag, startPoint x: 832, startPoint y: 80, endPoint x: 774, endPoint y: 123, distance: 72.1
click at [831, 80] on div "13 x Brand Ambassador £1 495.00" at bounding box center [811, 83] width 158 height 9
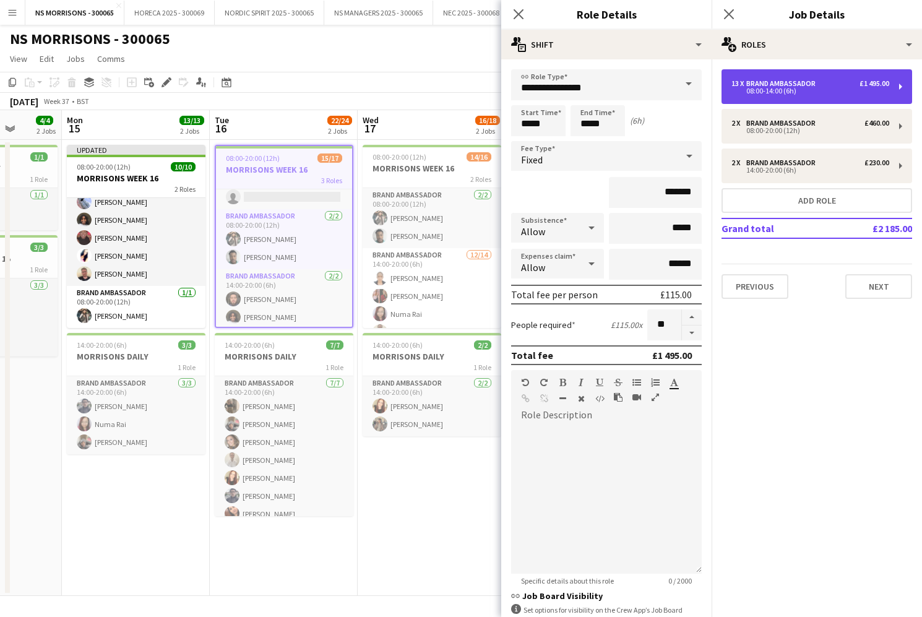
click at [801, 80] on div "Brand Ambassador" at bounding box center [784, 83] width 74 height 9
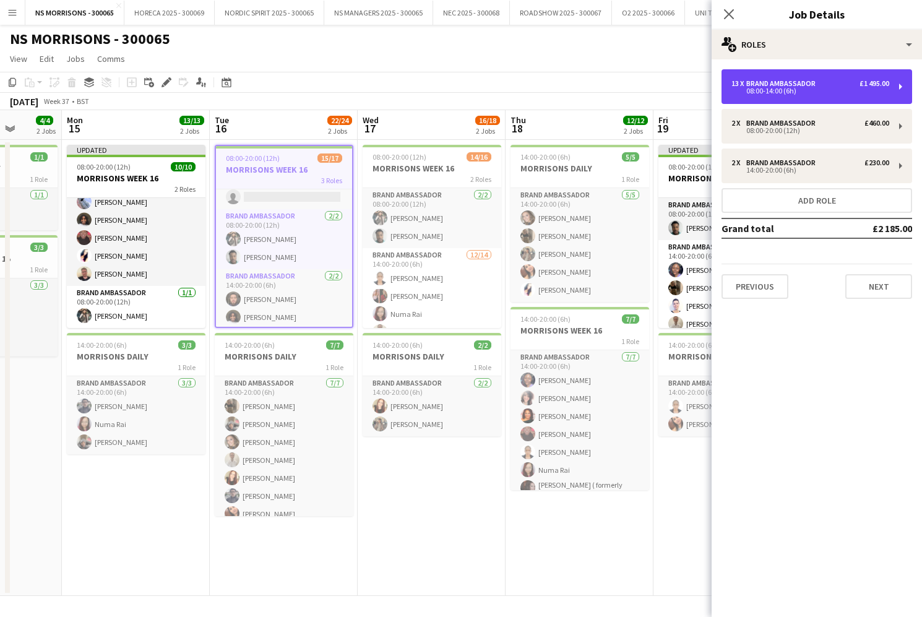
drag, startPoint x: 799, startPoint y: 93, endPoint x: 788, endPoint y: 105, distance: 16.2
click at [799, 93] on div "08:00-14:00 (6h)" at bounding box center [811, 91] width 158 height 6
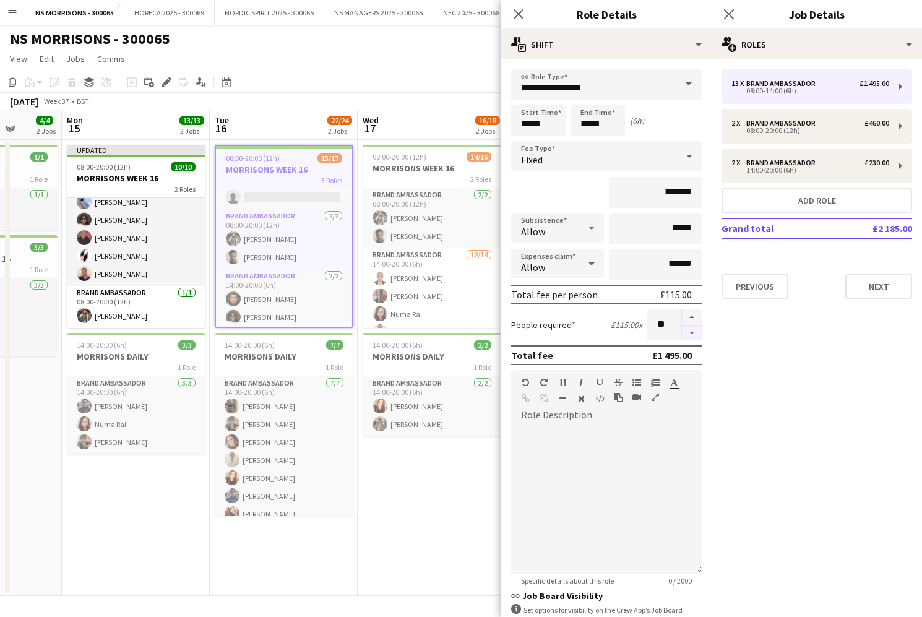
click at [690, 334] on button "button" at bounding box center [692, 333] width 20 height 15
type input "**"
click at [399, 485] on app-date-cell "08:00-20:00 (12h) 14/16 MORRISONS WEEK 16 2 Roles Brand Ambassador [DATE] 08:00…" at bounding box center [432, 368] width 148 height 456
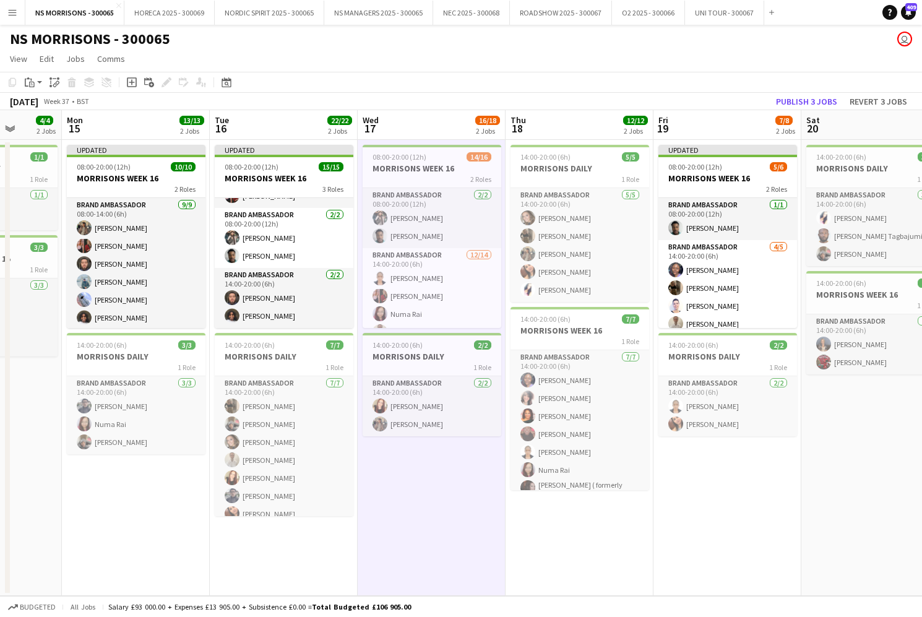
scroll to position [212, 0]
click at [422, 180] on div "2 Roles" at bounding box center [432, 179] width 139 height 10
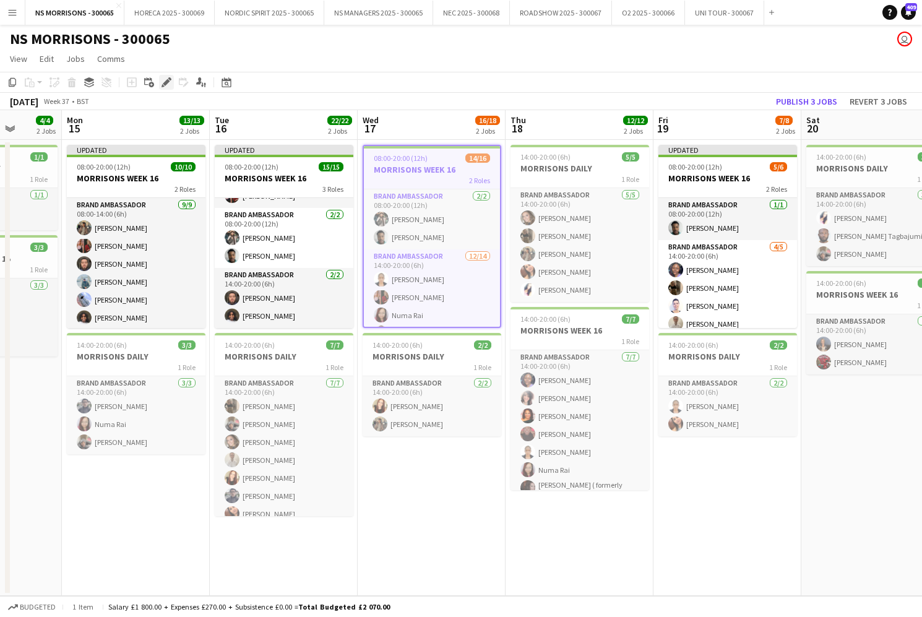
click at [164, 78] on icon "Edit" at bounding box center [167, 82] width 10 height 10
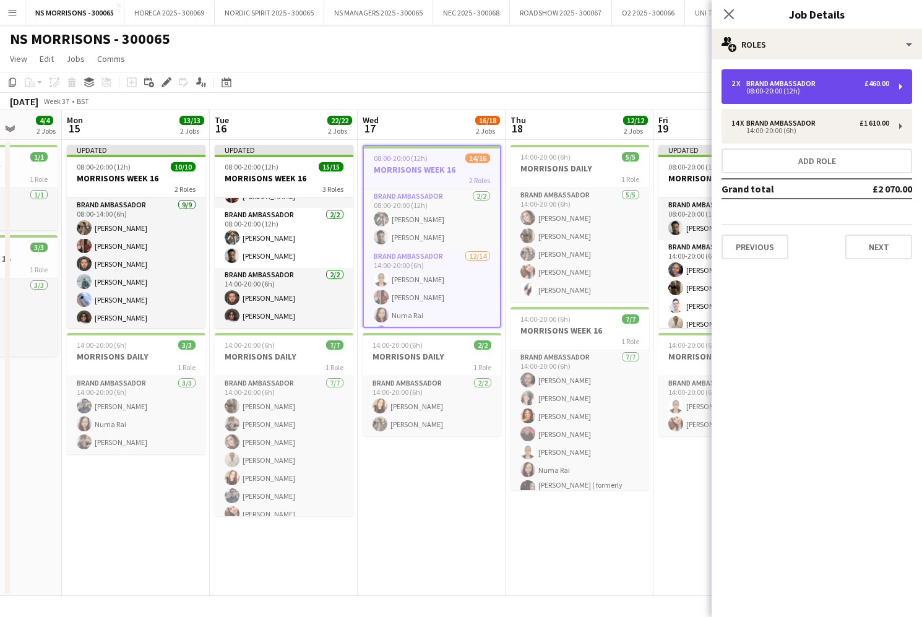
click at [797, 82] on div "Brand Ambassador" at bounding box center [784, 83] width 74 height 9
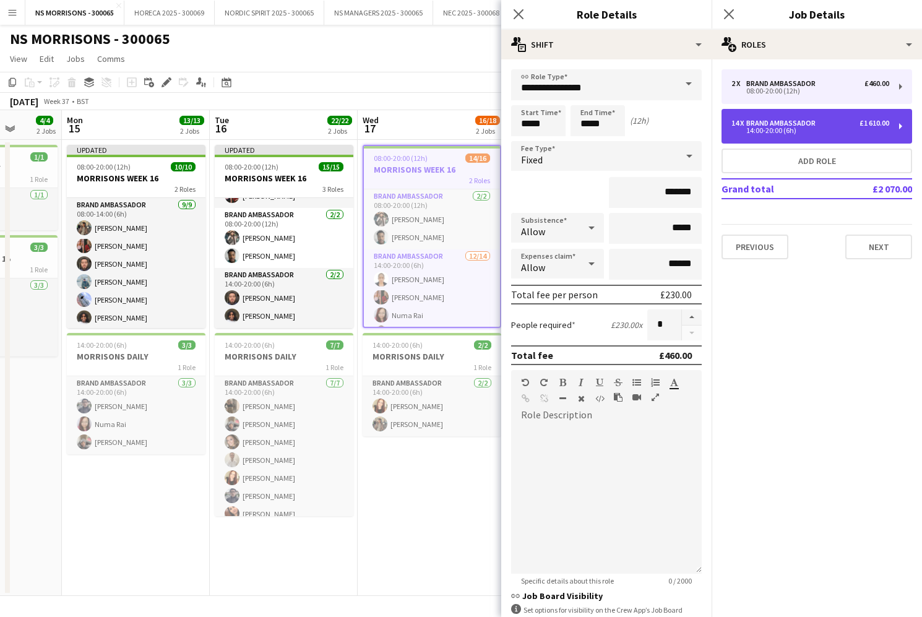
click at [769, 128] on div "14:00-20:00 (6h)" at bounding box center [811, 131] width 158 height 6
type input "*****"
type input "*******"
type input "******"
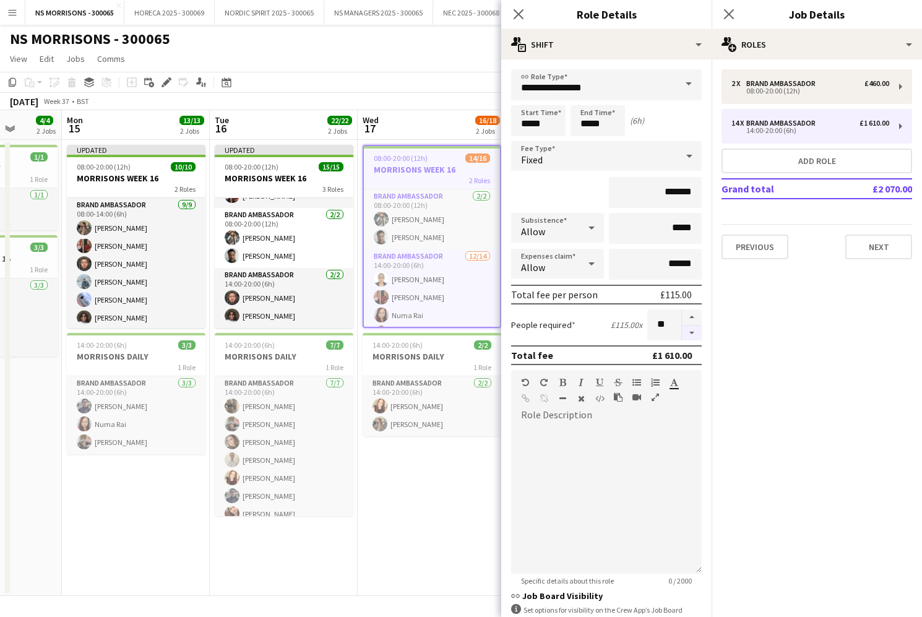
click at [695, 333] on button "button" at bounding box center [692, 333] width 20 height 15
type input "**"
drag, startPoint x: 695, startPoint y: 334, endPoint x: 594, endPoint y: 394, distance: 117.7
click at [695, 334] on div at bounding box center [692, 324] width 20 height 31
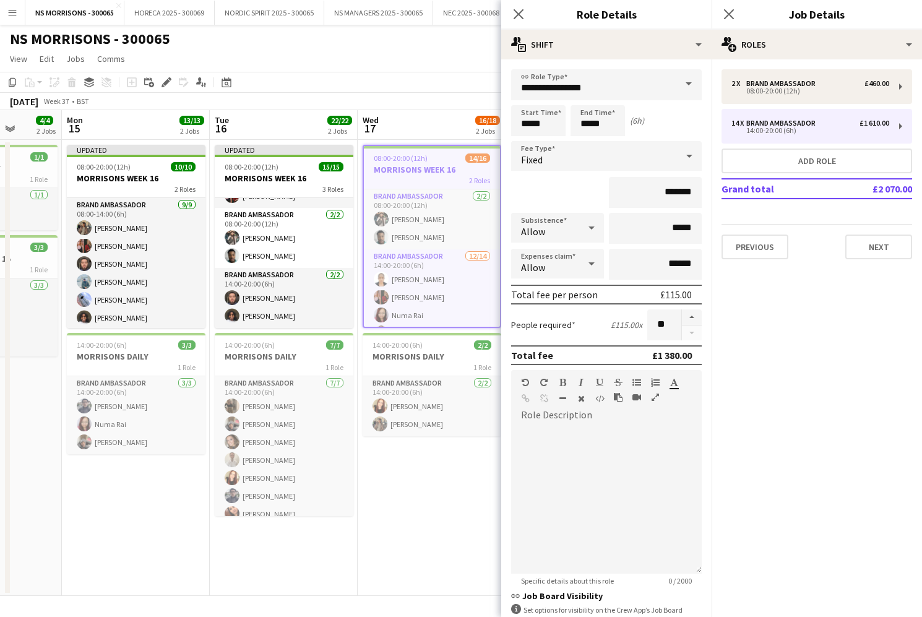
drag, startPoint x: 425, startPoint y: 507, endPoint x: 431, endPoint y: 494, distance: 14.4
click at [425, 507] on app-date-cell "08:00-20:00 (12h) 14/16 MORRISONS WEEK 16 2 Roles Brand Ambassador [DATE] 08:00…" at bounding box center [432, 368] width 148 height 456
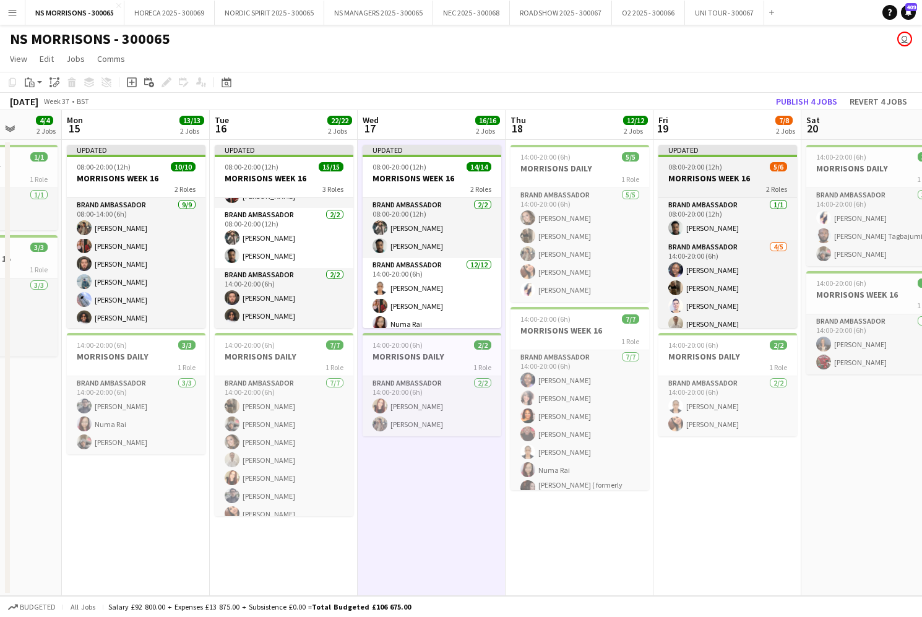
click at [677, 162] on app-job-card "Updated 08:00-20:00 (12h) 5/6 MORRISONS WEEK 16 2 Roles Brand Ambassador [DATE]…" at bounding box center [728, 236] width 139 height 183
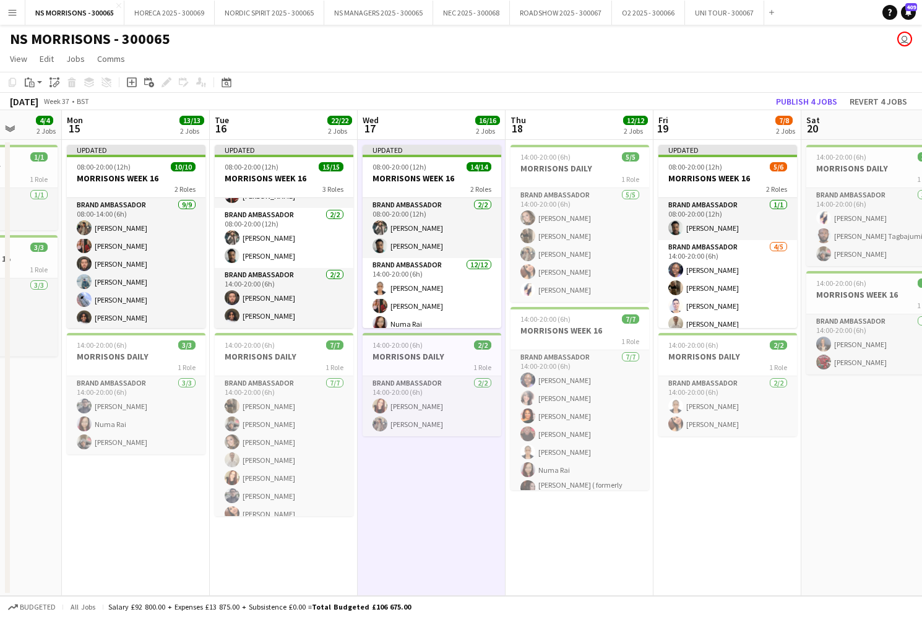
scroll to position [0, 385]
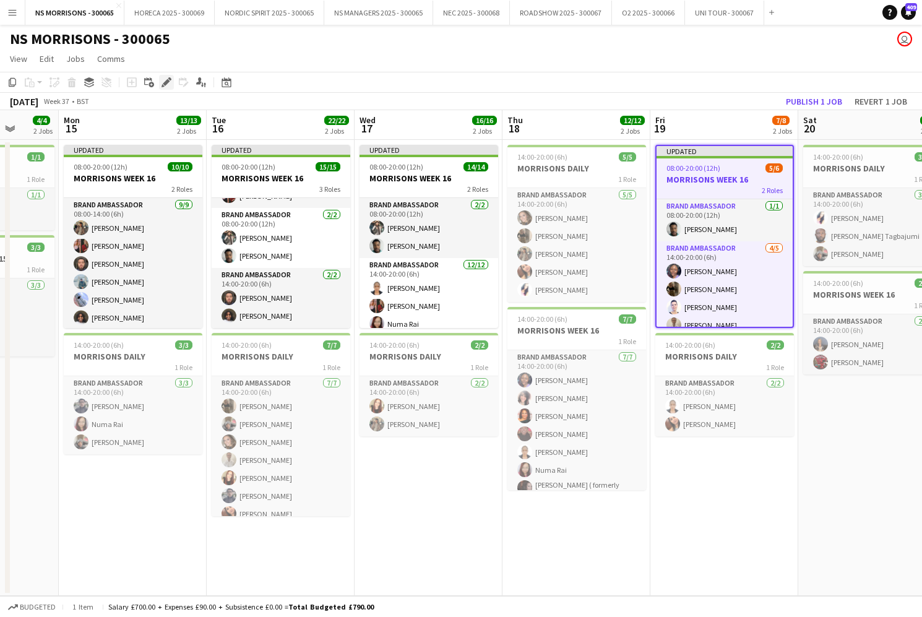
click at [160, 84] on div "Edit" at bounding box center [166, 82] width 15 height 15
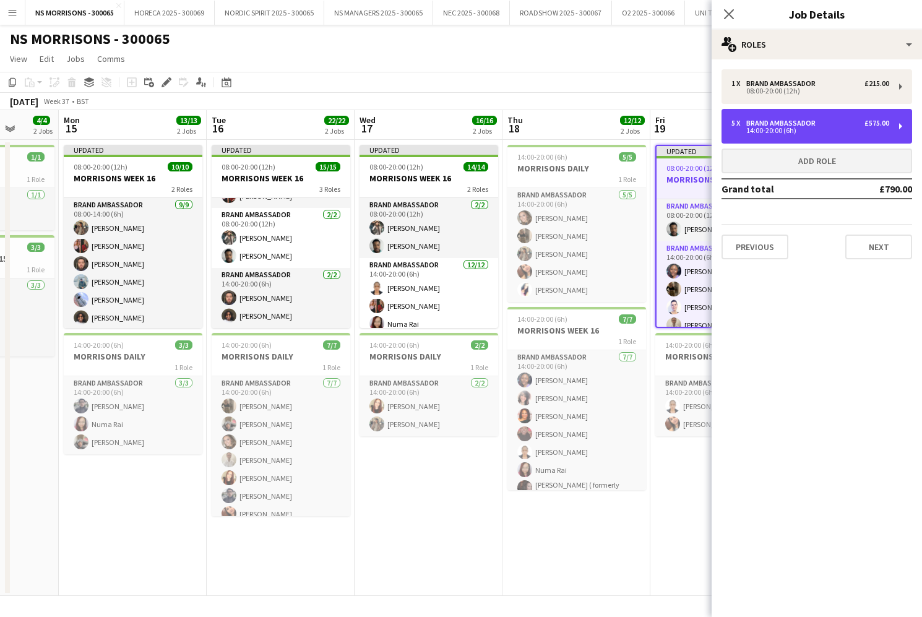
drag, startPoint x: 730, startPoint y: 126, endPoint x: 729, endPoint y: 154, distance: 27.3
click at [730, 126] on div "5 x Brand Ambassador £575.00 14:00-20:00 (6h)" at bounding box center [817, 126] width 191 height 35
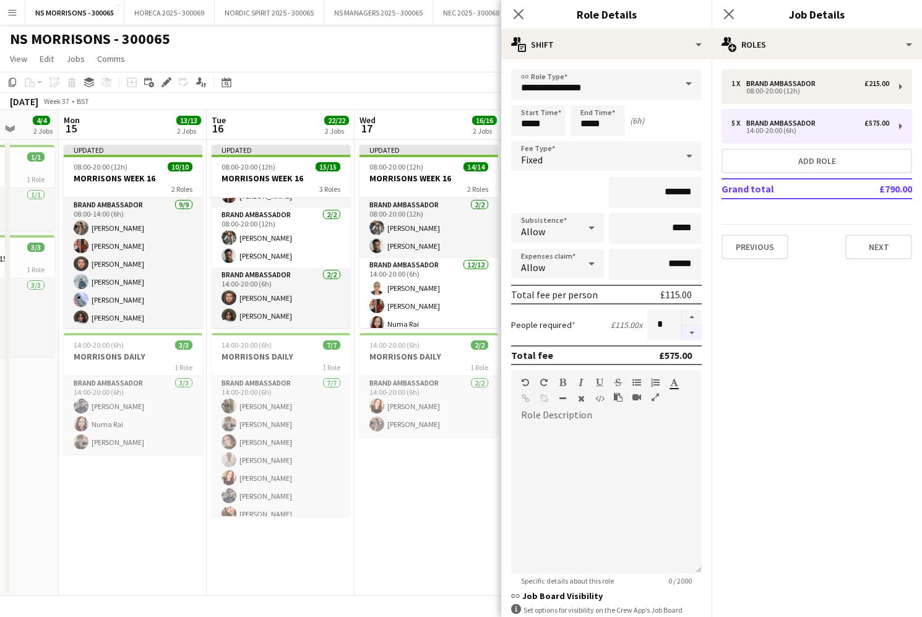
click at [698, 336] on button "button" at bounding box center [692, 333] width 20 height 15
type input "*"
drag, startPoint x: 698, startPoint y: 336, endPoint x: 597, endPoint y: 402, distance: 120.2
click at [696, 336] on div at bounding box center [692, 324] width 20 height 31
click at [438, 506] on app-date-cell "Updated 08:00-20:00 (12h) 14/14 MORRISONS WEEK 16 2 Roles Brand Ambassador [DAT…" at bounding box center [429, 368] width 148 height 456
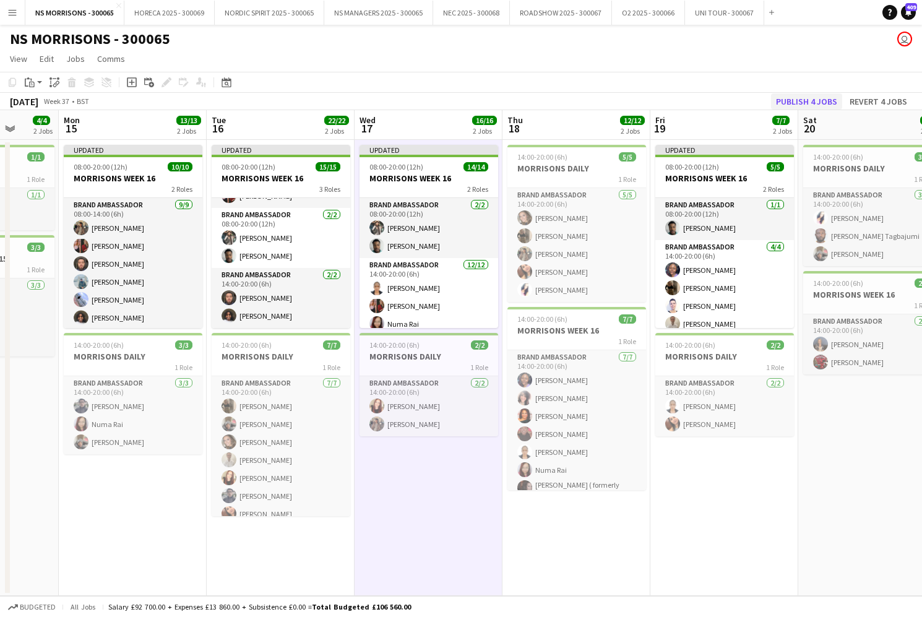
click at [829, 99] on button "Publish 4 jobs" at bounding box center [806, 101] width 71 height 16
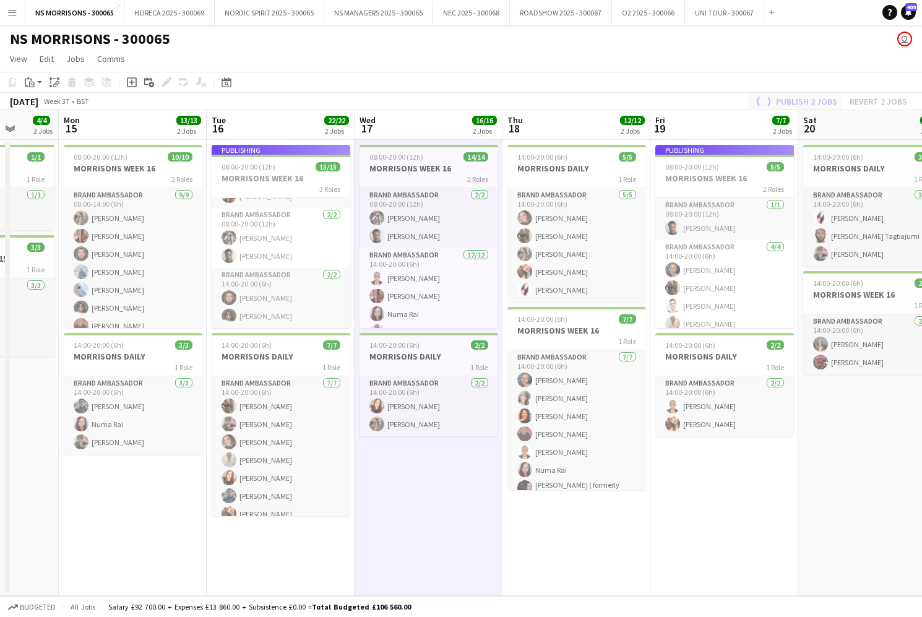
scroll to position [202, 0]
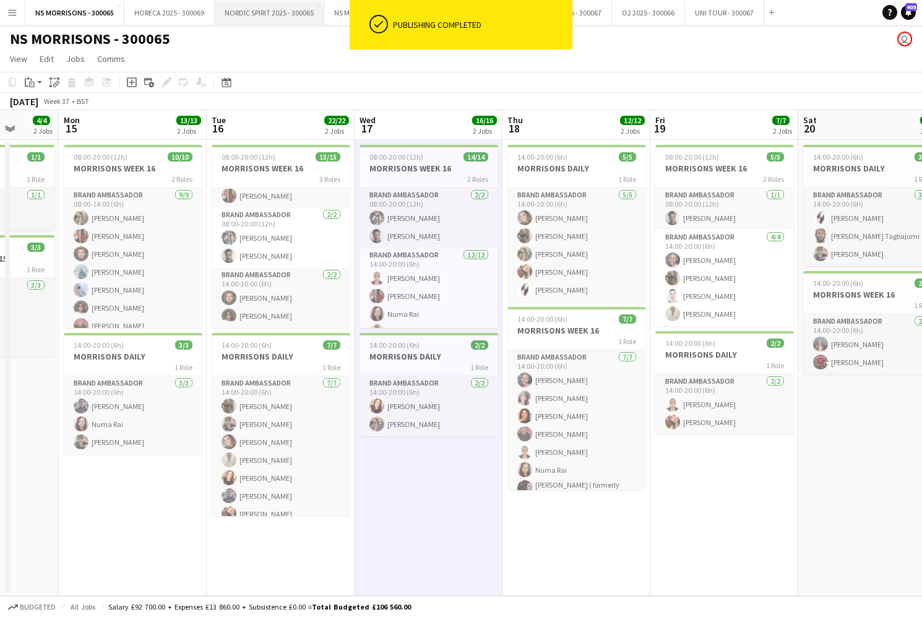
click at [288, 11] on button "NORDIC SPIRIT 2025 - 300065 Close" at bounding box center [270, 13] width 110 height 24
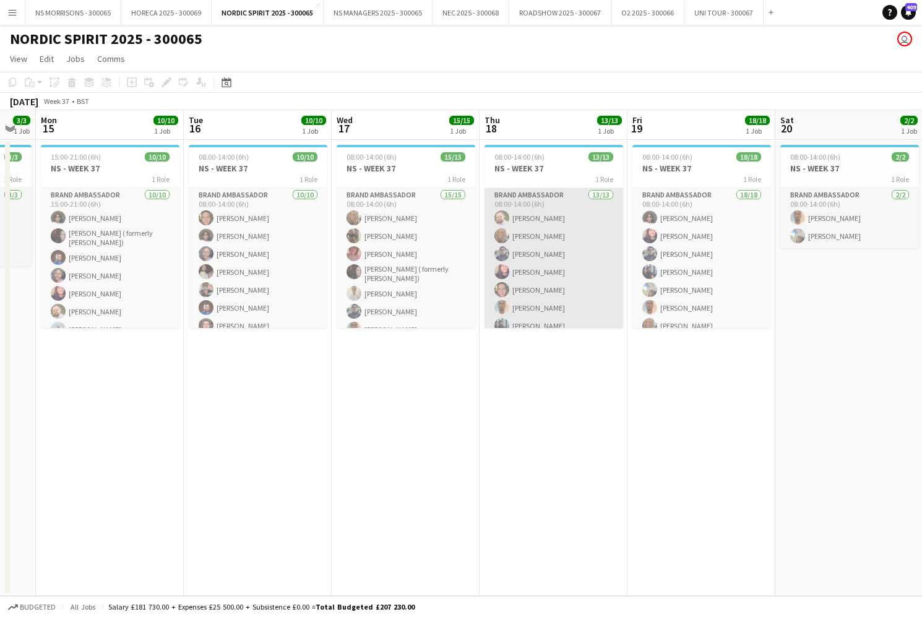
scroll to position [0, 410]
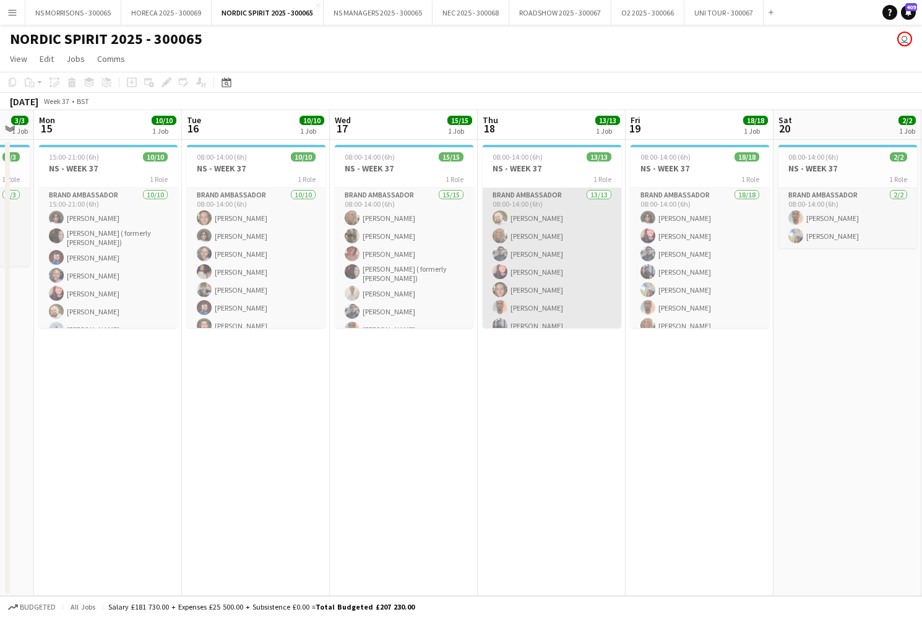
click at [550, 245] on app-card-role "Brand Ambassador 13/13 08:00-14:00 (6h) [PERSON_NAME] [PERSON_NAME] [PERSON_NAM…" at bounding box center [552, 317] width 139 height 258
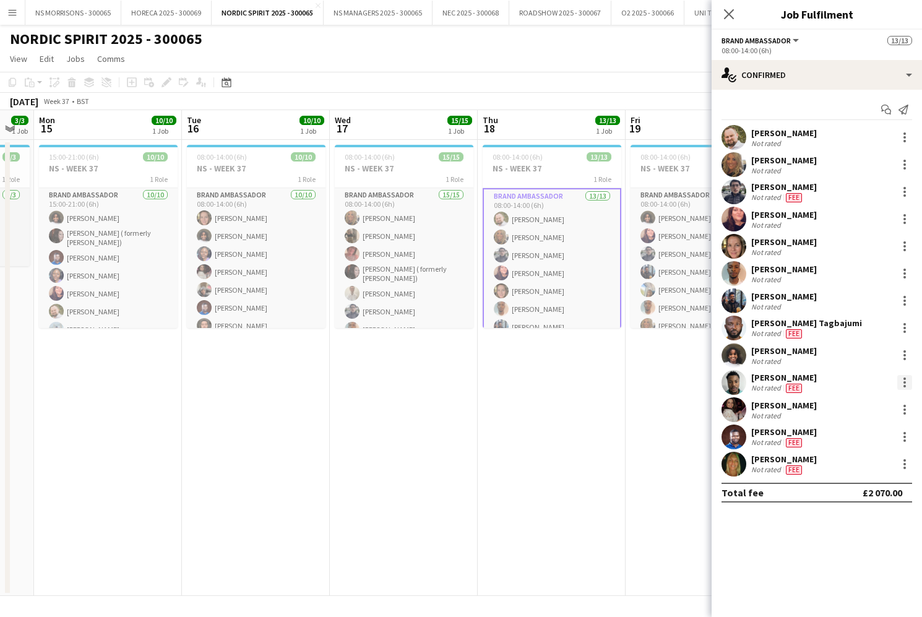
click at [900, 384] on div at bounding box center [905, 382] width 15 height 15
click at [854, 521] on span "Remove" at bounding box center [844, 524] width 37 height 11
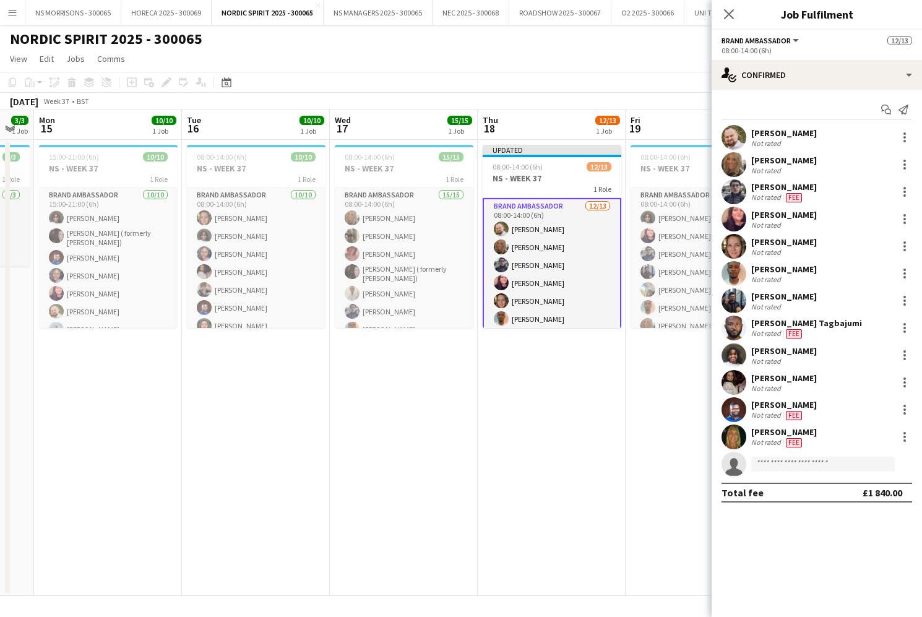
drag, startPoint x: 612, startPoint y: 449, endPoint x: 593, endPoint y: 379, distance: 72.4
click at [611, 447] on app-date-cell "Updated 08:00-14:00 (6h) 12/13 NS - WEEK 37 1 Role Brand Ambassador [DATE] 08:0…" at bounding box center [552, 368] width 148 height 456
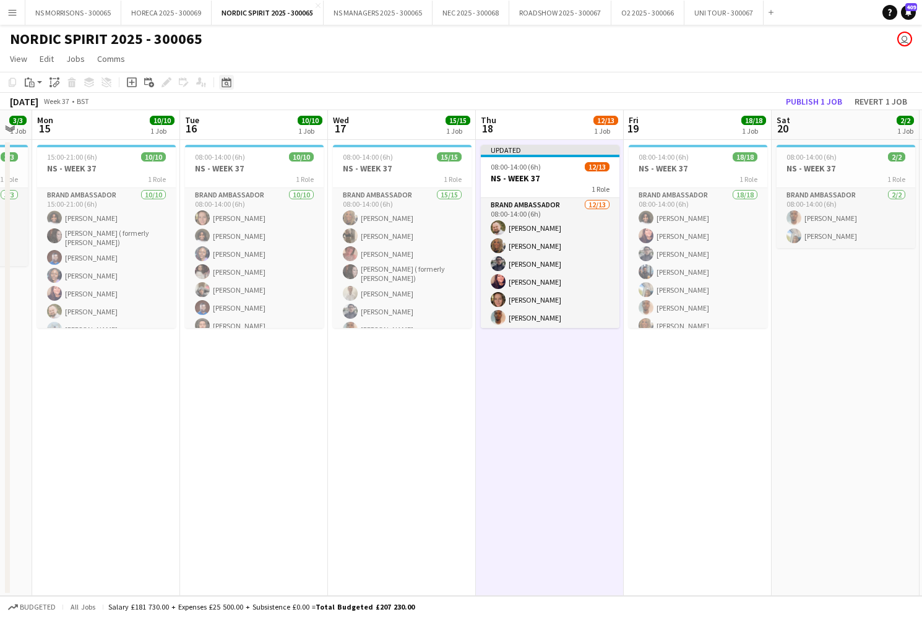
drag, startPoint x: 556, startPoint y: 175, endPoint x: 223, endPoint y: 85, distance: 345.1
click at [555, 175] on h3 "NS - WEEK 37" at bounding box center [550, 178] width 139 height 11
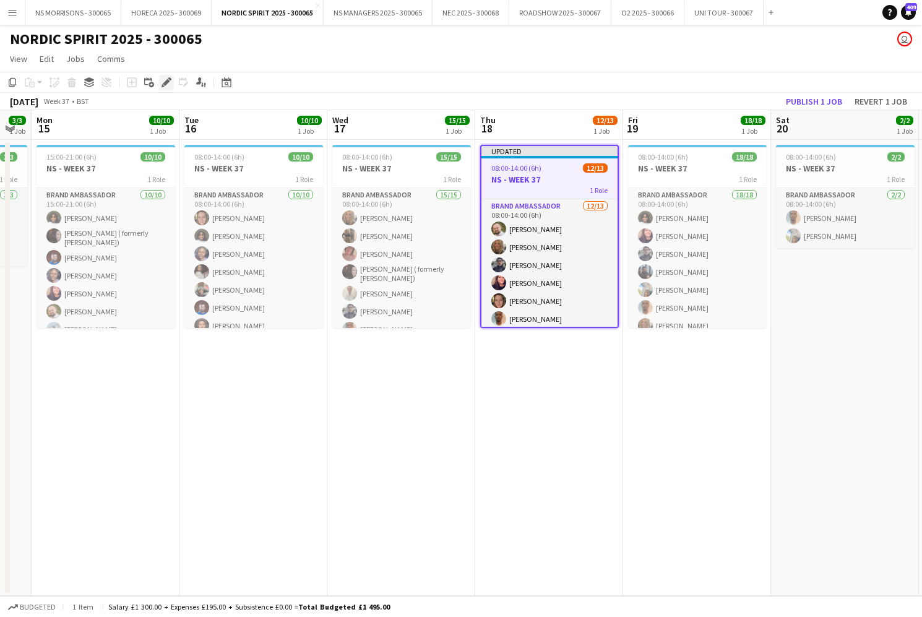
click at [170, 84] on icon "Edit" at bounding box center [167, 82] width 10 height 10
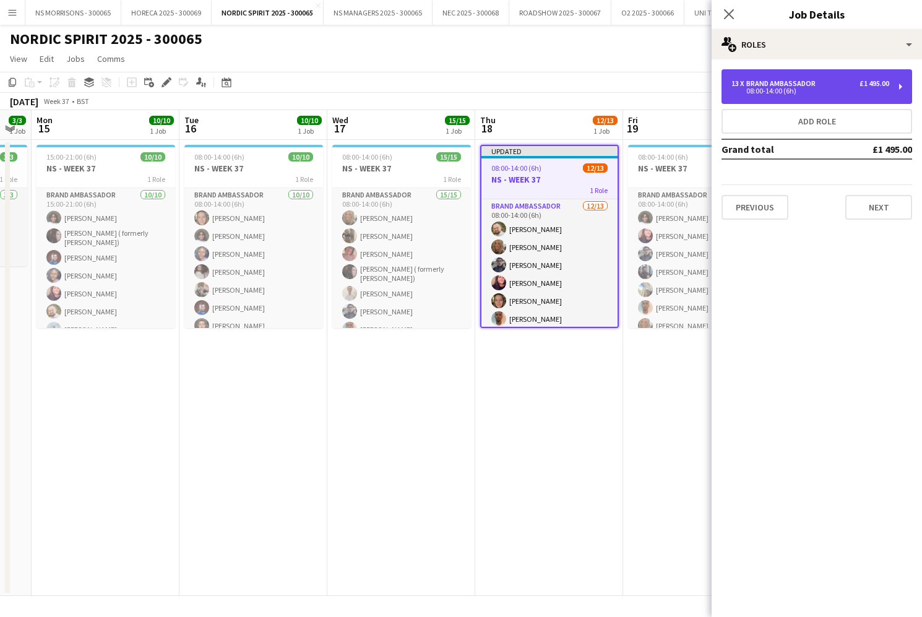
click at [832, 95] on div "13 x Brand Ambassador £1 495.00 08:00-14:00 (6h)" at bounding box center [817, 86] width 191 height 35
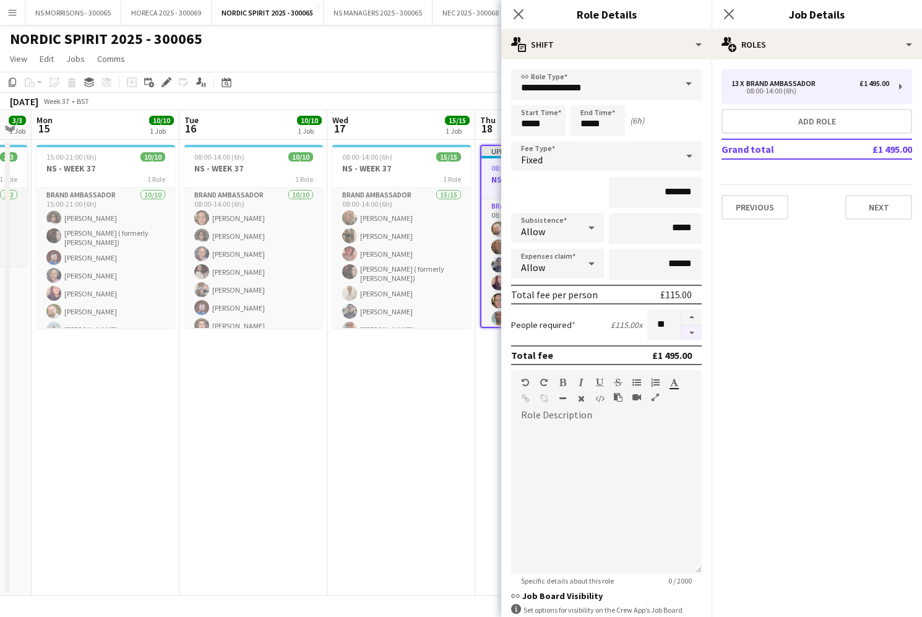
click at [693, 332] on button "button" at bounding box center [692, 333] width 20 height 15
type input "**"
click at [800, 120] on button "Add role" at bounding box center [817, 121] width 191 height 25
type input "**********"
type input "*****"
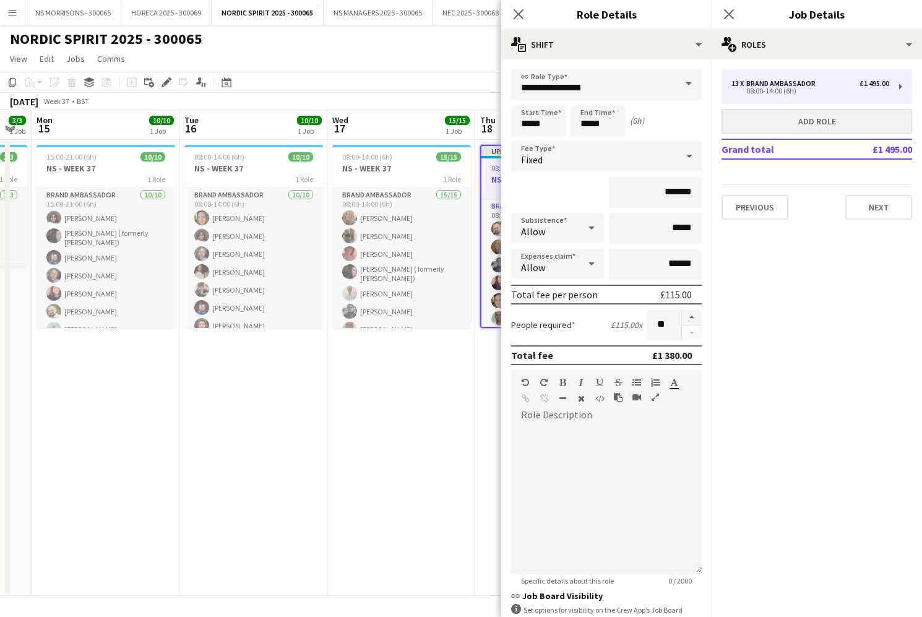
type input "*****"
type input "*"
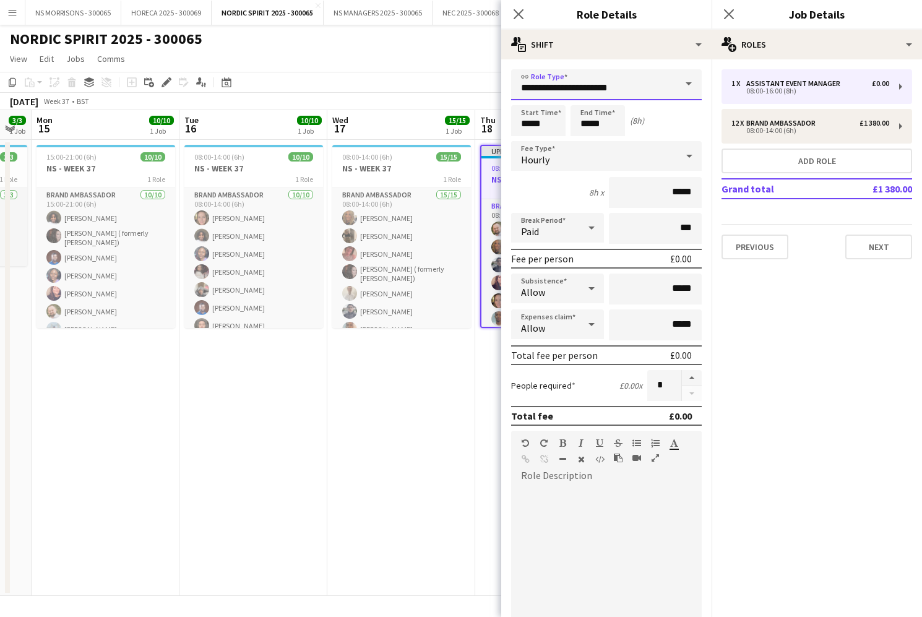
click at [604, 86] on input "**********" at bounding box center [606, 84] width 191 height 31
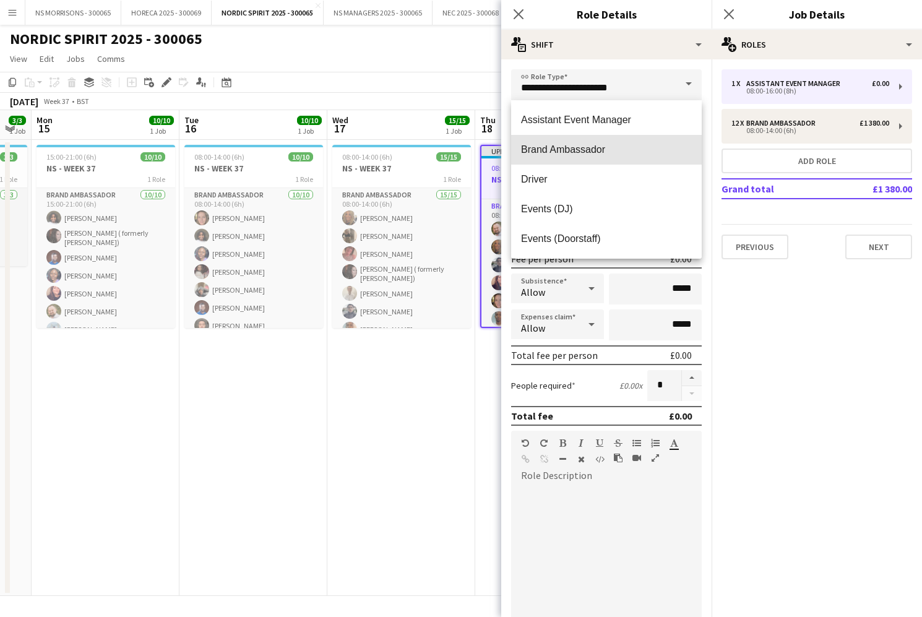
click at [581, 141] on mat-option "Brand Ambassador" at bounding box center [606, 150] width 191 height 30
type input "**********"
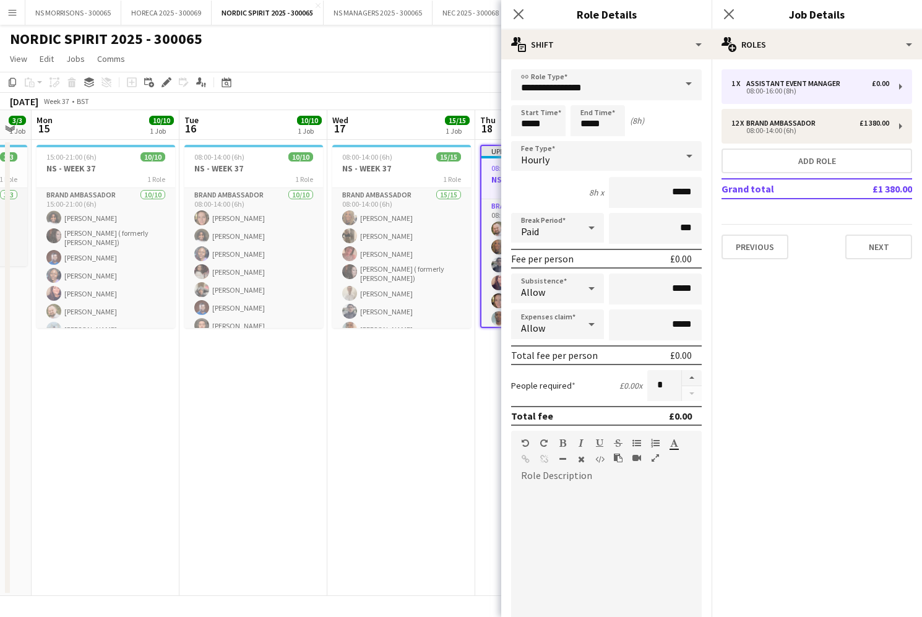
click at [519, 172] on form "**********" at bounding box center [606, 422] width 210 height 706
click at [523, 164] on span "Hourly" at bounding box center [535, 160] width 28 height 12
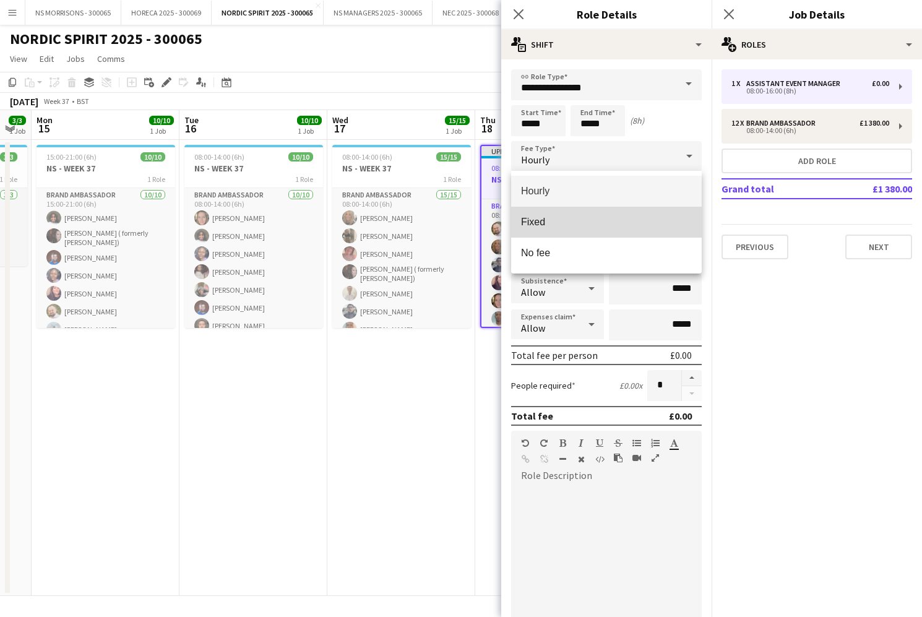
drag, startPoint x: 532, startPoint y: 219, endPoint x: 534, endPoint y: 209, distance: 10.1
click at [532, 219] on span "Fixed" at bounding box center [606, 222] width 171 height 12
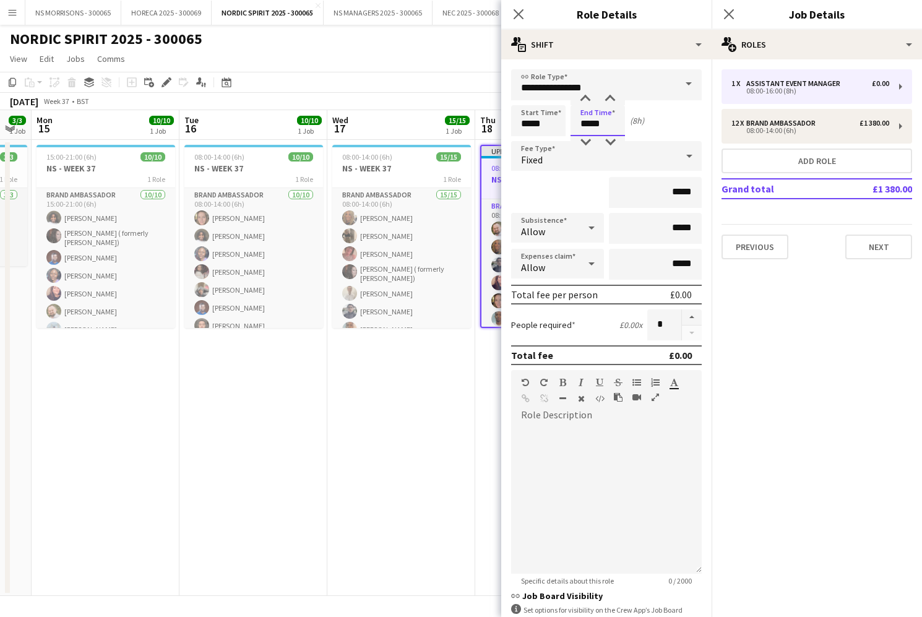
drag, startPoint x: 578, startPoint y: 126, endPoint x: 586, endPoint y: 105, distance: 22.0
click at [578, 126] on input "*****" at bounding box center [598, 120] width 54 height 31
click at [586, 102] on div at bounding box center [585, 99] width 25 height 12
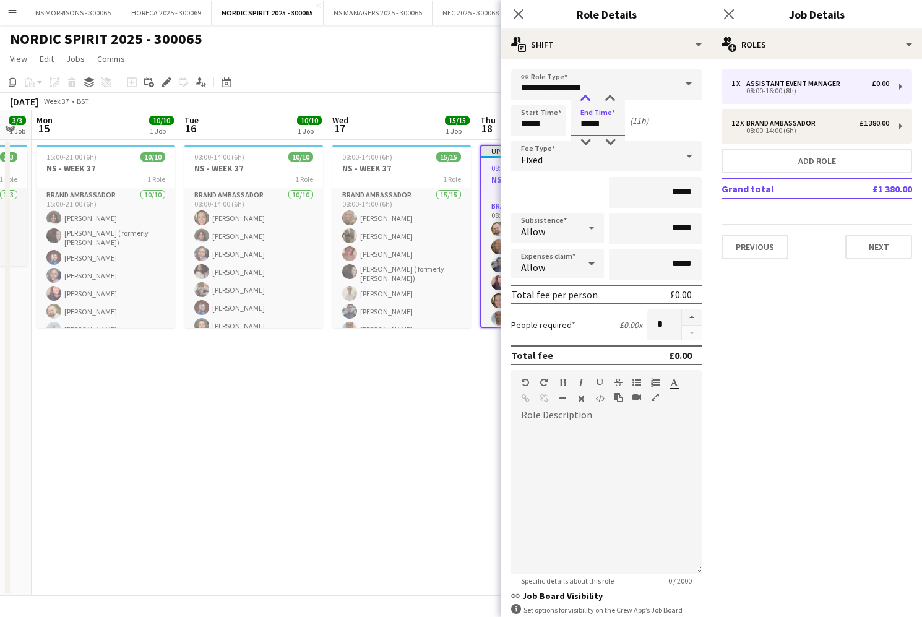
type input "*****"
click at [586, 102] on div at bounding box center [585, 99] width 25 height 12
click at [674, 191] on input "*****" at bounding box center [655, 192] width 93 height 31
type input "*******"
click at [677, 264] on input "*****" at bounding box center [655, 264] width 93 height 31
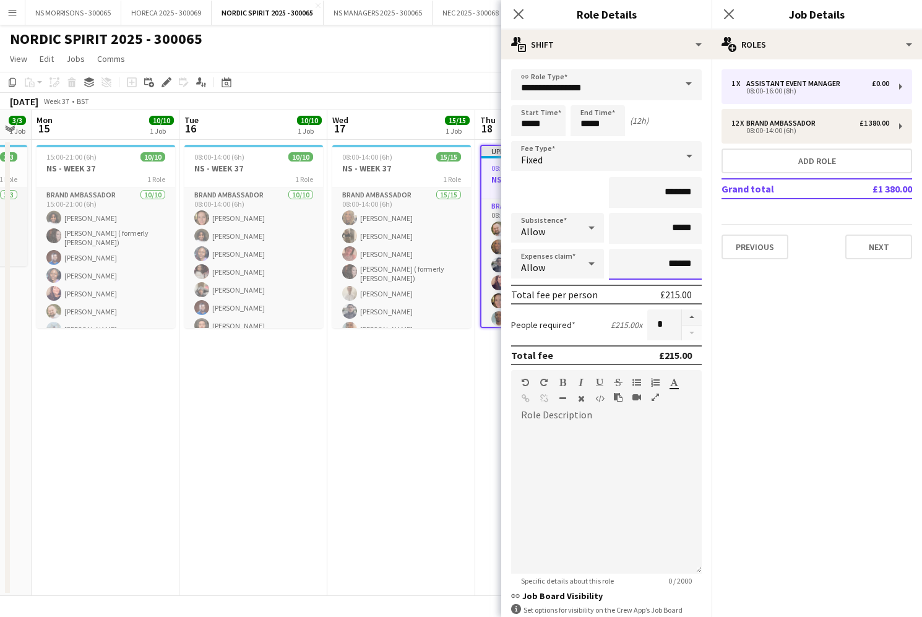
type input "******"
click at [406, 454] on app-date-cell "08:00-14:00 (6h) 15/15 NS - WEEK 37 1 Role Brand Ambassador 15/15 08:00-14:00 (…" at bounding box center [401, 368] width 148 height 456
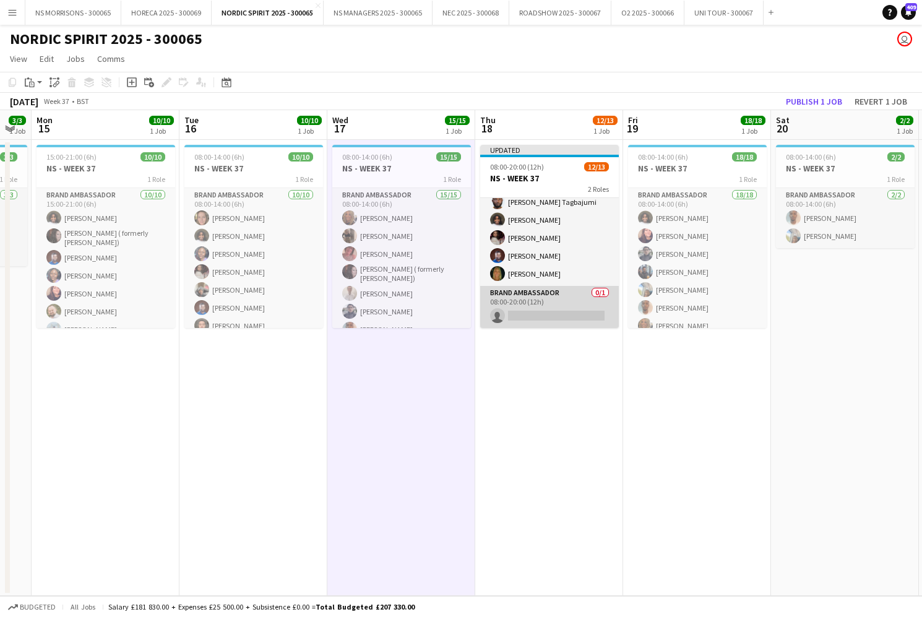
scroll to position [152, 0]
click at [546, 305] on app-card-role "Brand Ambassador 0/1 08:00-20:00 (12h) single-neutral-actions" at bounding box center [549, 307] width 139 height 42
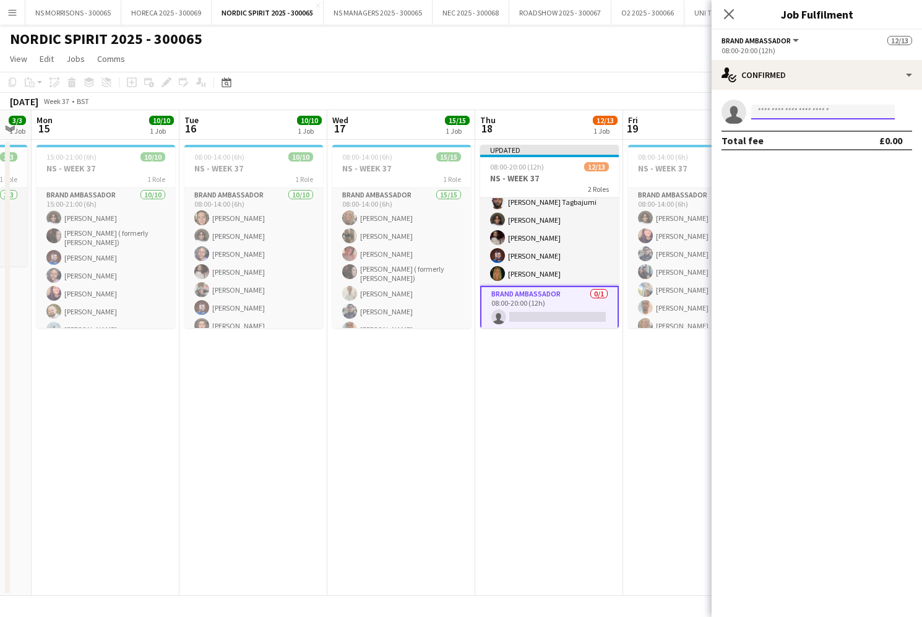
click at [778, 114] on input at bounding box center [823, 112] width 144 height 15
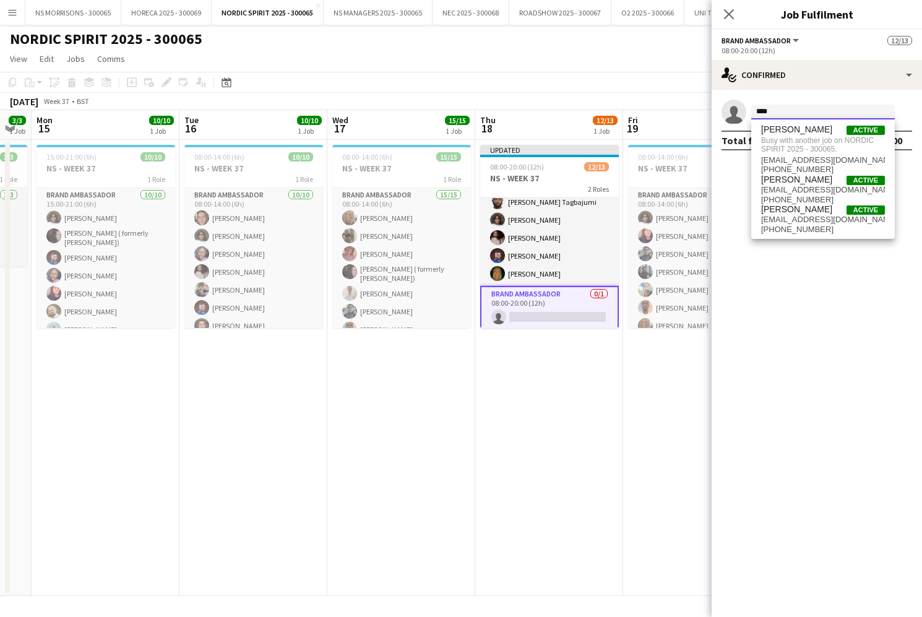
type input "****"
click at [564, 403] on app-date-cell "Updated 08:00-20:00 (12h) 12/13 NS - WEEK 37 2 Roles Brand Ambassador [DATE] 08…" at bounding box center [549, 368] width 148 height 456
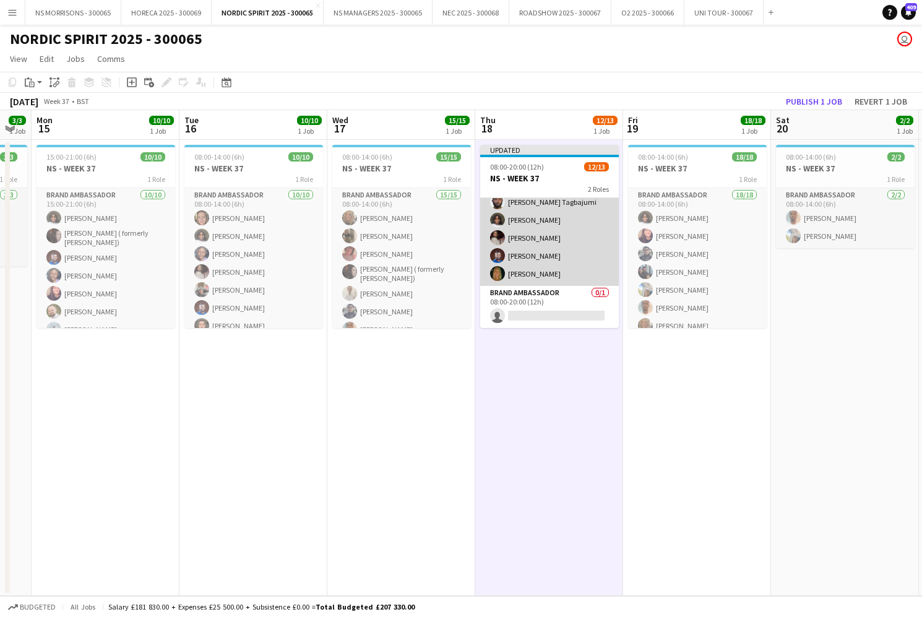
scroll to position [152, 0]
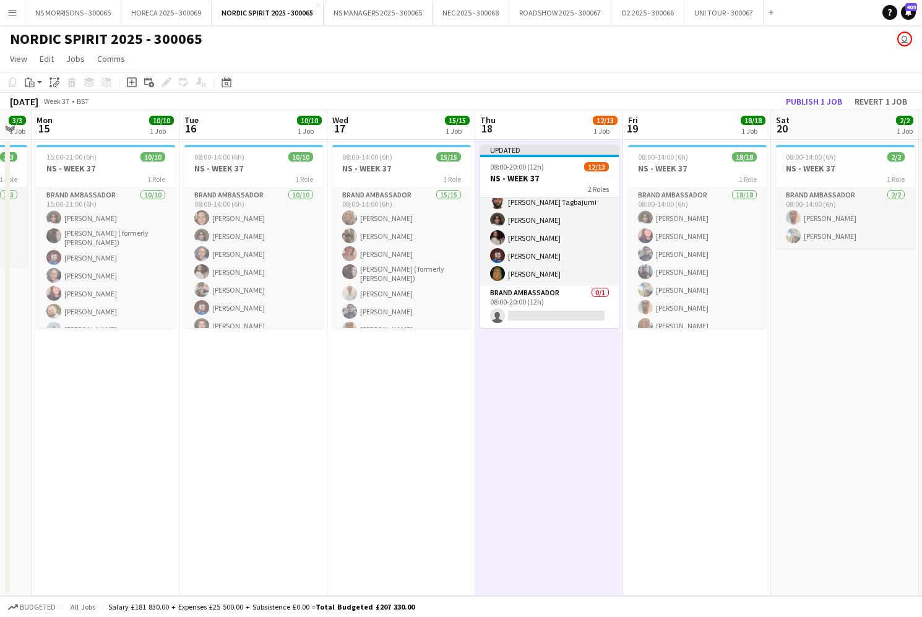
click at [805, 104] on button "Publish 1 job" at bounding box center [814, 101] width 66 height 16
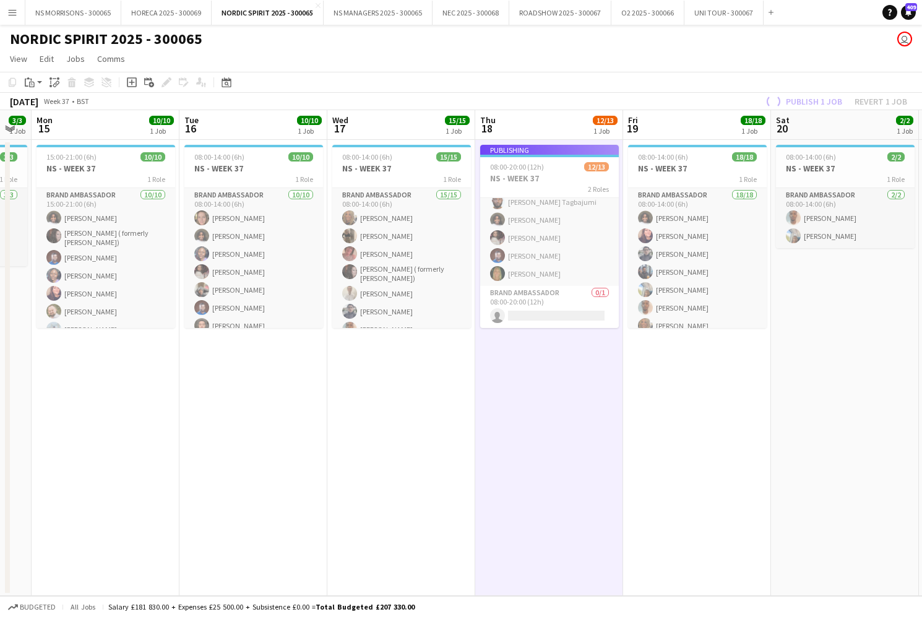
click at [558, 316] on app-job-card "Publishing 08:00-20:00 (12h) 12/13 NS - WEEK 37 2 Roles Brand Ambassador [DATE]…" at bounding box center [549, 236] width 139 height 183
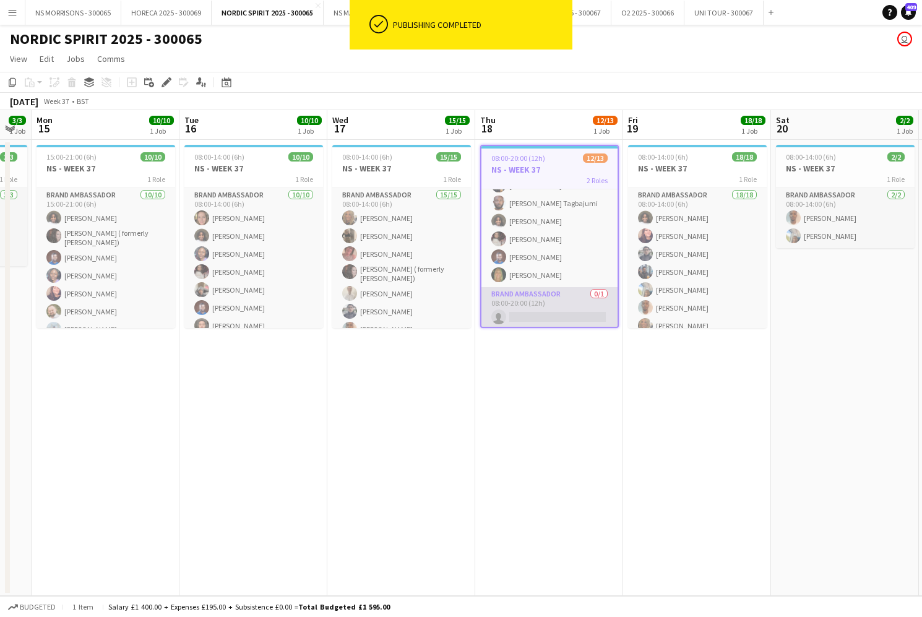
click at [558, 316] on app-card-role "Brand Ambassador 0/1 08:00-20:00 (12h) single-neutral-actions" at bounding box center [550, 308] width 136 height 42
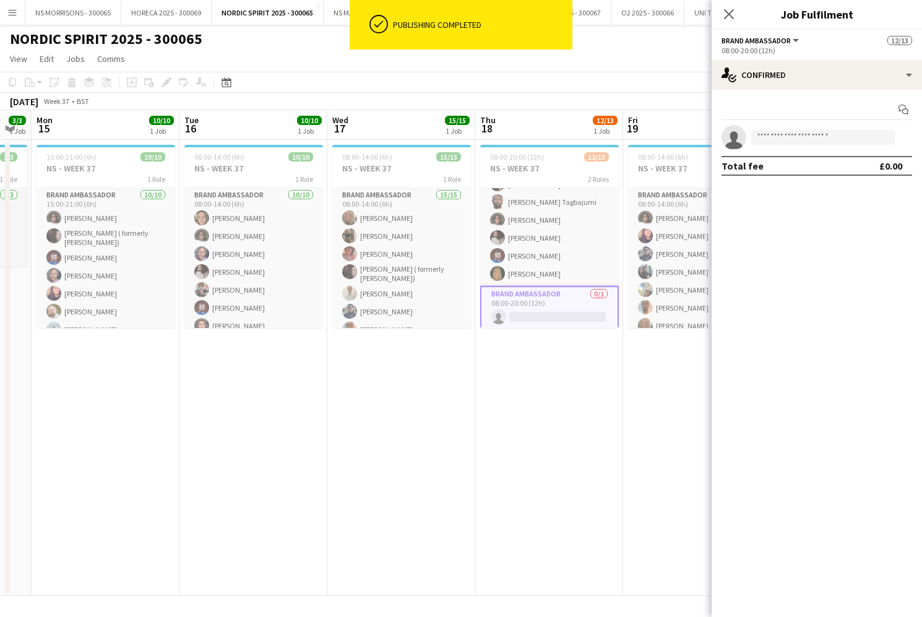
click at [763, 145] on app-invite-slot "single-neutral-actions" at bounding box center [817, 137] width 210 height 25
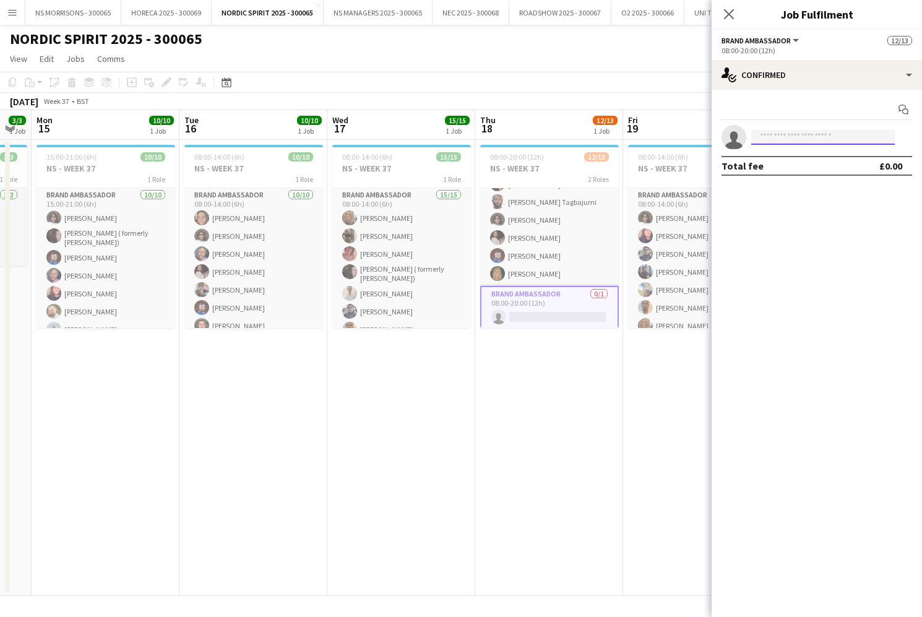
click at [764, 143] on input at bounding box center [823, 137] width 144 height 15
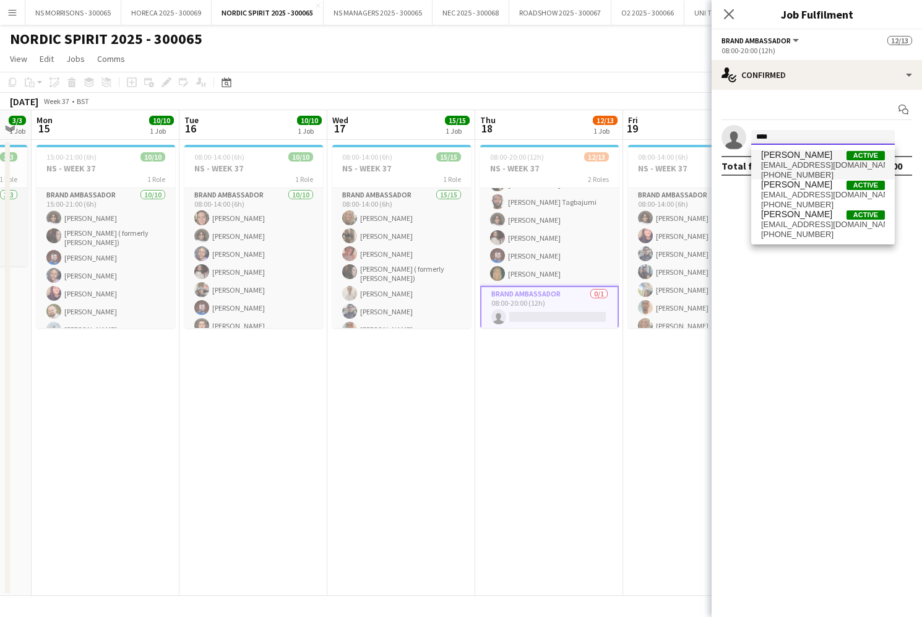
type input "****"
click at [772, 157] on span "[PERSON_NAME]" at bounding box center [796, 155] width 71 height 11
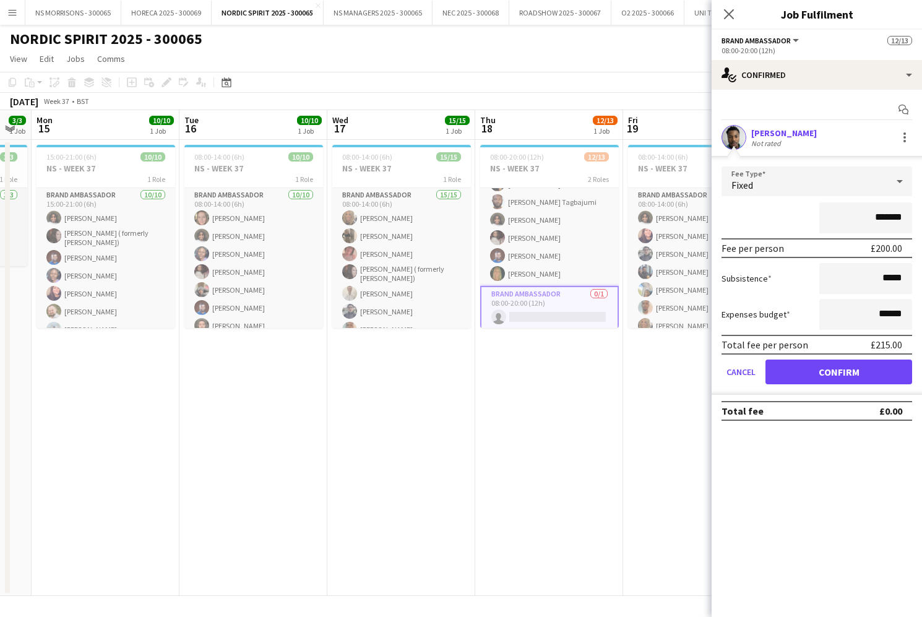
click at [823, 370] on button "Confirm" at bounding box center [839, 372] width 147 height 25
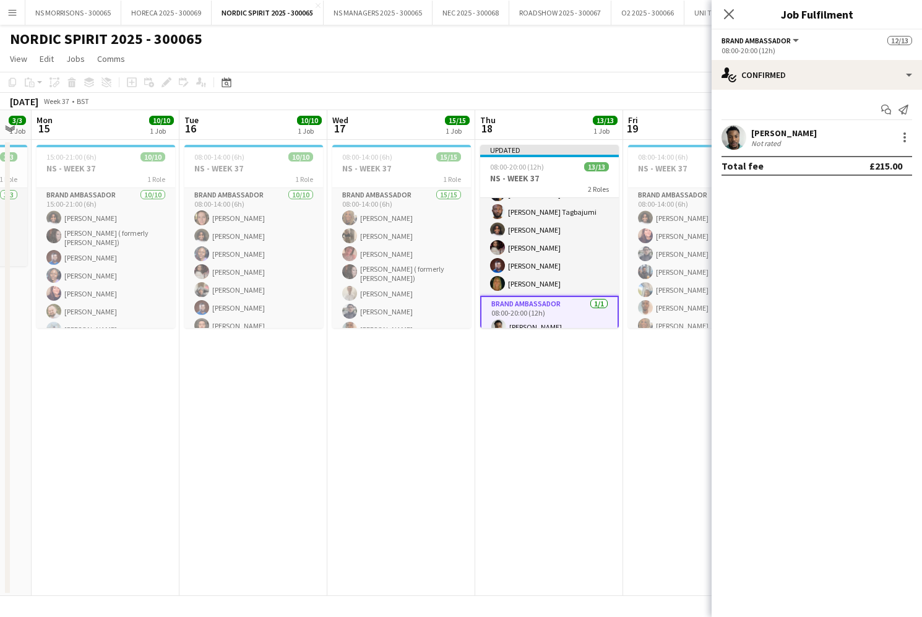
click at [652, 406] on app-date-cell "08:00-14:00 (6h) 18/18 NS - WEEK 37 1 Role Brand Ambassador 18/18 08:00-14:00 (…" at bounding box center [697, 368] width 148 height 456
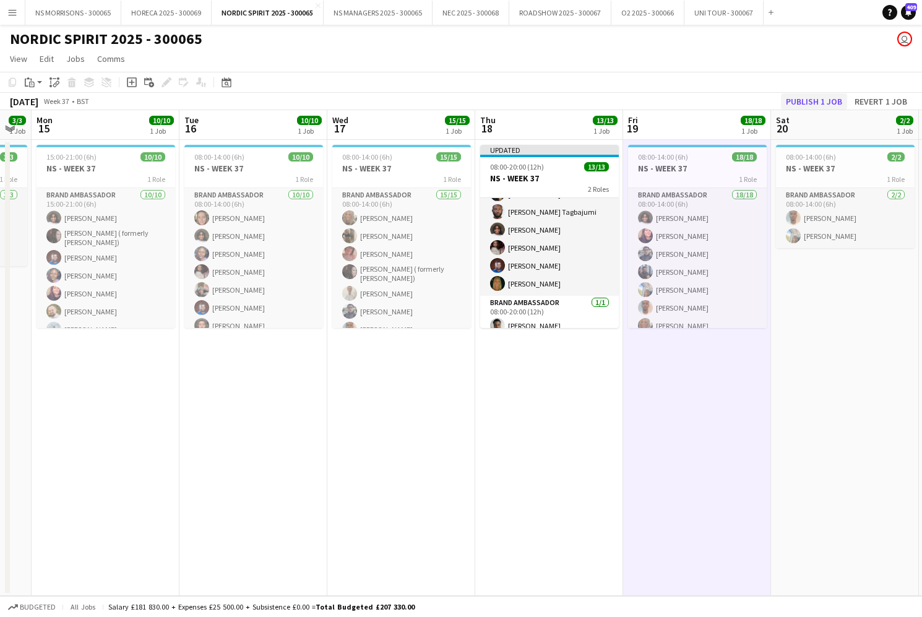
click at [838, 106] on button "Publish 1 job" at bounding box center [814, 101] width 66 height 16
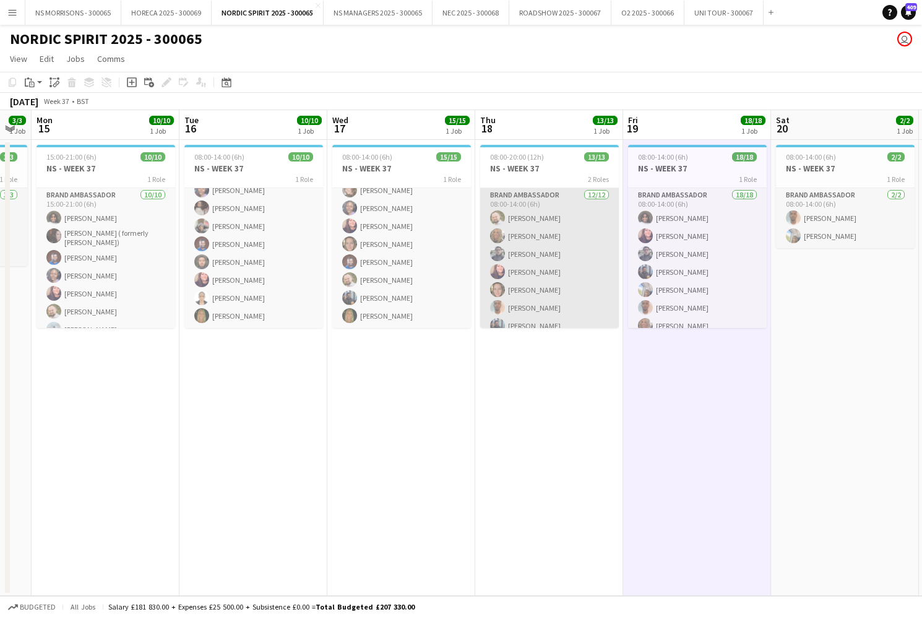
scroll to position [0, 0]
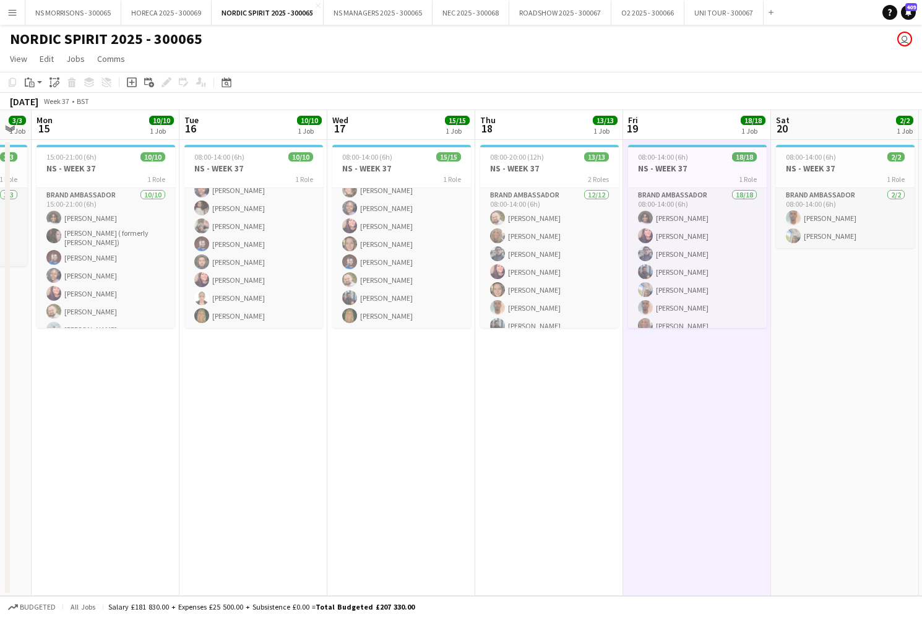
click at [672, 389] on app-date-cell "08:00-14:00 (6h) 18/18 NS - WEEK 37 1 Role Brand Ambassador 18/18 08:00-14:00 (…" at bounding box center [697, 368] width 148 height 456
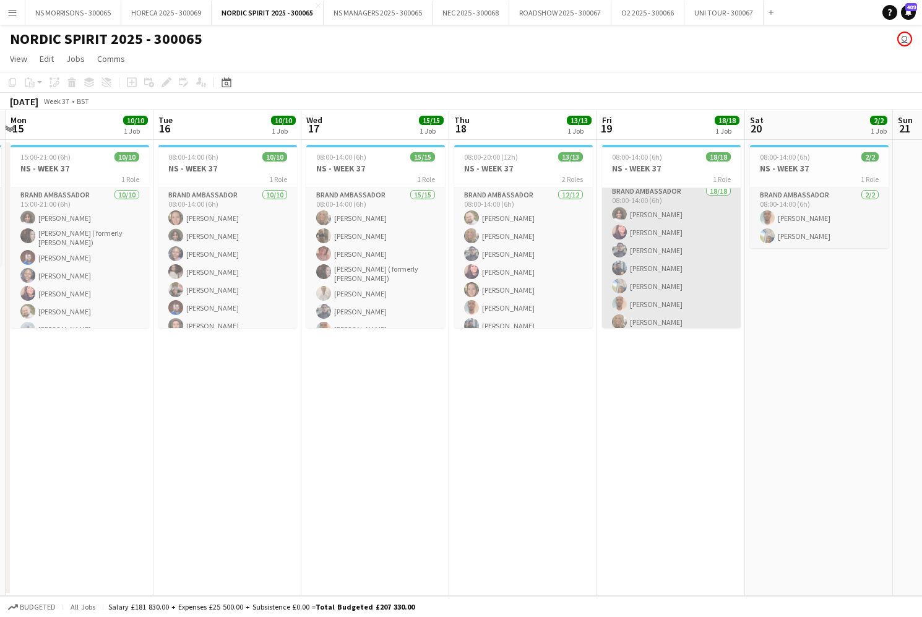
scroll to position [0, 592]
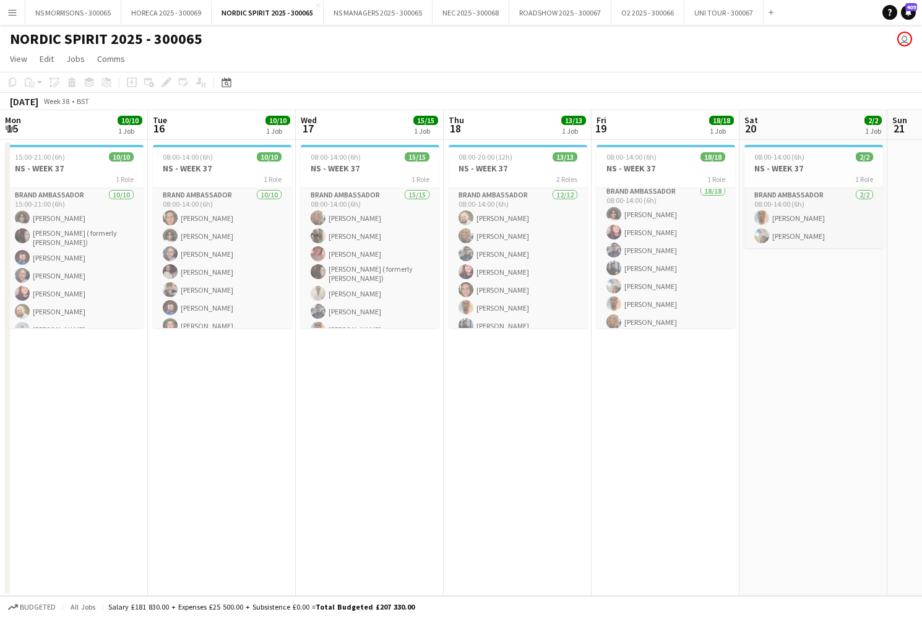
click at [11, 127] on app-icon "Expand/collapse" at bounding box center [10, 128] width 10 height 12
click at [11, 127] on app-icon "Expand/collapse" at bounding box center [9, 129] width 12 height 10
click at [67, 417] on app-date-cell "15:00-21:00 (6h) 10/10 NS - WEEK 37 1 Role Brand Ambassador [DATE] 15:00-21:00 …" at bounding box center [74, 368] width 148 height 456
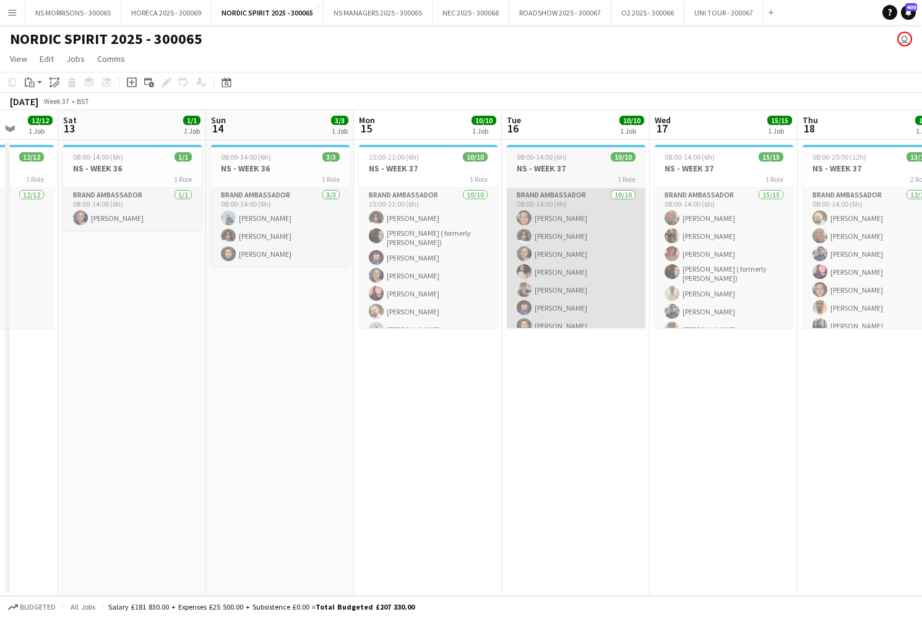
scroll to position [0, 407]
